Goal: Task Accomplishment & Management: Complete application form

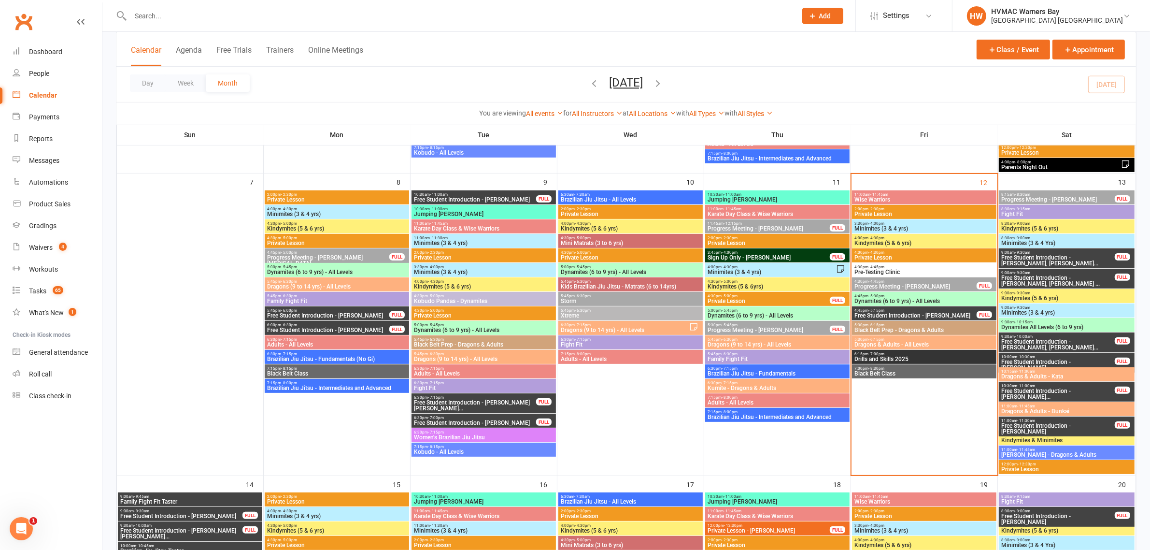
scroll to position [241, 0]
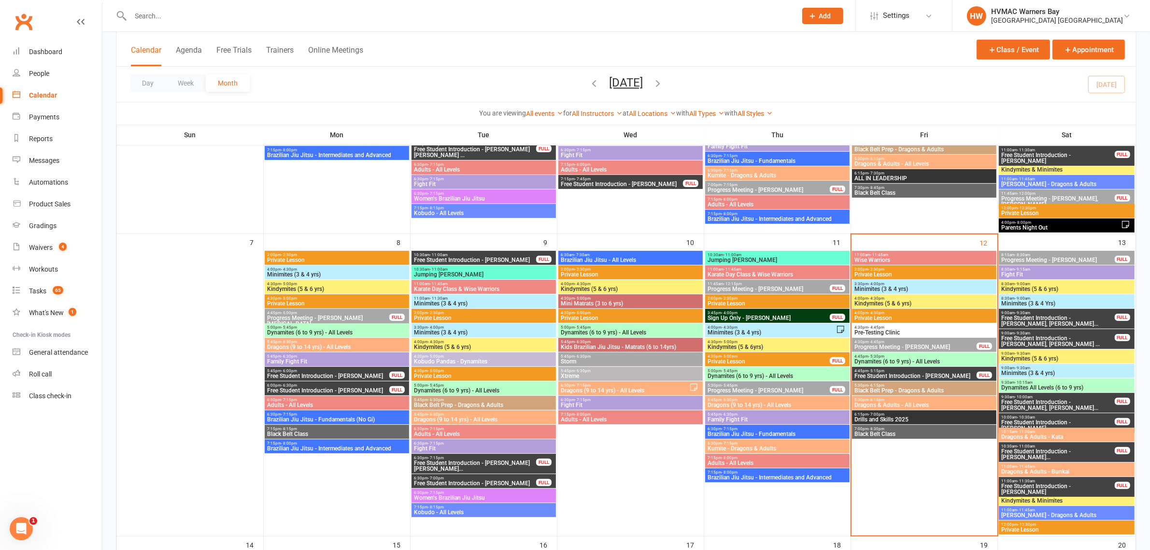
click at [880, 257] on span "Wise Warriors" at bounding box center [924, 260] width 141 height 6
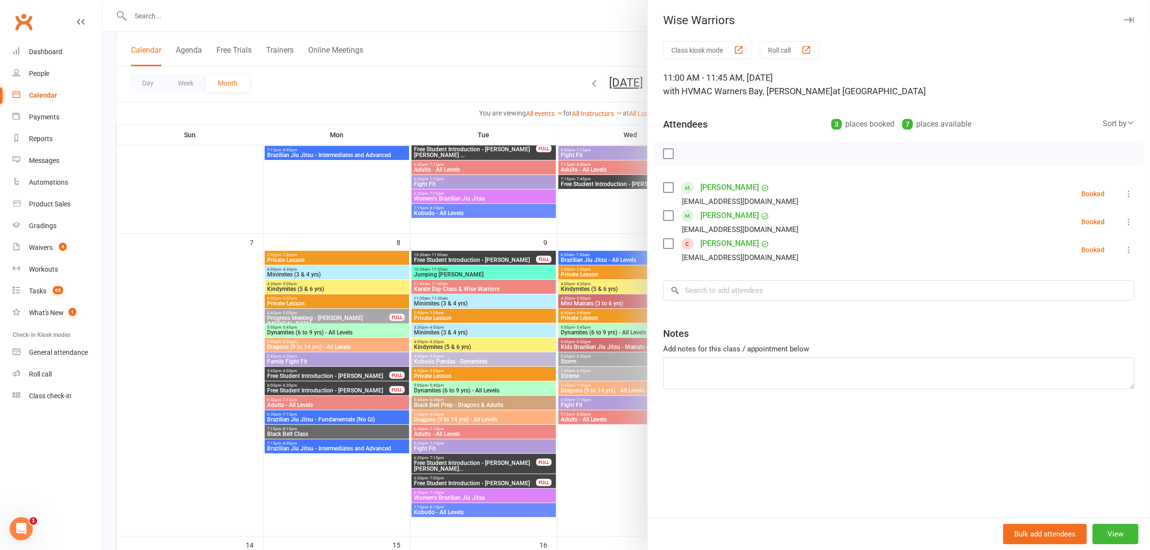
click at [618, 245] on div at bounding box center [626, 275] width 1048 height 550
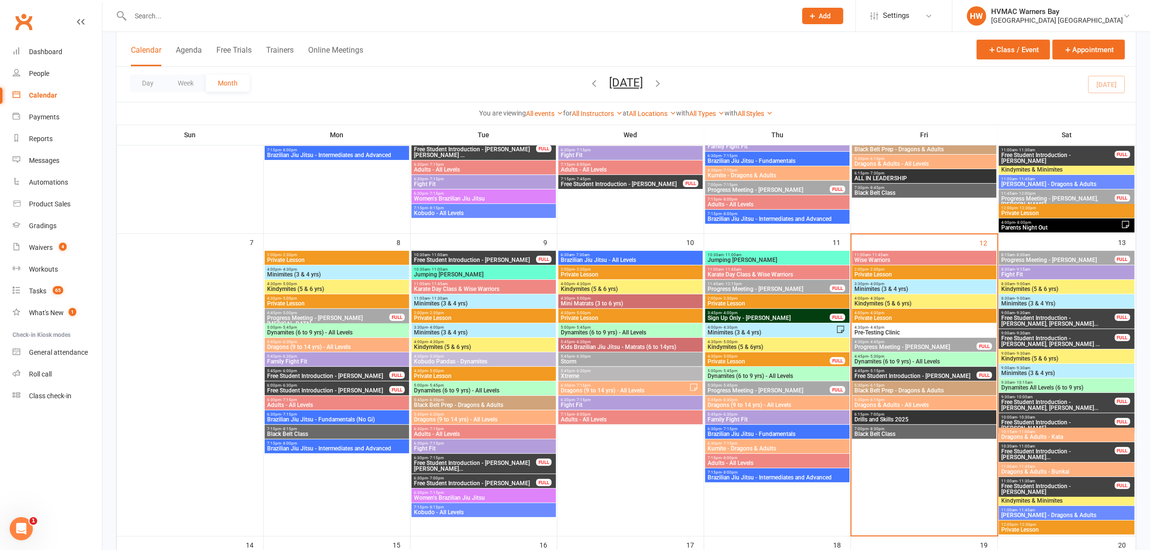
click at [872, 283] on span "- 4:00pm" at bounding box center [876, 284] width 16 height 4
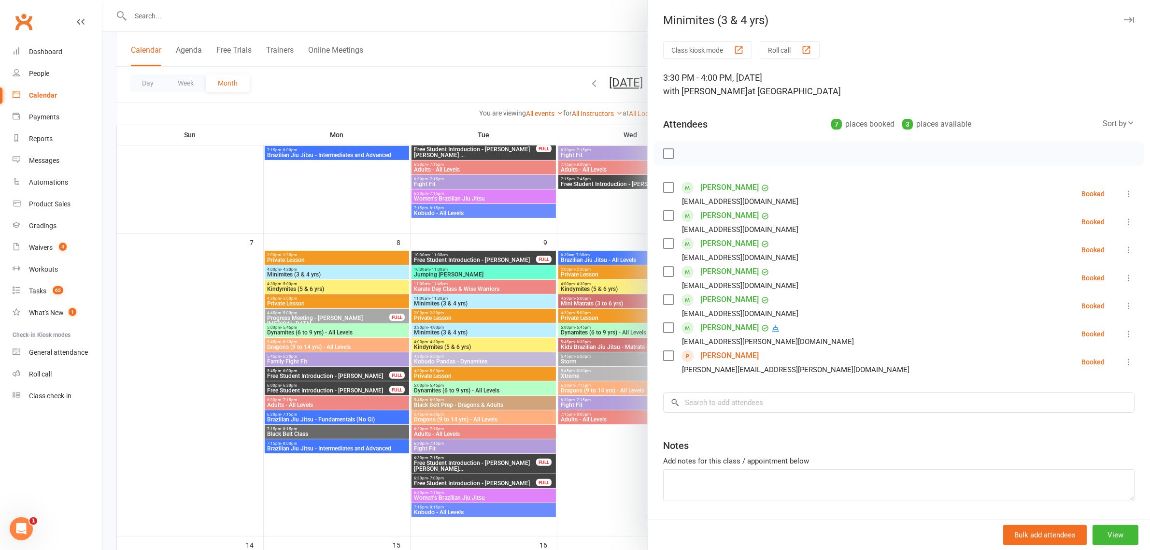
click at [603, 274] on div at bounding box center [626, 275] width 1048 height 550
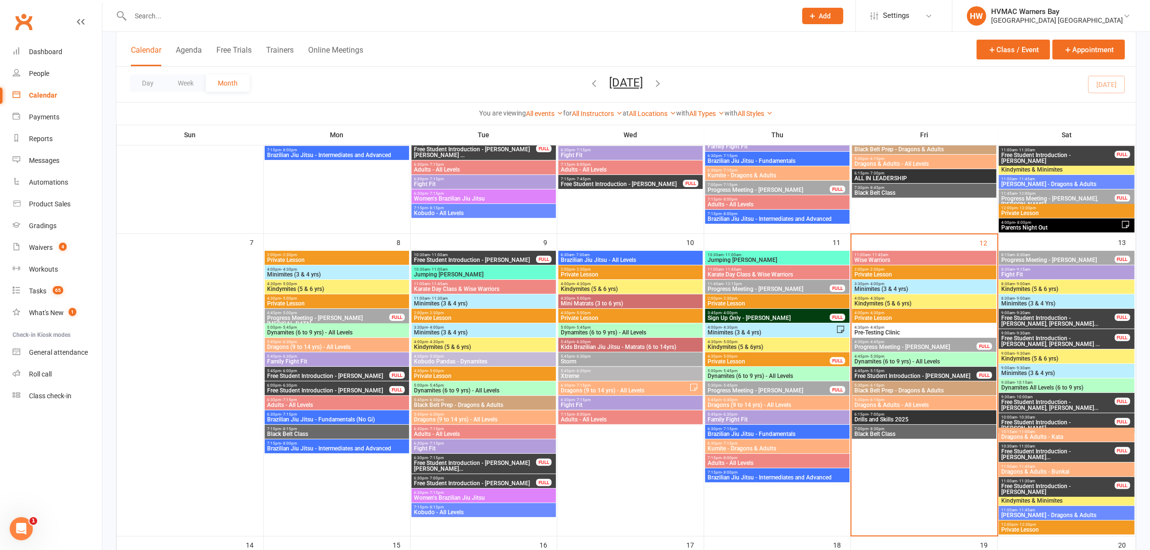
click at [863, 298] on span "4:00pm - 4:30pm" at bounding box center [924, 298] width 141 height 4
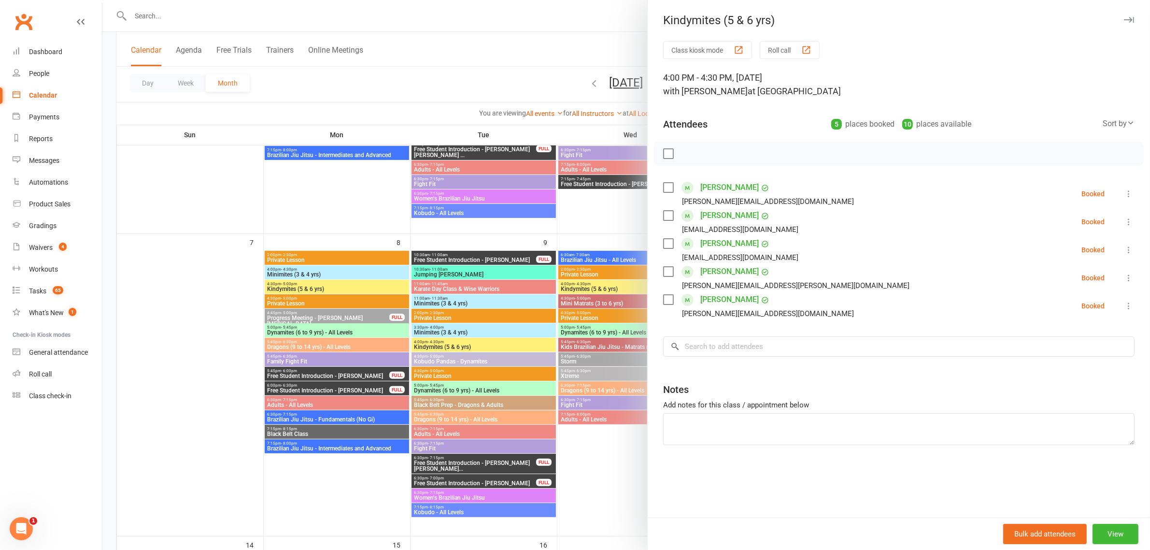
click at [600, 307] on div at bounding box center [626, 275] width 1048 height 550
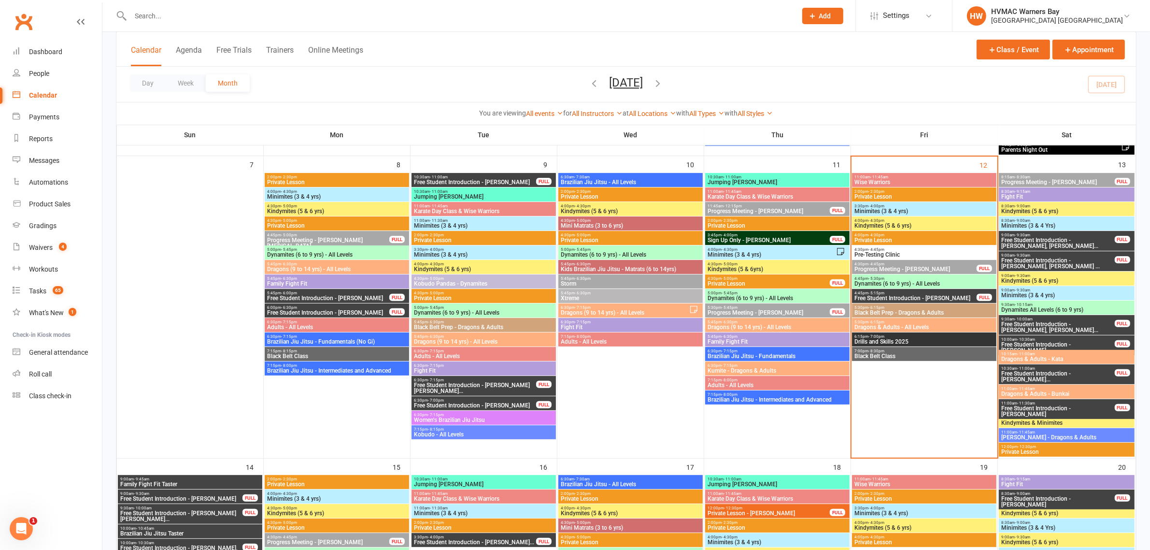
scroll to position [302, 0]
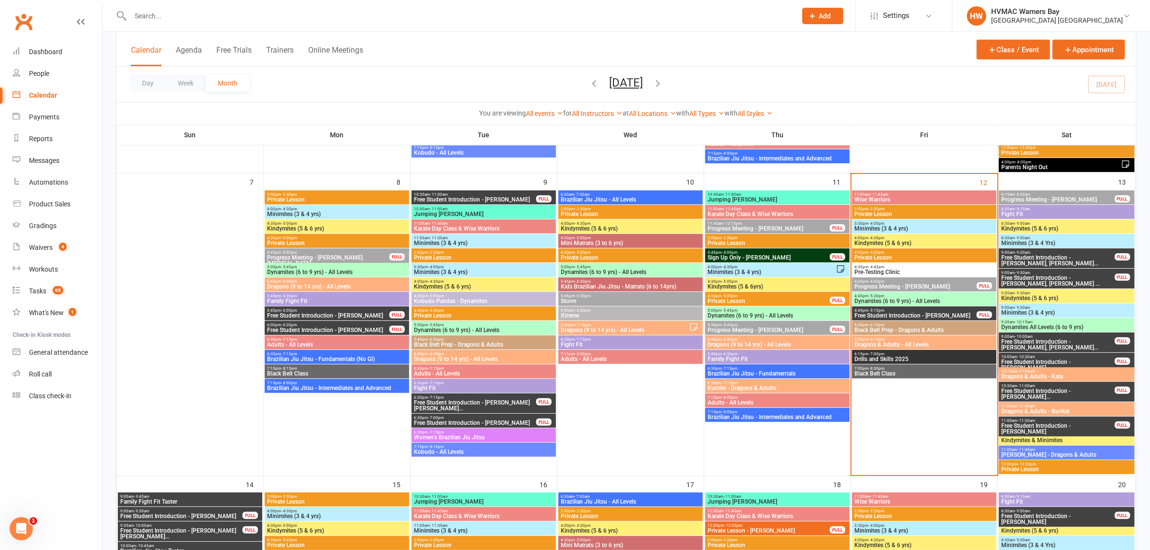
click at [914, 357] on span "Drills and Skills 2025" at bounding box center [924, 359] width 141 height 6
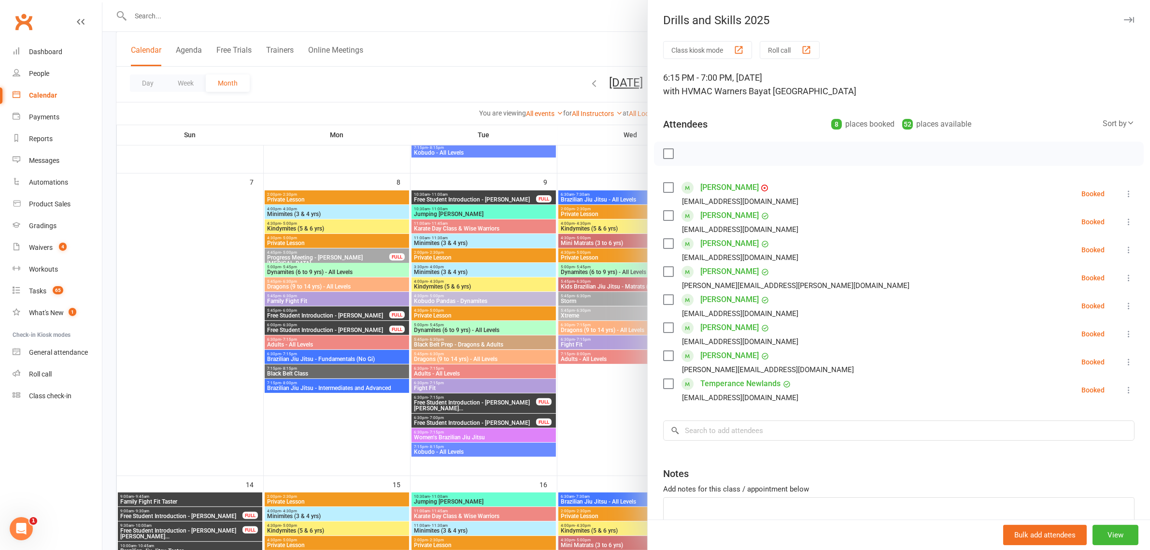
click at [641, 295] on div at bounding box center [626, 275] width 1048 height 550
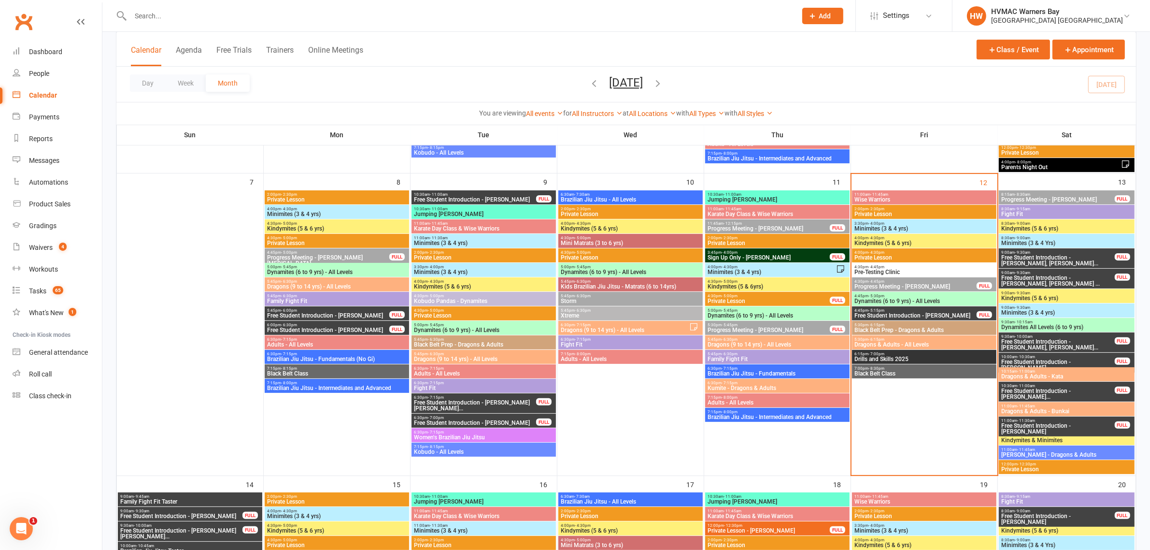
click at [868, 337] on span "- 6:15pm" at bounding box center [876, 339] width 16 height 4
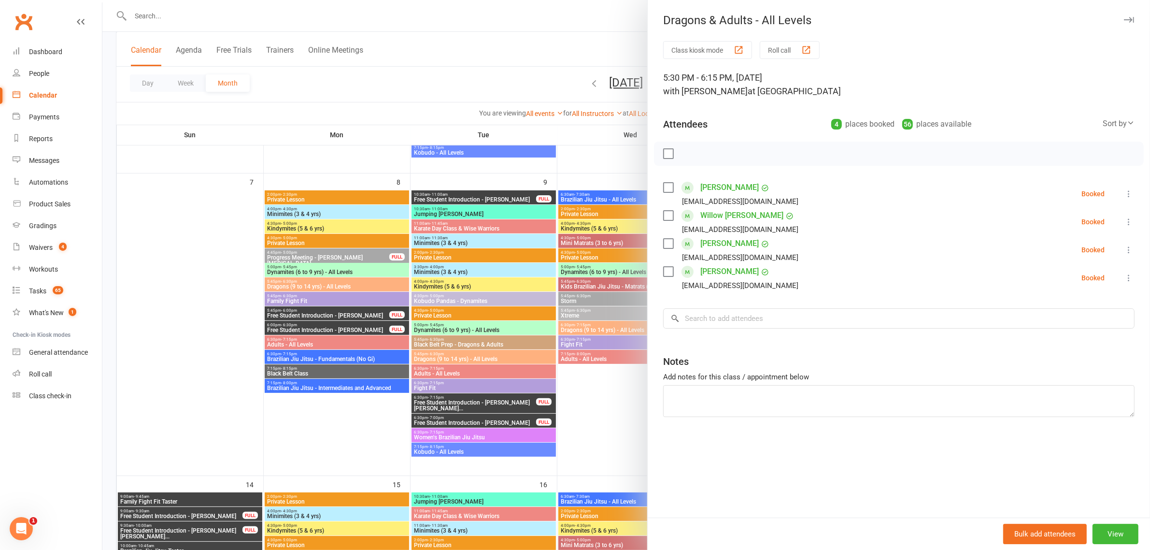
click at [590, 254] on div at bounding box center [626, 275] width 1048 height 550
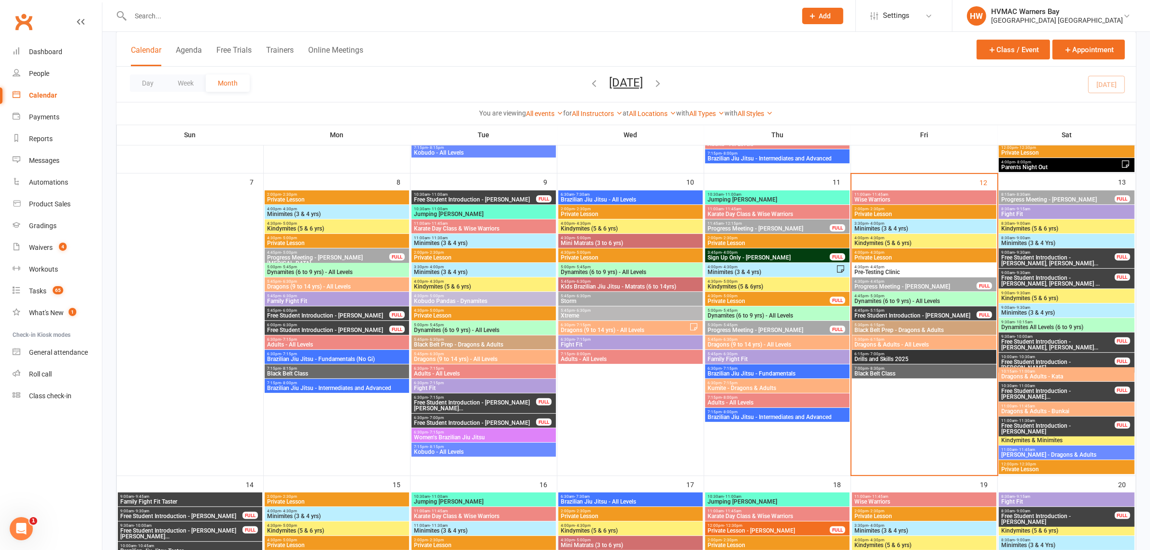
click at [890, 324] on span "5:30pm - 6:15pm" at bounding box center [924, 325] width 141 height 4
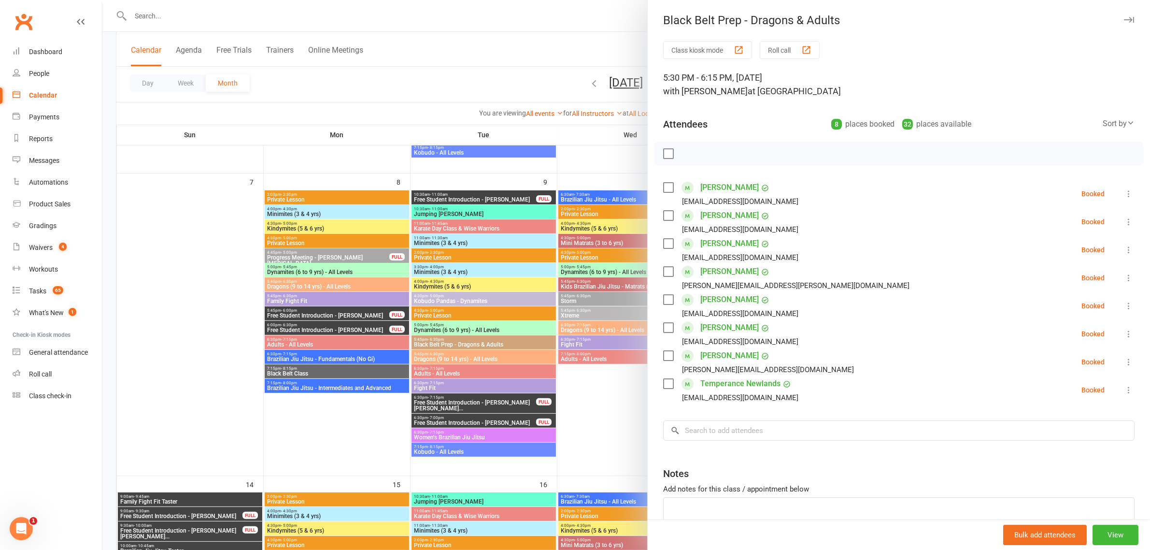
click at [619, 259] on div at bounding box center [626, 275] width 1048 height 550
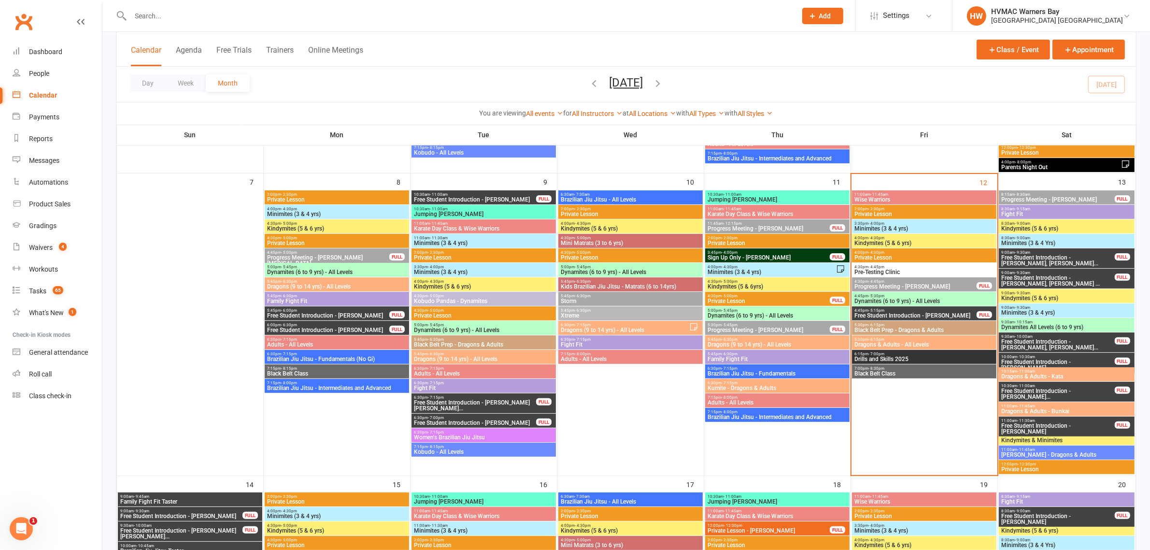
click at [185, 10] on input "text" at bounding box center [459, 16] width 662 height 14
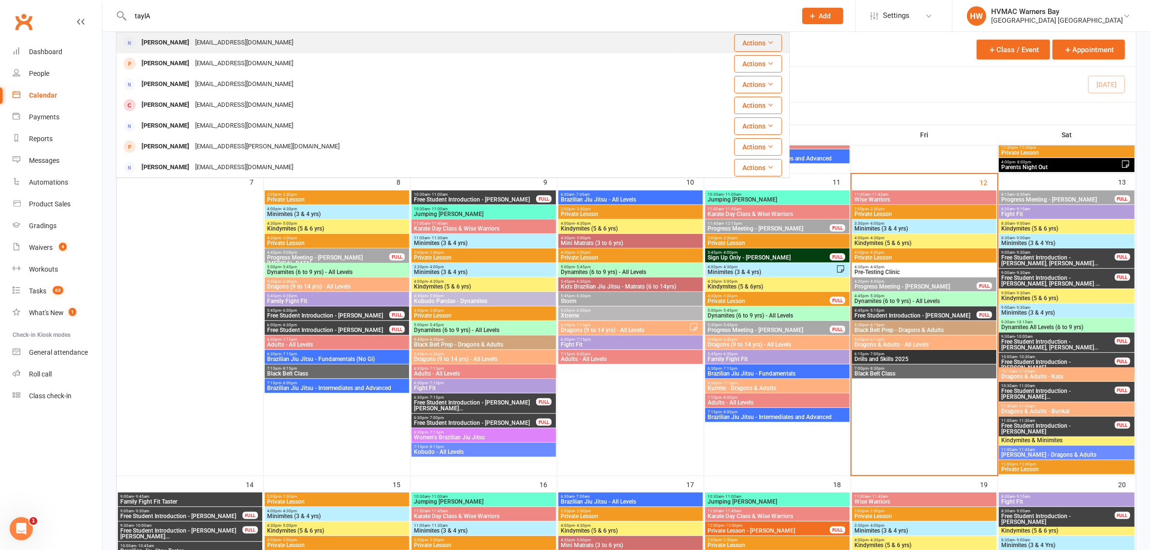
type input "taylA"
click at [192, 44] on div "Taaytaay96@hotmail.com" at bounding box center [244, 43] width 104 height 14
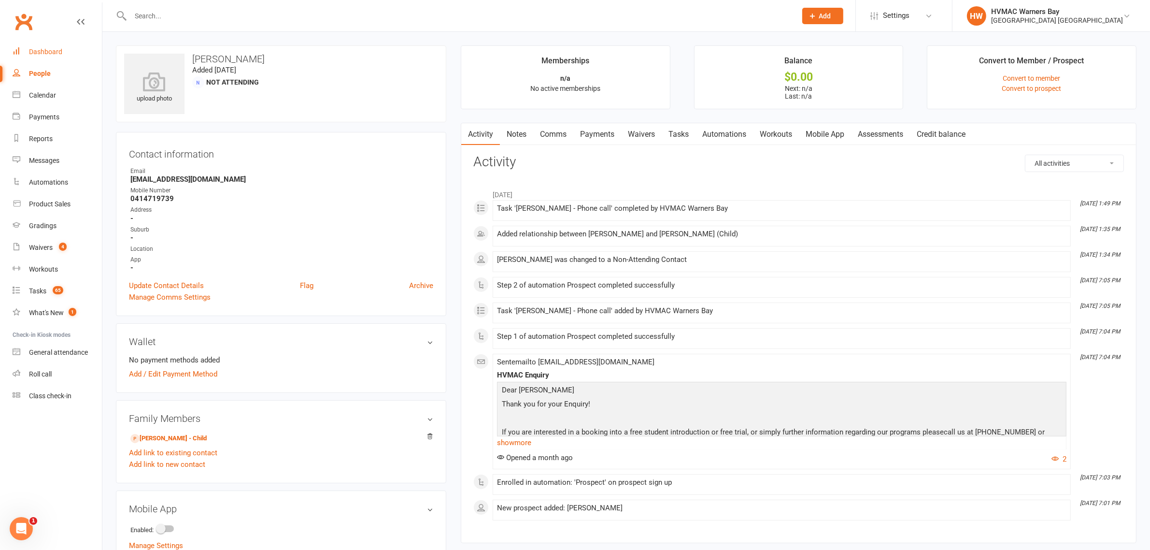
click at [63, 53] on link "Dashboard" at bounding box center [57, 52] width 89 height 22
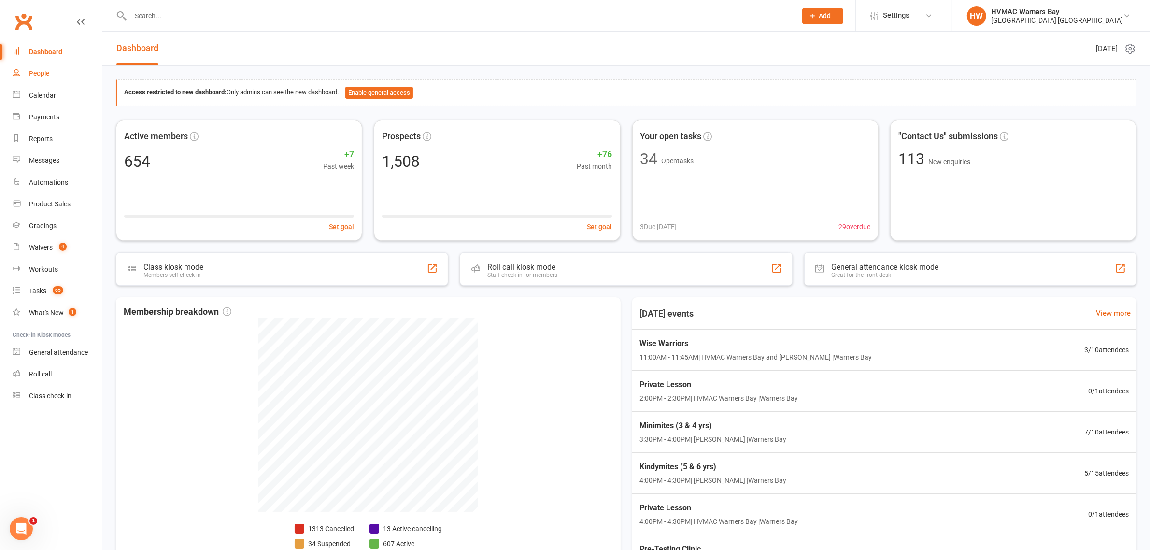
click at [44, 68] on link "People" at bounding box center [57, 74] width 89 height 22
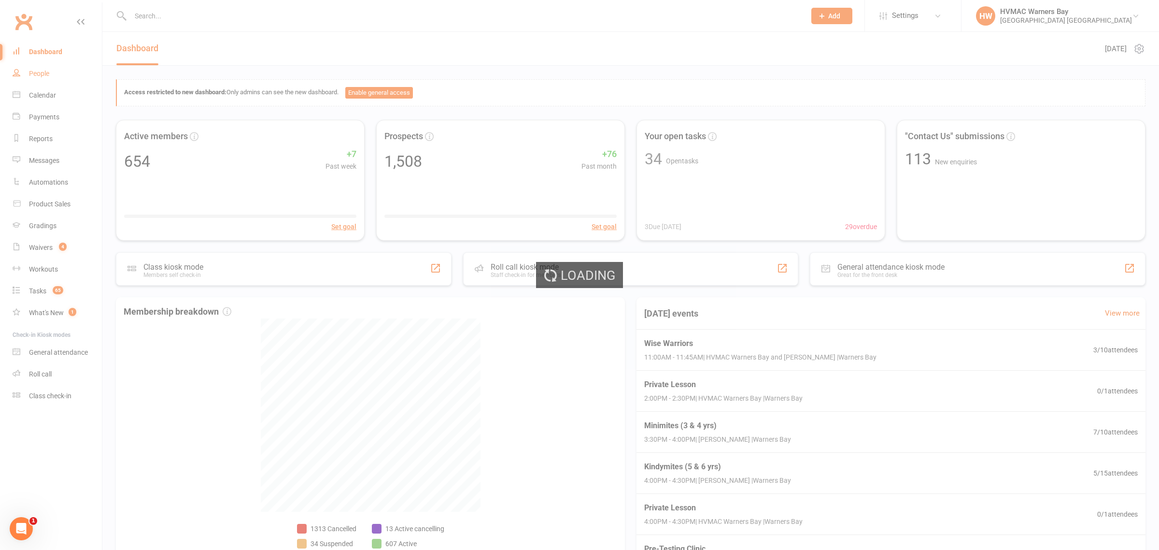
select select "100"
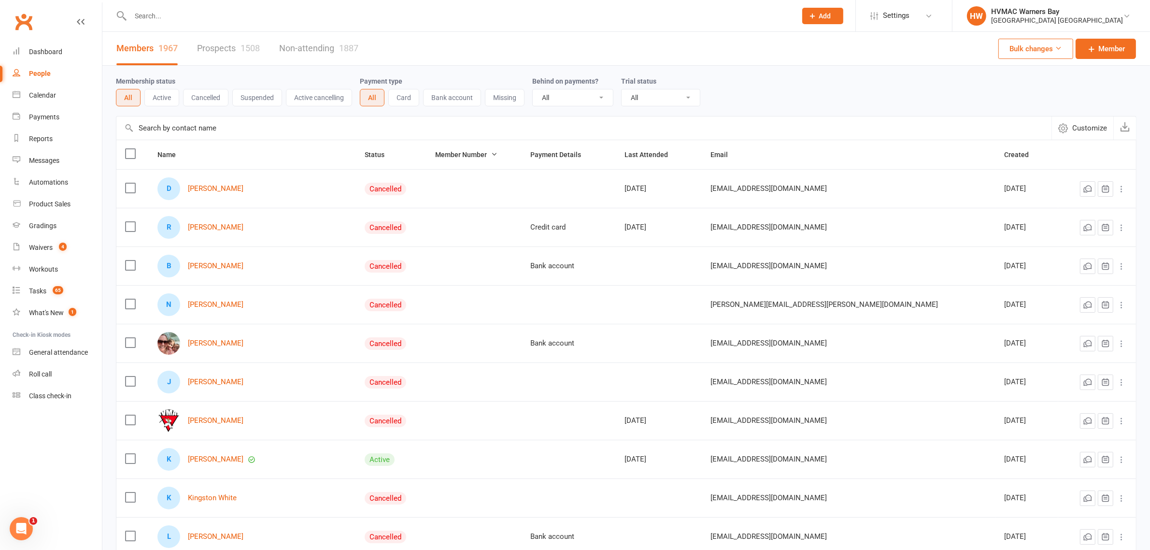
click at [146, 97] on button "Active" at bounding box center [161, 97] width 35 height 17
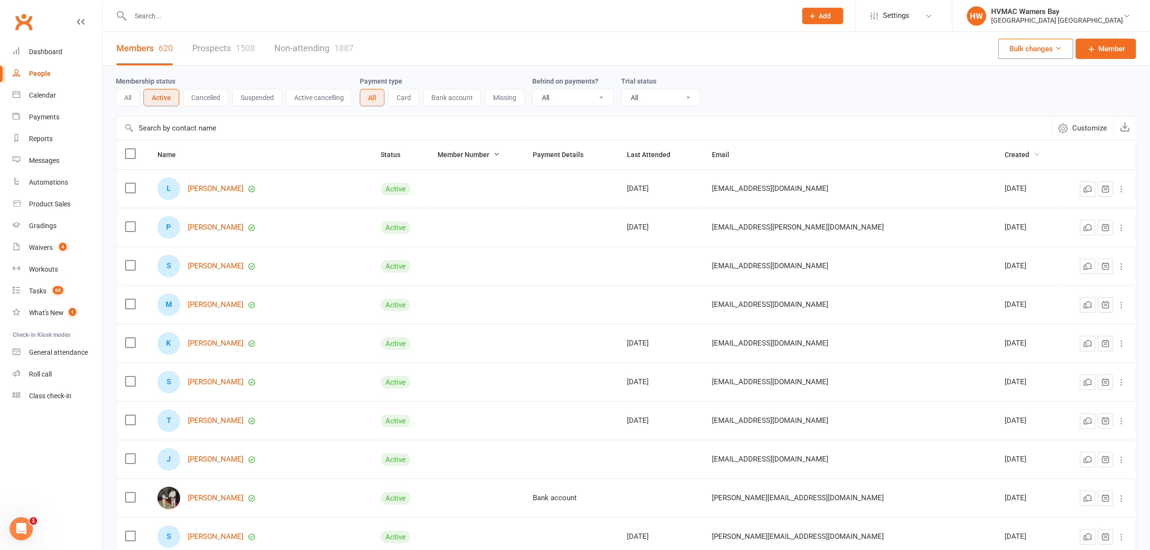
click at [1005, 157] on span "Created" at bounding box center [1022, 155] width 35 height 8
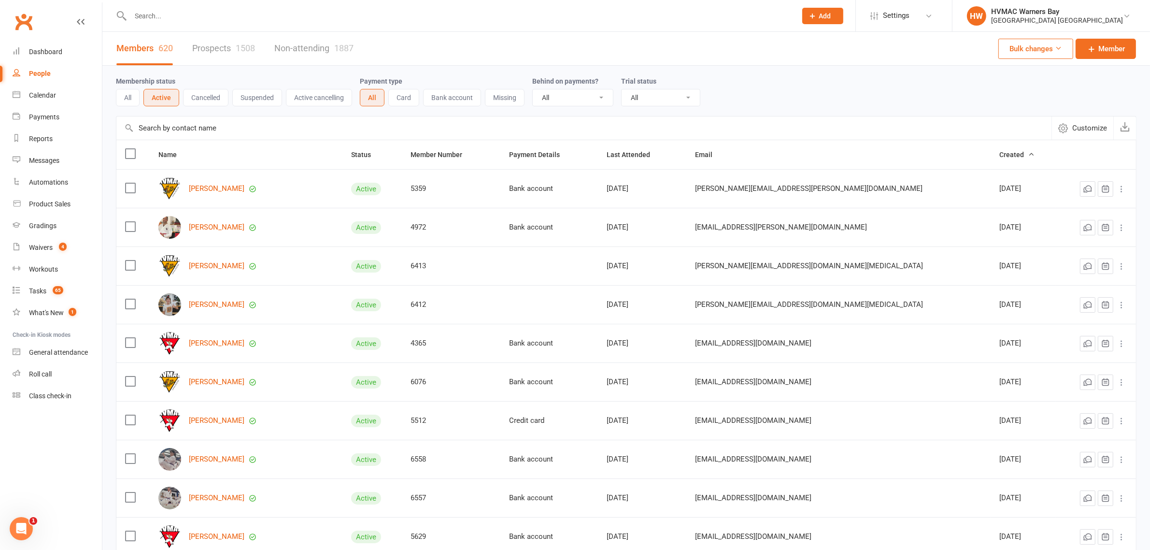
click at [999, 157] on span "Created" at bounding box center [1016, 155] width 35 height 8
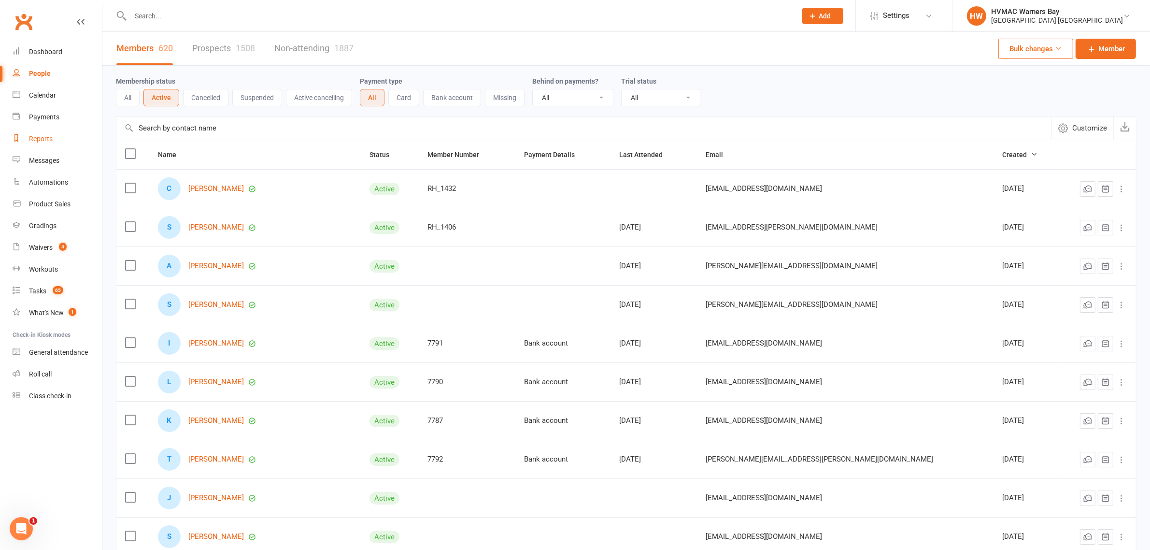
click at [32, 142] on div "Reports" at bounding box center [41, 139] width 24 height 8
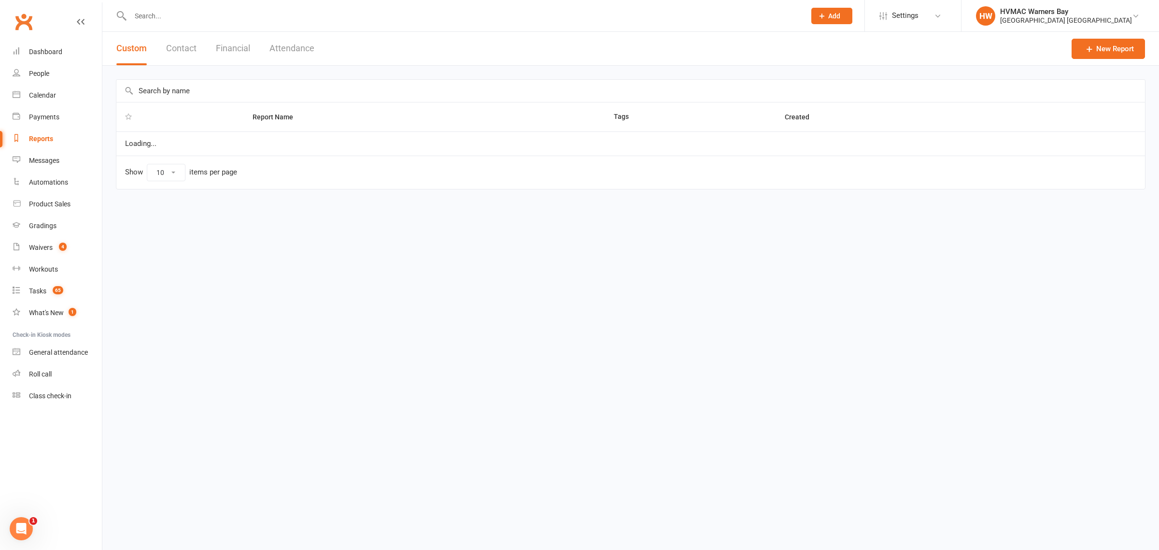
select select "100"
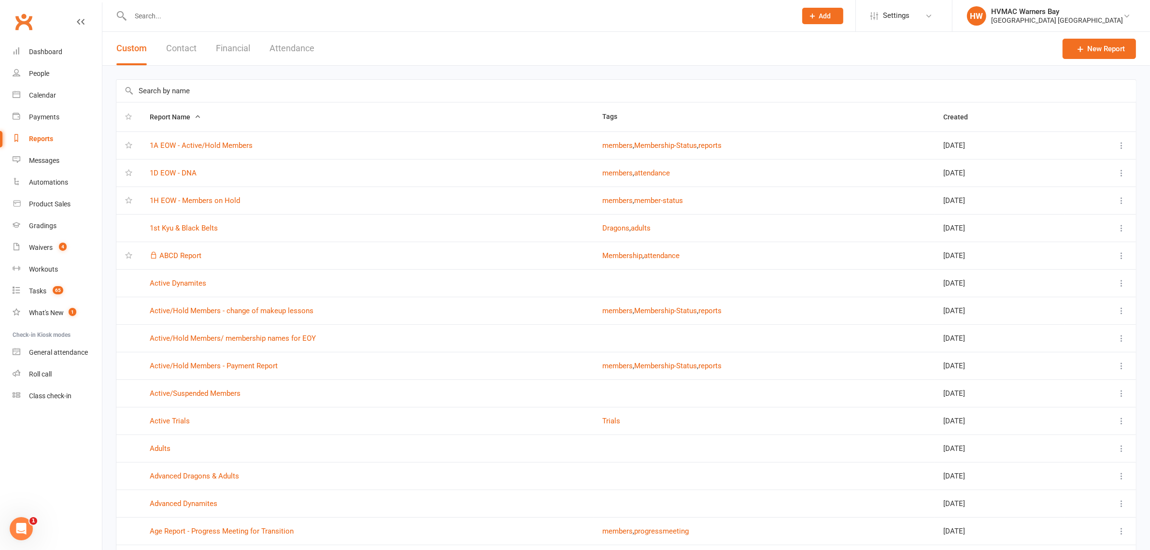
click at [157, 81] on input "text" at bounding box center [626, 91] width 1020 height 22
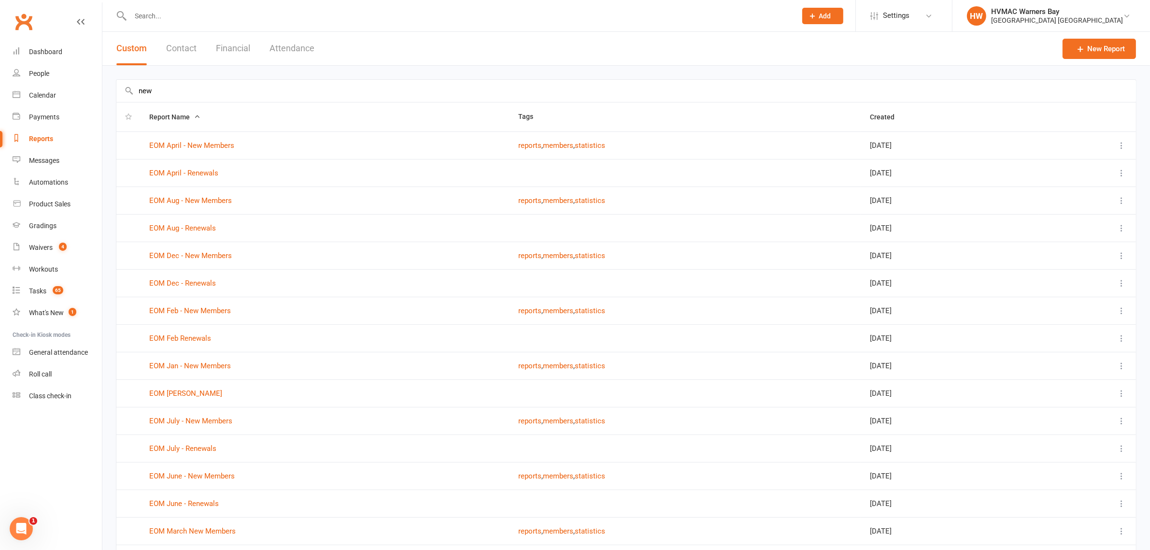
type input "new"
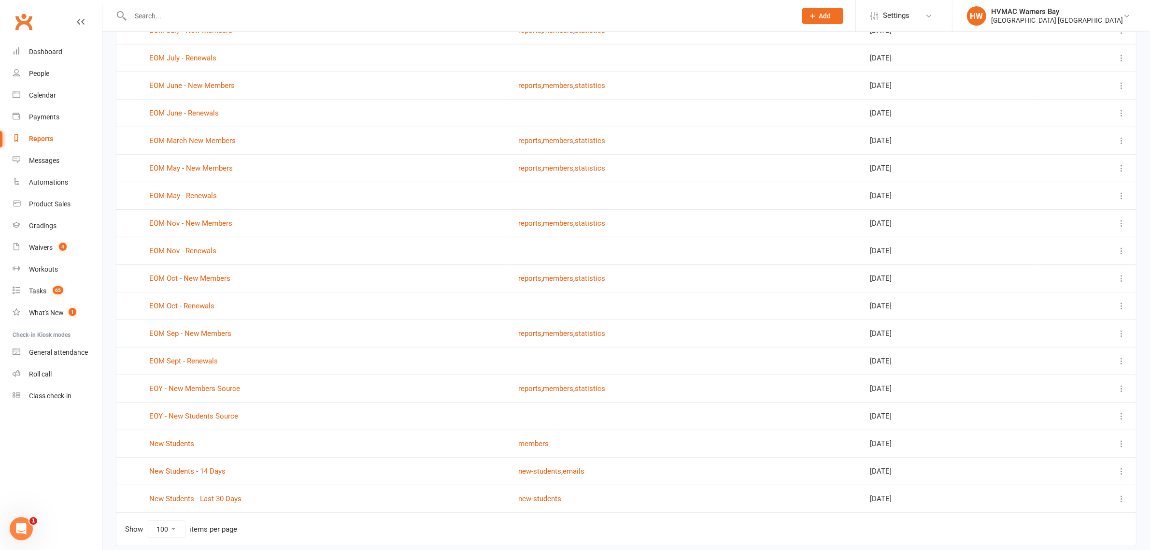
scroll to position [423, 0]
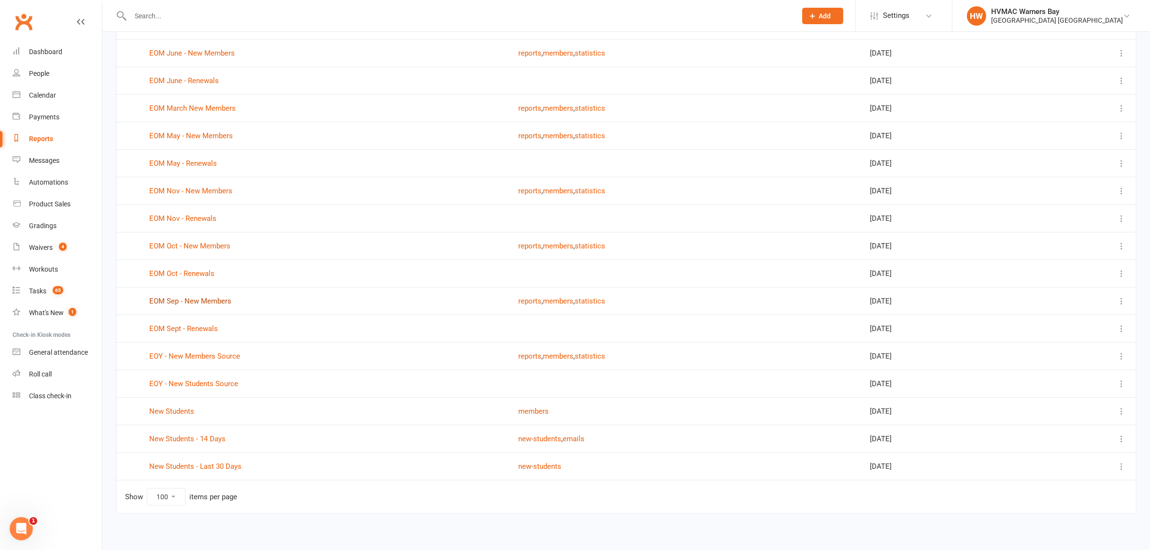
click at [192, 302] on link "EOM Sep - New Members" at bounding box center [190, 301] width 82 height 9
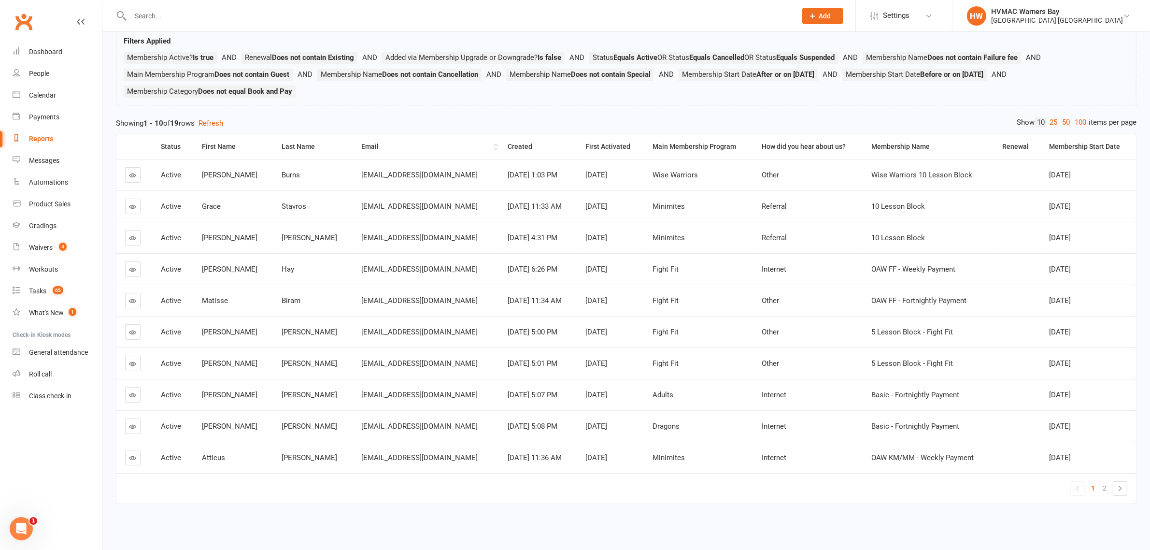
scroll to position [69, 0]
click at [49, 246] on div "Waivers" at bounding box center [41, 247] width 24 height 8
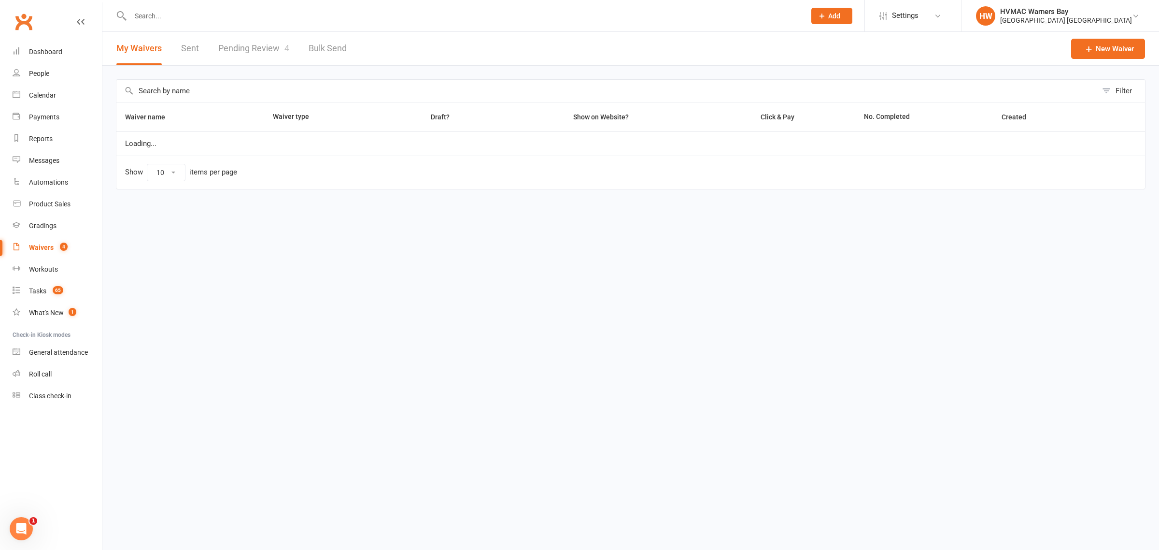
select select "100"
click at [192, 46] on link "Sent" at bounding box center [190, 48] width 18 height 33
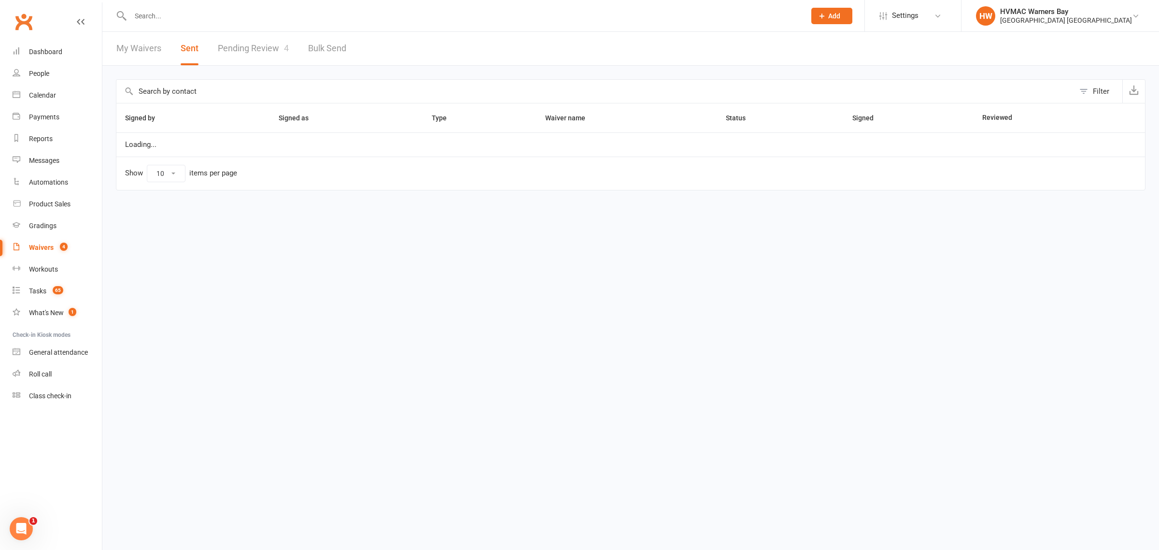
select select "100"
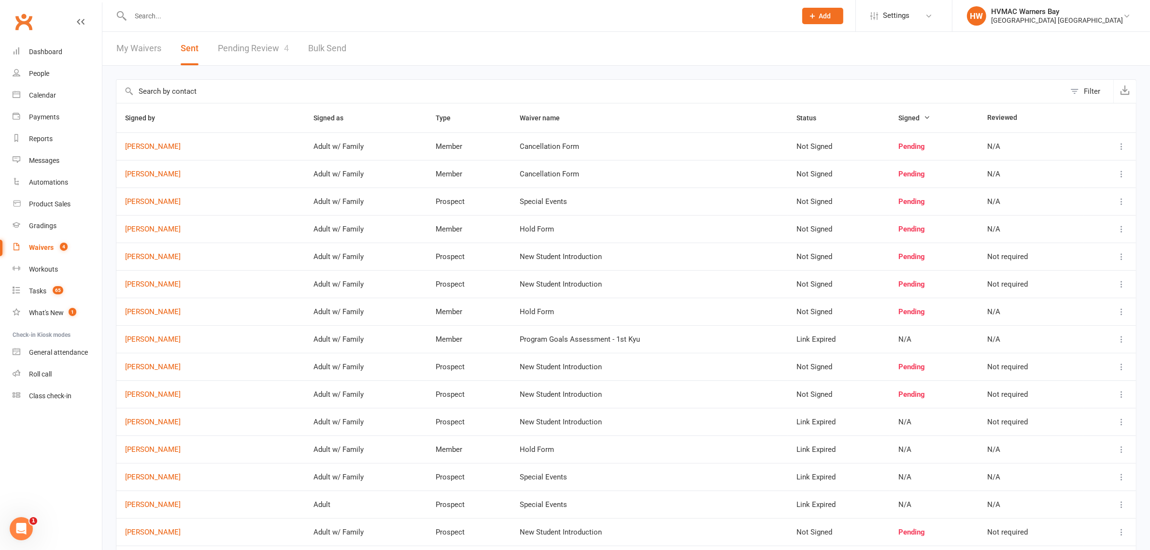
click at [146, 43] on link "My Waivers" at bounding box center [138, 48] width 45 height 33
select select "100"
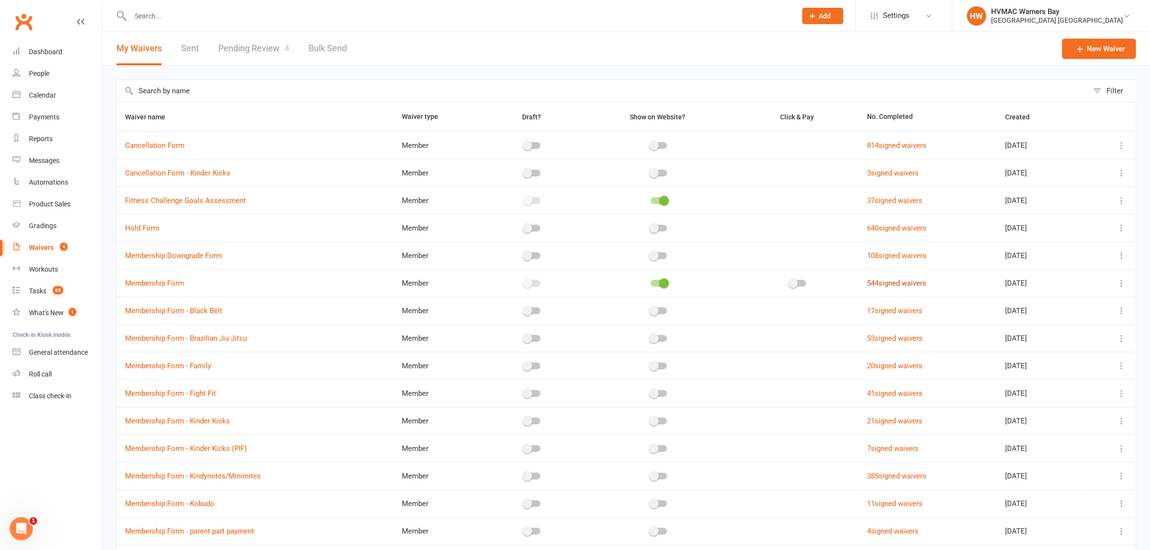
click at [889, 283] on link "544 signed waivers" at bounding box center [896, 283] width 59 height 9
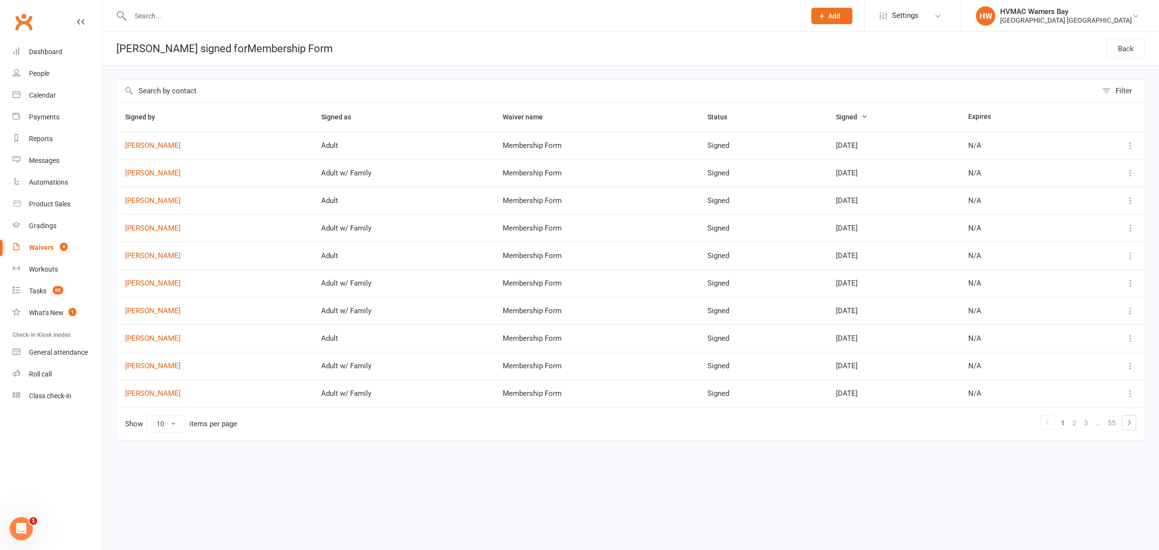
click at [71, 247] on link "Waivers 4" at bounding box center [57, 248] width 89 height 22
select select "100"
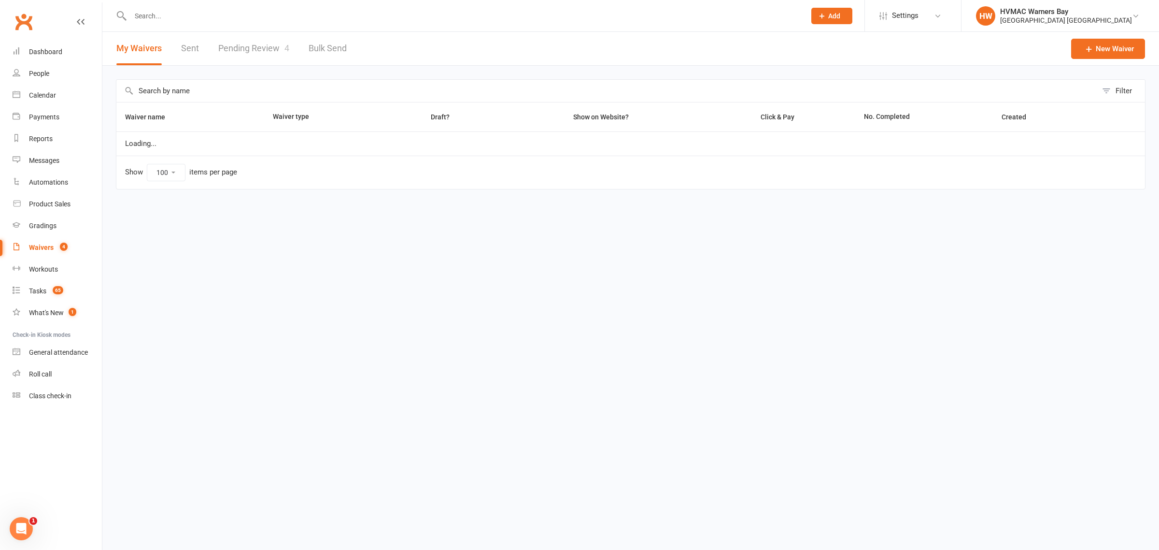
click at [225, 40] on link "Pending Review 4" at bounding box center [253, 48] width 71 height 33
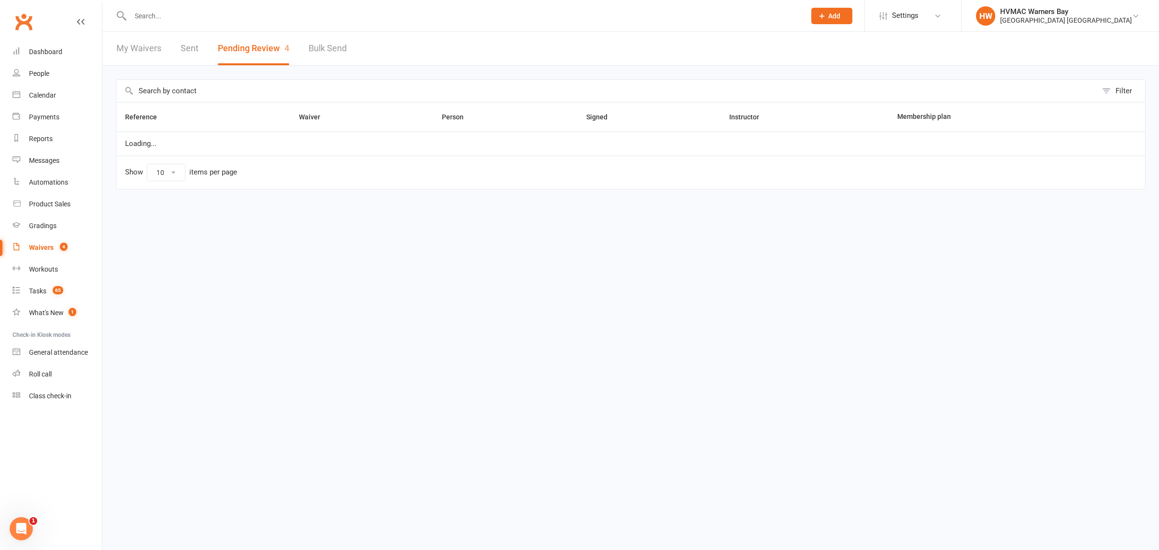
select select "100"
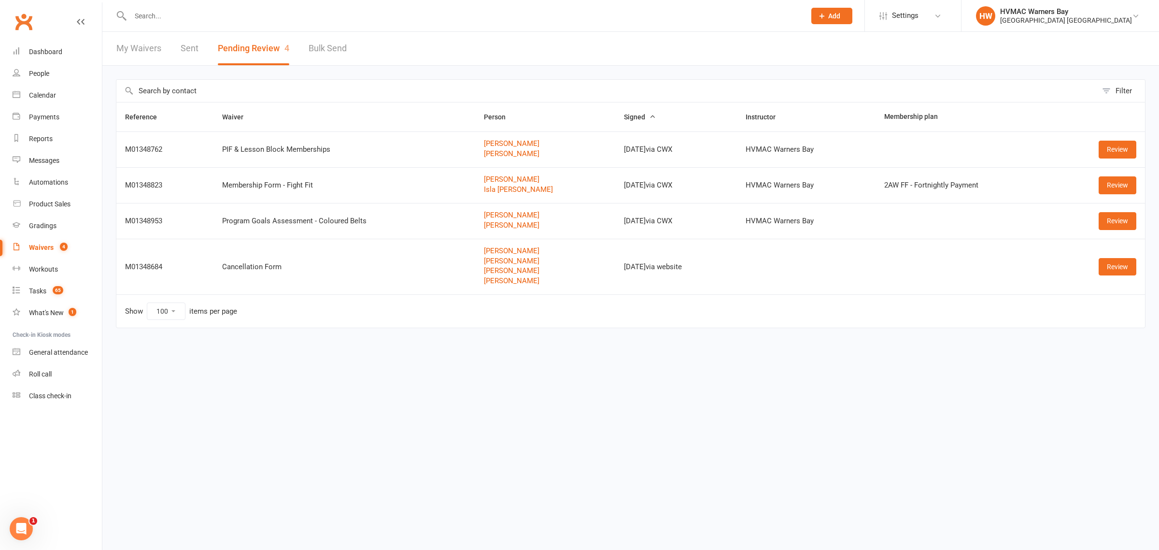
click at [158, 44] on link "My Waivers" at bounding box center [138, 48] width 45 height 33
select select "100"
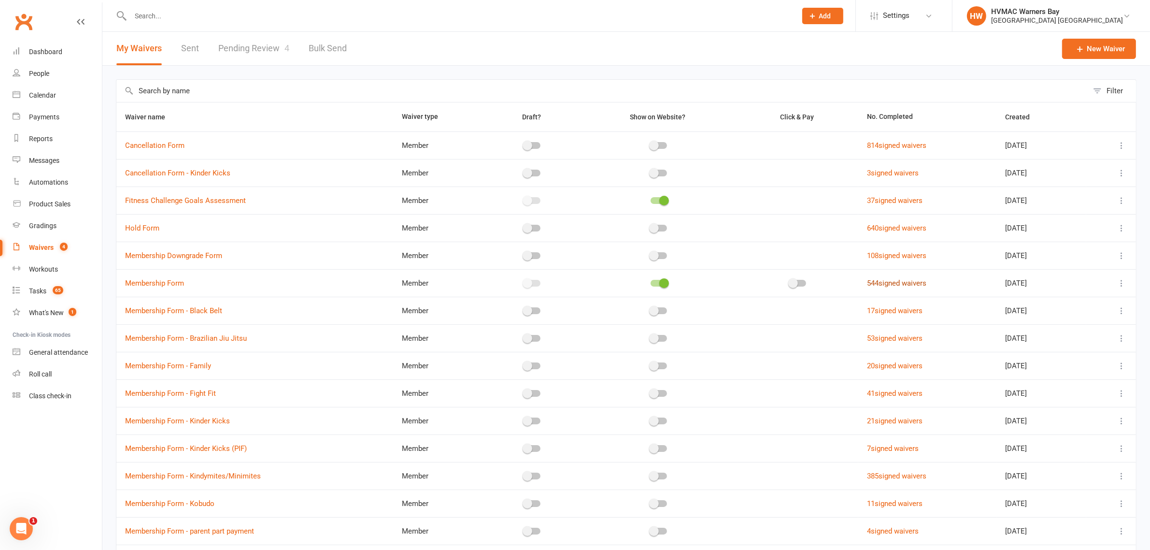
click at [868, 285] on link "544 signed waivers" at bounding box center [896, 283] width 59 height 9
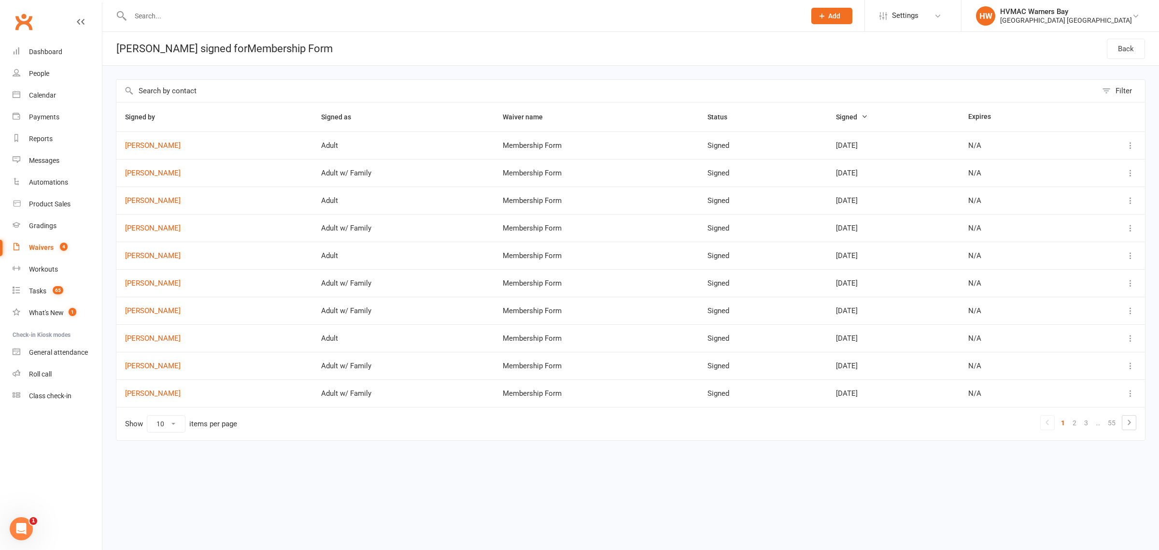
select select "100"
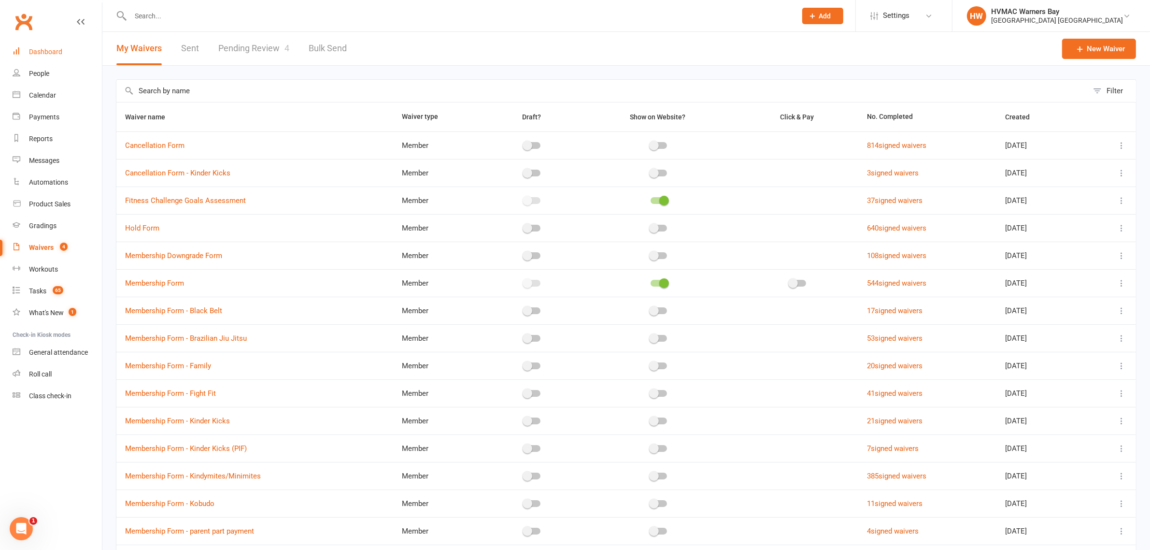
click at [35, 55] on div "Dashboard" at bounding box center [45, 52] width 33 height 8
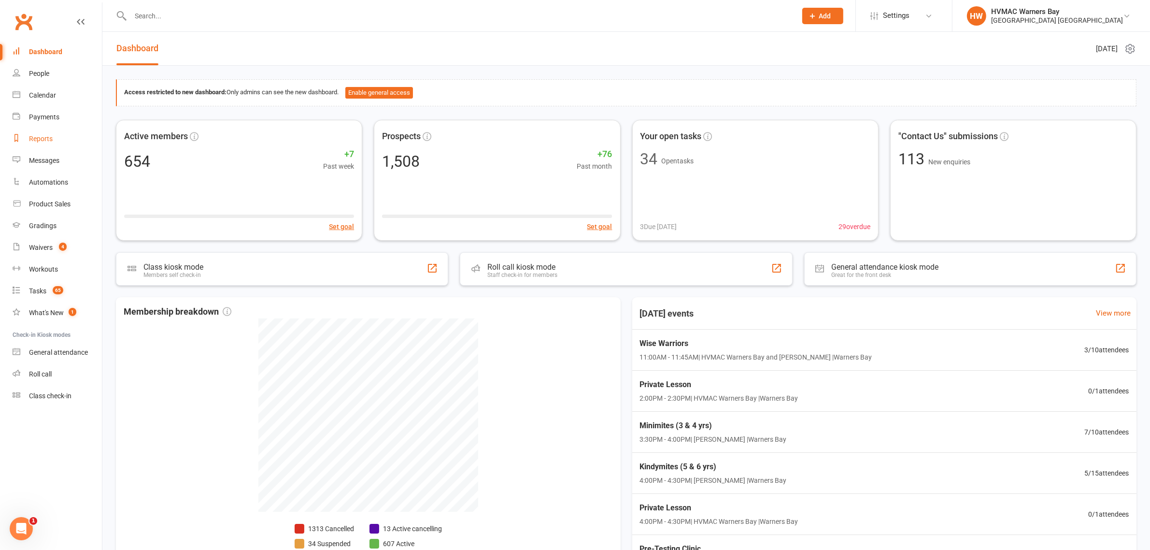
click at [39, 138] on div "Reports" at bounding box center [41, 139] width 24 height 8
select select "100"
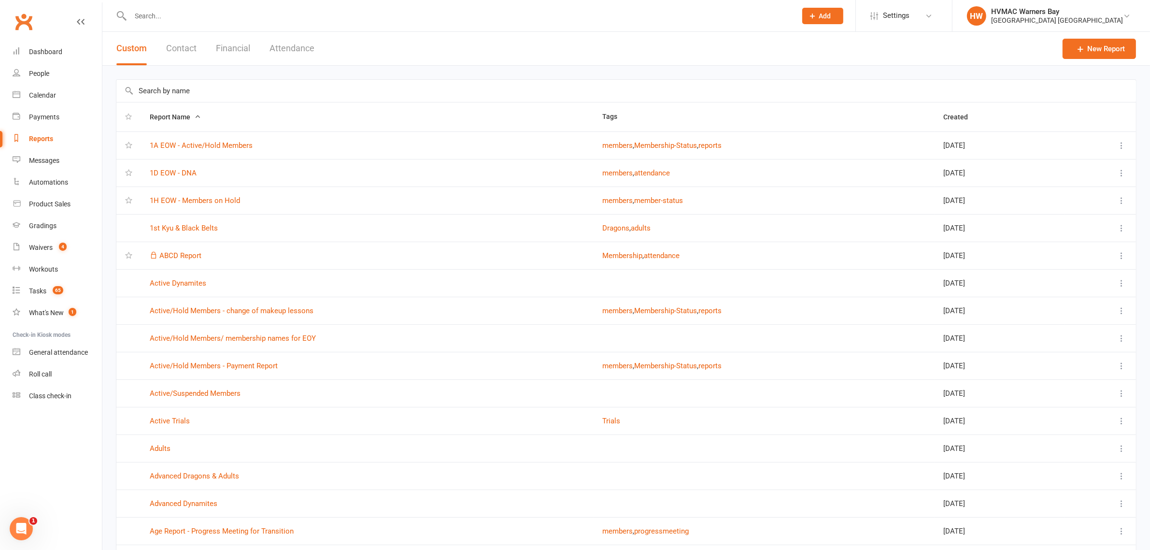
click at [170, 95] on input "text" at bounding box center [626, 91] width 1020 height 22
type input "Sep"
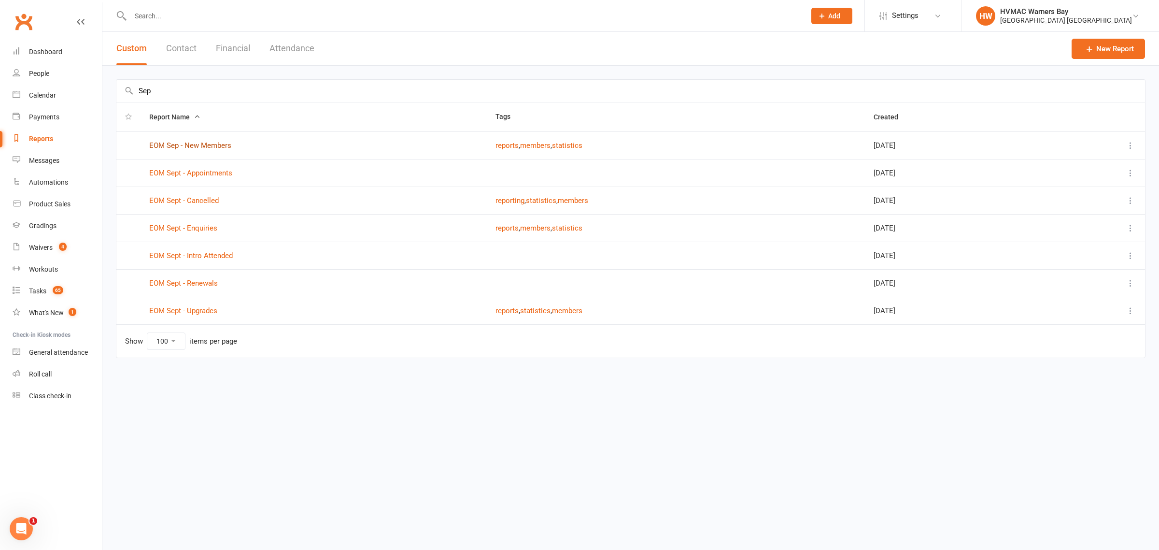
click at [180, 147] on link "EOM Sep - New Members" at bounding box center [190, 145] width 82 height 9
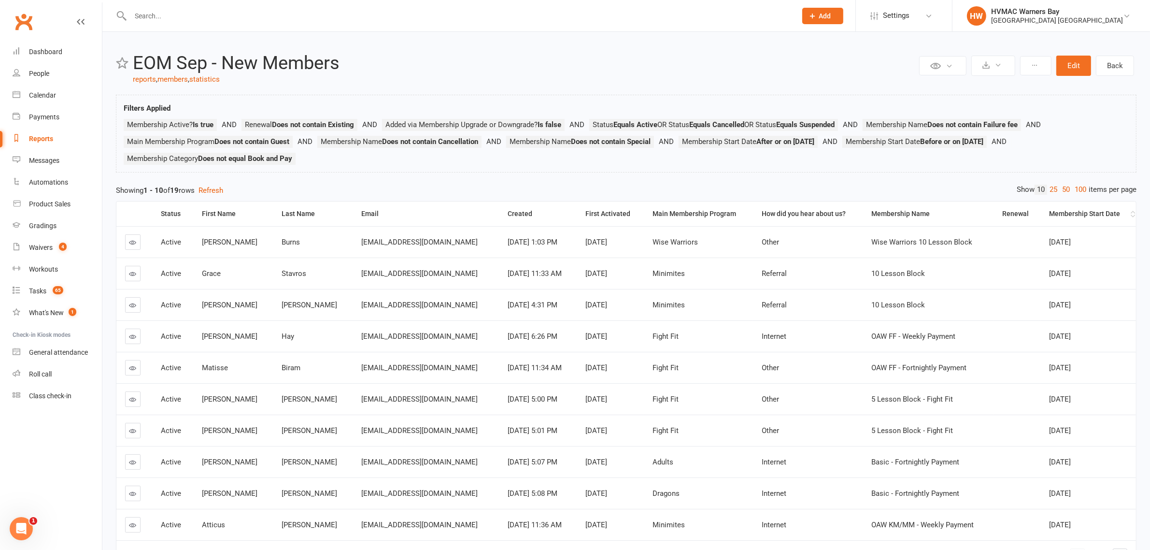
click at [1079, 211] on div "Membership Start Date" at bounding box center [1088, 213] width 79 height 7
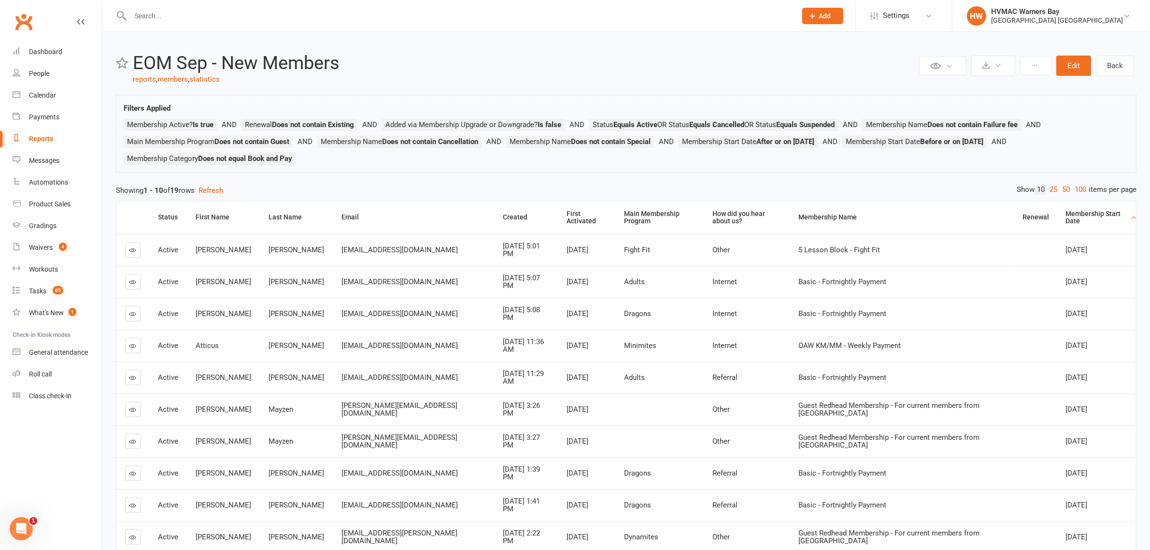
click at [1082, 213] on div "Membership Start Date" at bounding box center [1096, 217] width 63 height 15
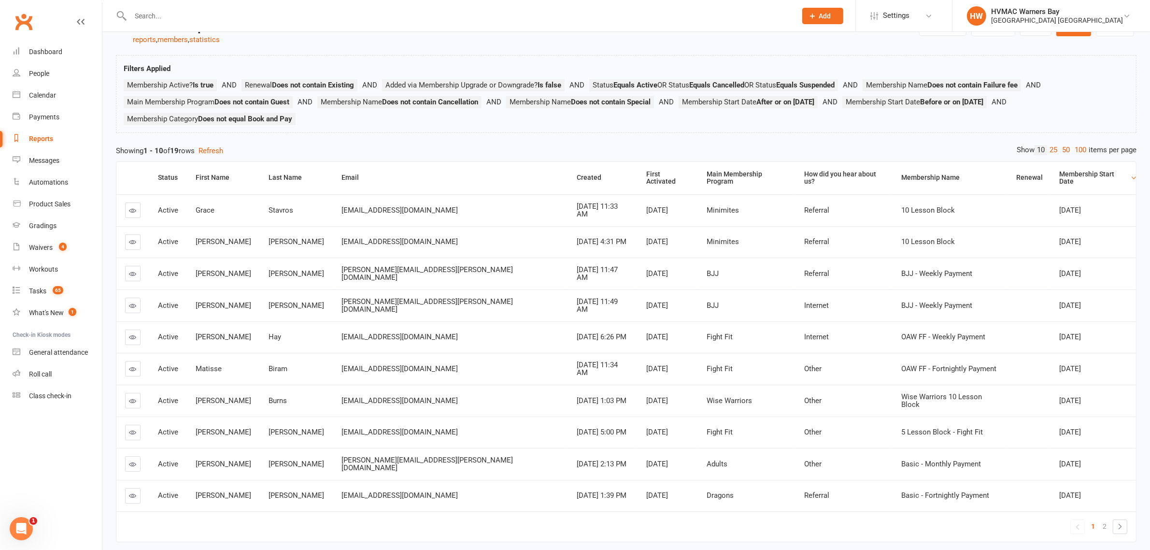
scroll to position [60, 0]
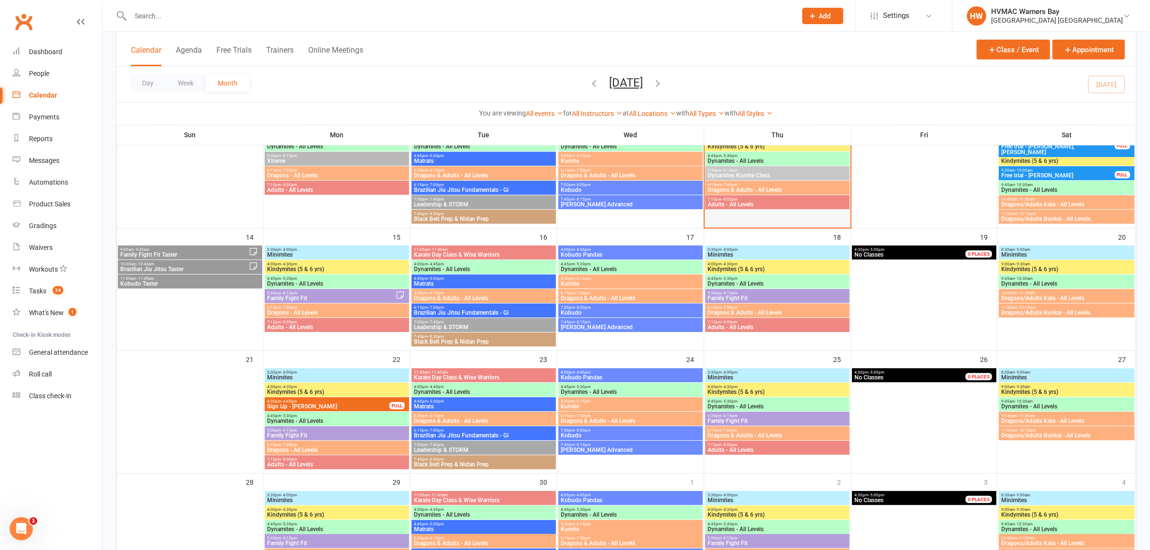
scroll to position [121, 0]
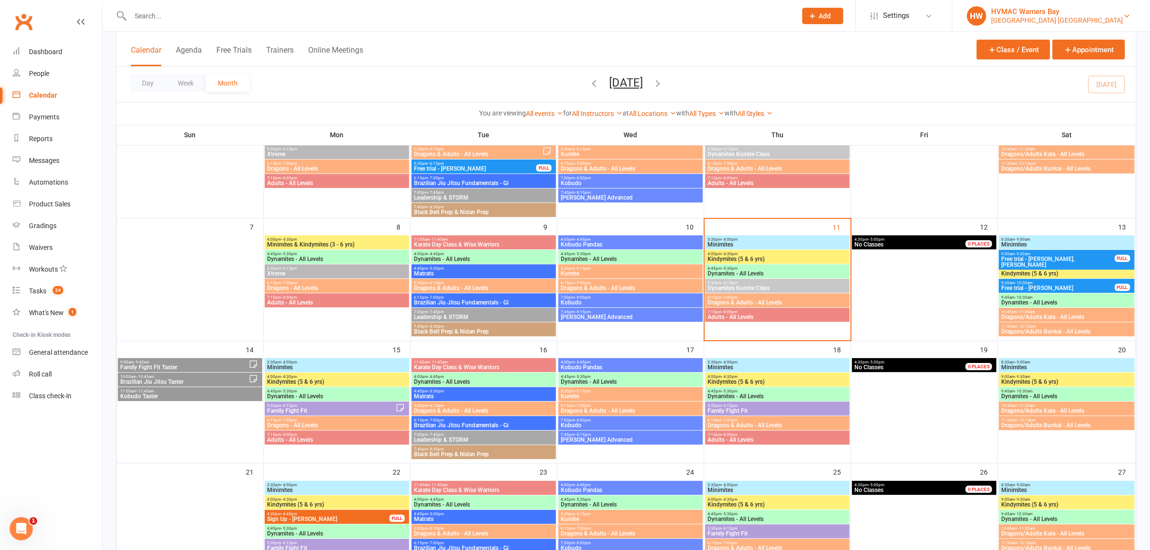
click at [1086, 12] on div "HVMAC Warners Bay" at bounding box center [1057, 11] width 132 height 9
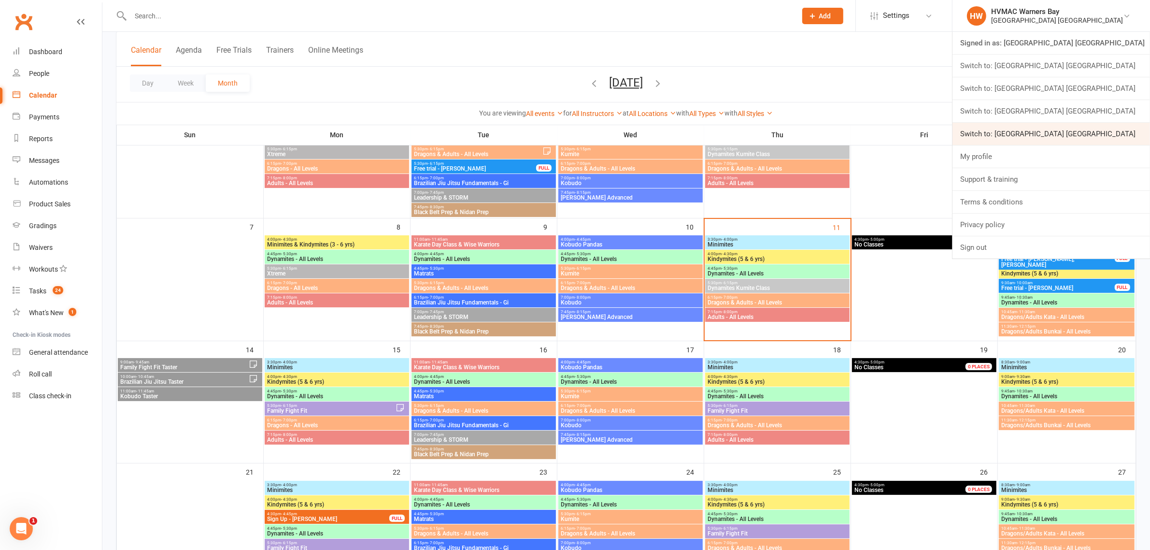
click at [1116, 131] on link "Switch to: Hunter Valley Martial Arts Centre Warners Bay" at bounding box center [1051, 134] width 198 height 22
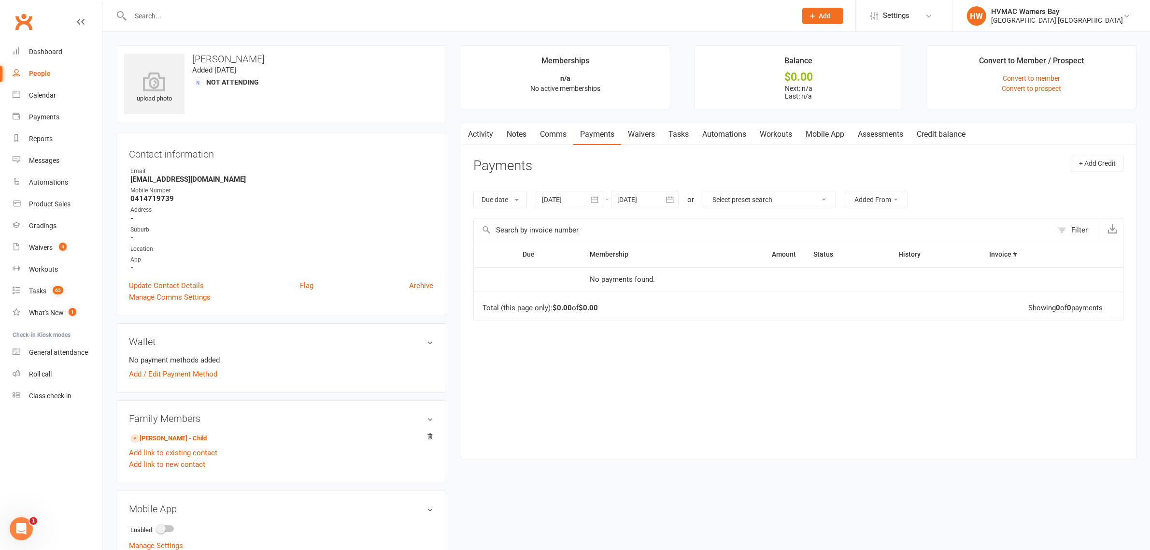
click at [162, 20] on input "text" at bounding box center [459, 16] width 662 height 14
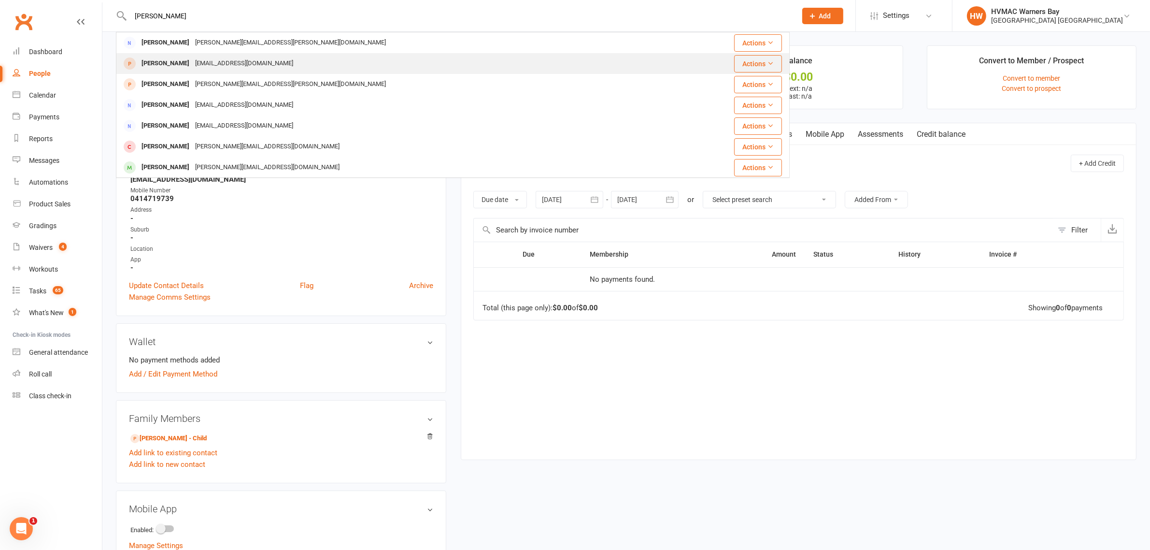
type input "sally"
click at [156, 61] on div "Sally Mcdonald" at bounding box center [166, 64] width 54 height 14
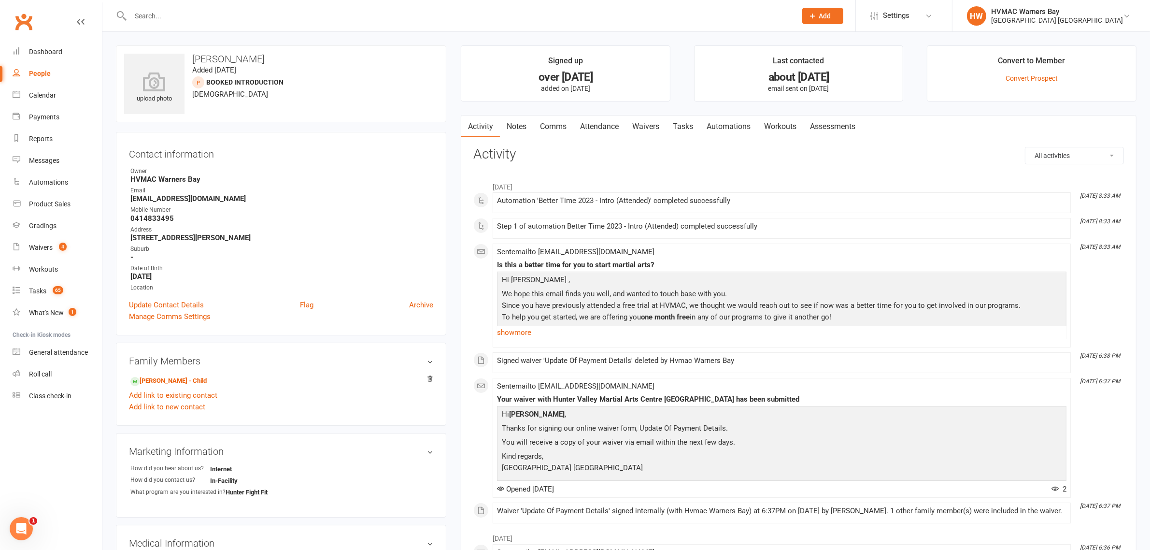
click at [141, 17] on input "text" at bounding box center [459, 16] width 662 height 14
type input "F"
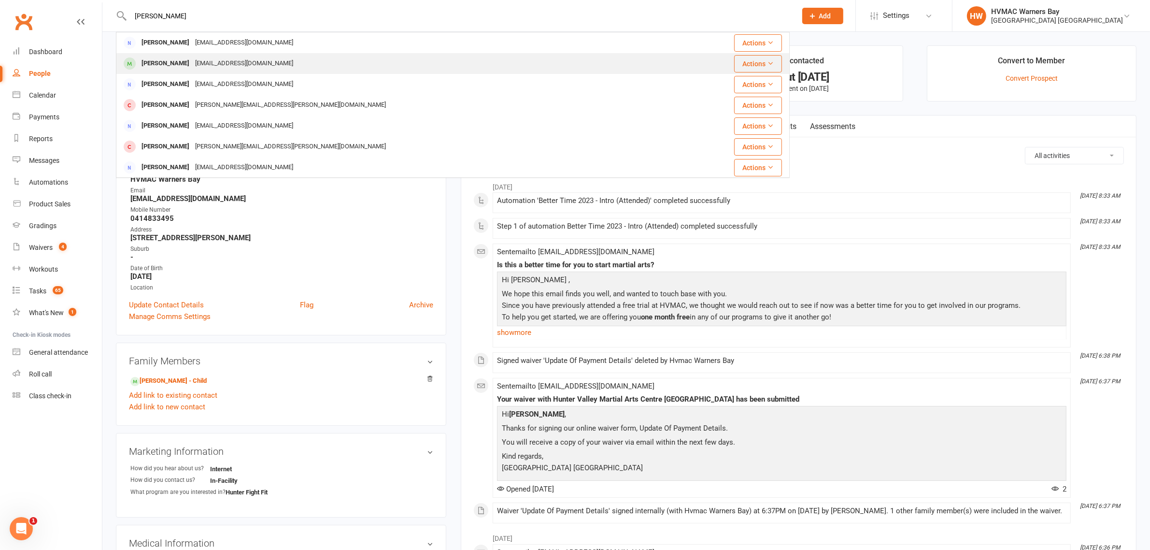
type input "Gary"
click at [148, 66] on div "Gary White" at bounding box center [166, 64] width 54 height 14
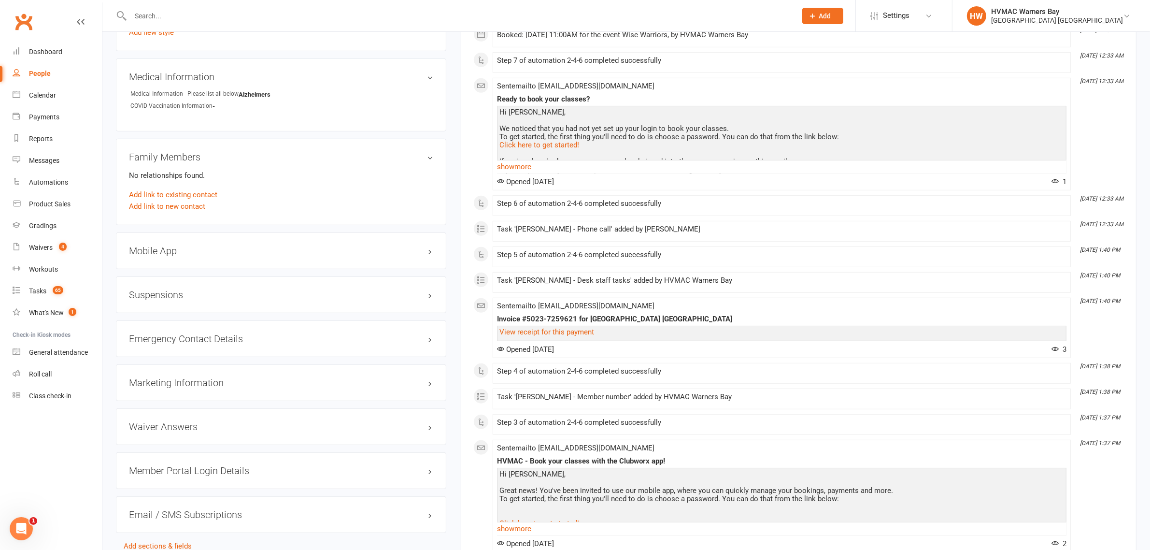
scroll to position [785, 0]
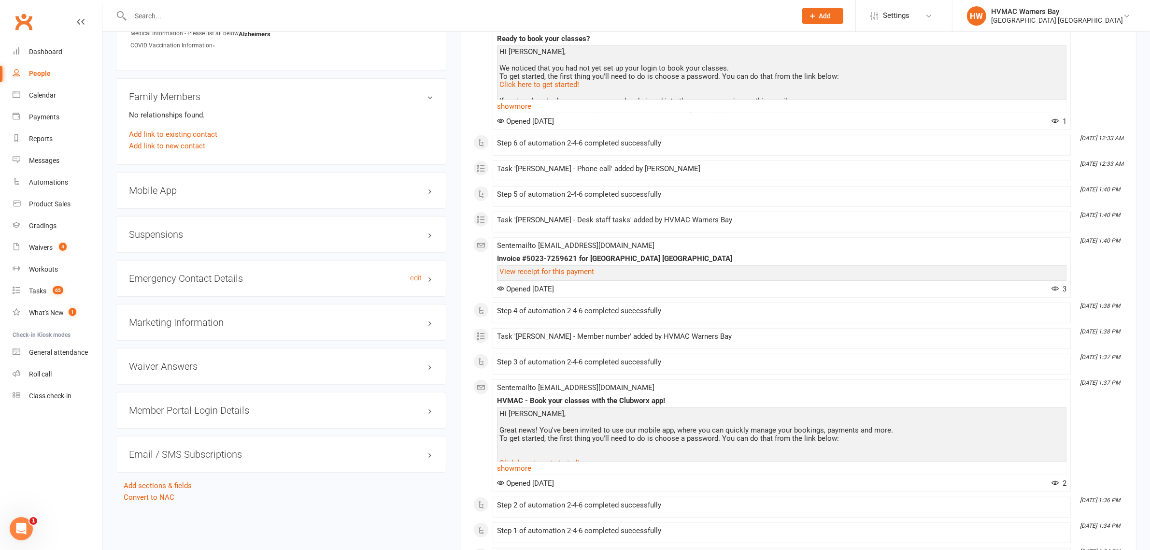
click at [431, 281] on h3 "Emergency Contact Details edit" at bounding box center [281, 278] width 304 height 11
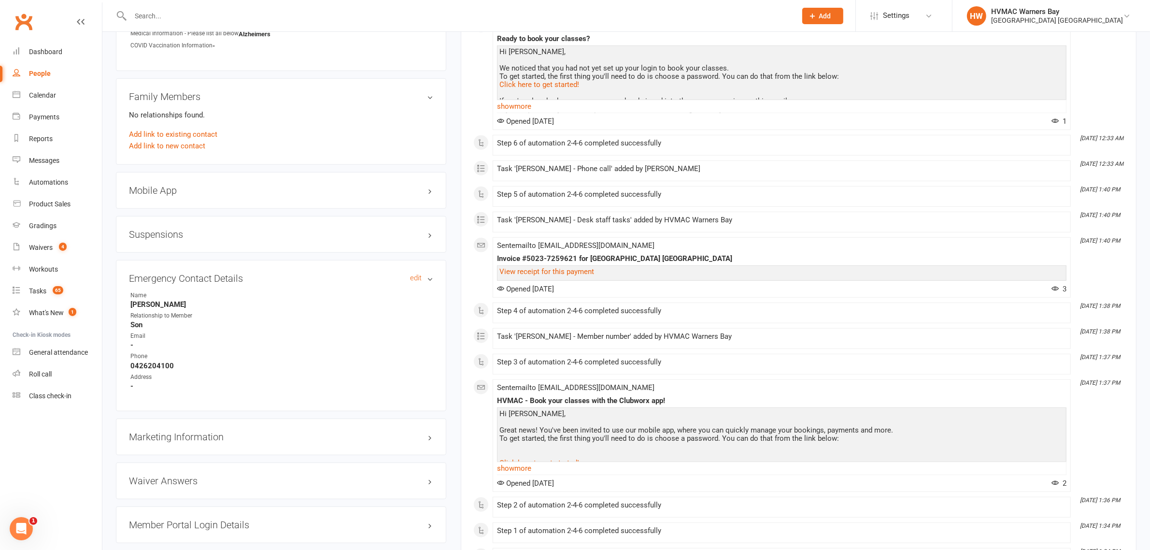
click at [431, 281] on h3 "Emergency Contact Details edit" at bounding box center [281, 278] width 304 height 11
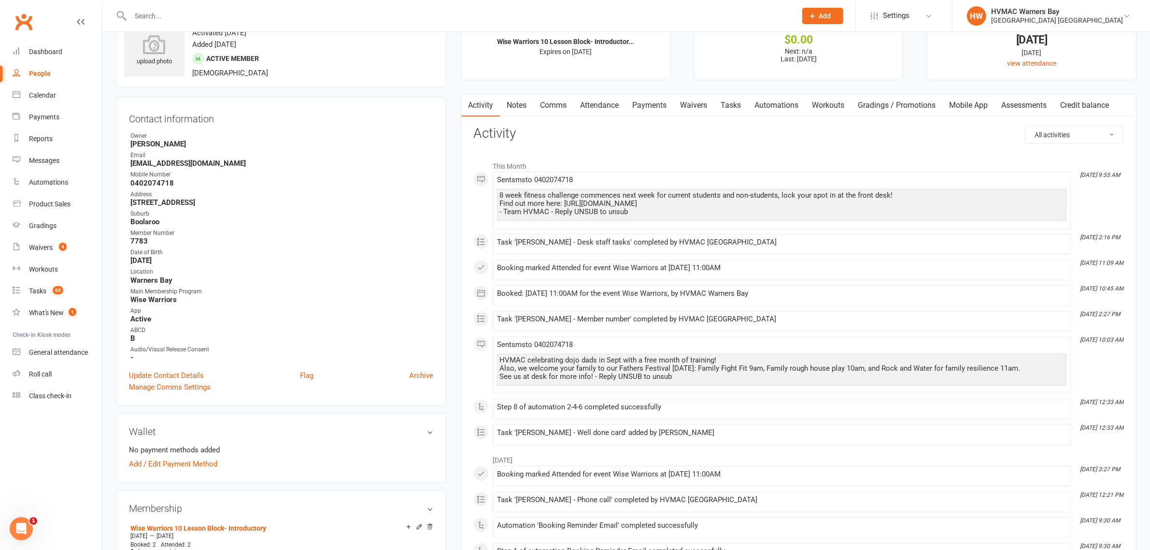
scroll to position [0, 0]
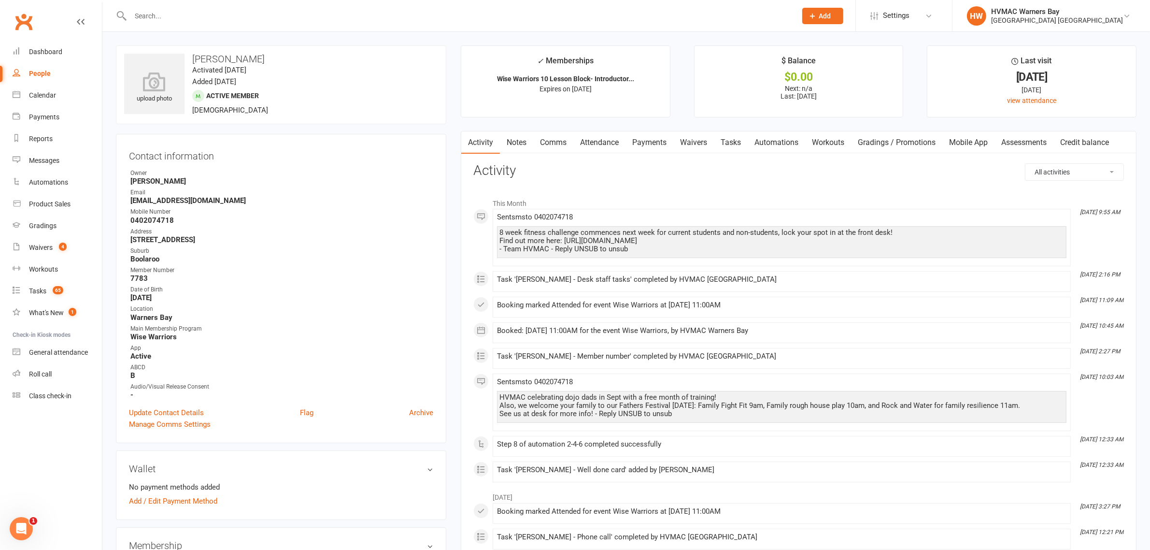
click at [153, 14] on input "text" at bounding box center [459, 16] width 662 height 14
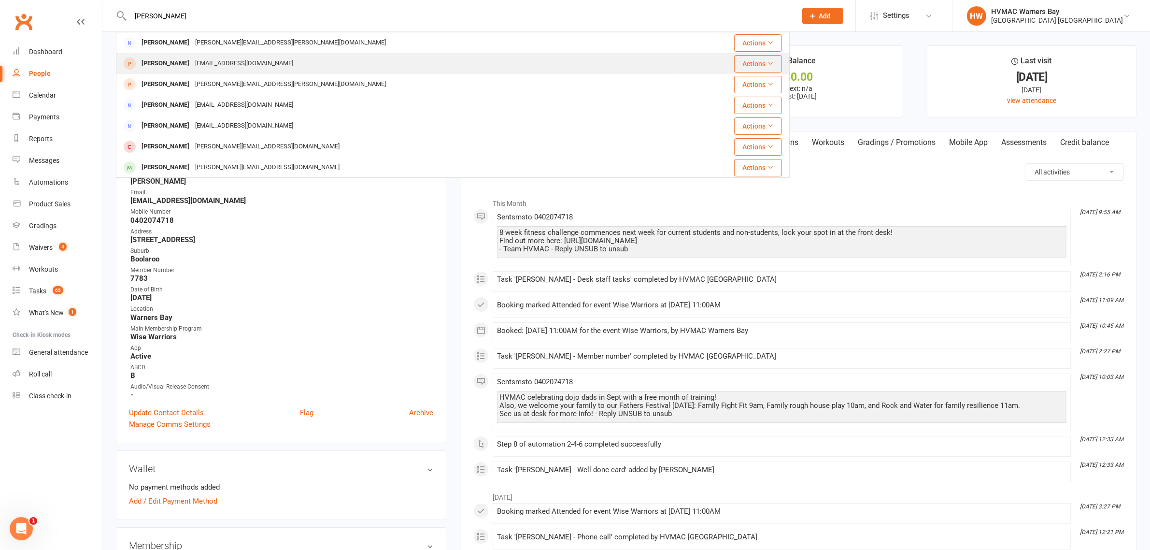
type input "Sally"
click at [158, 60] on div "Sally Mcdonald" at bounding box center [166, 64] width 54 height 14
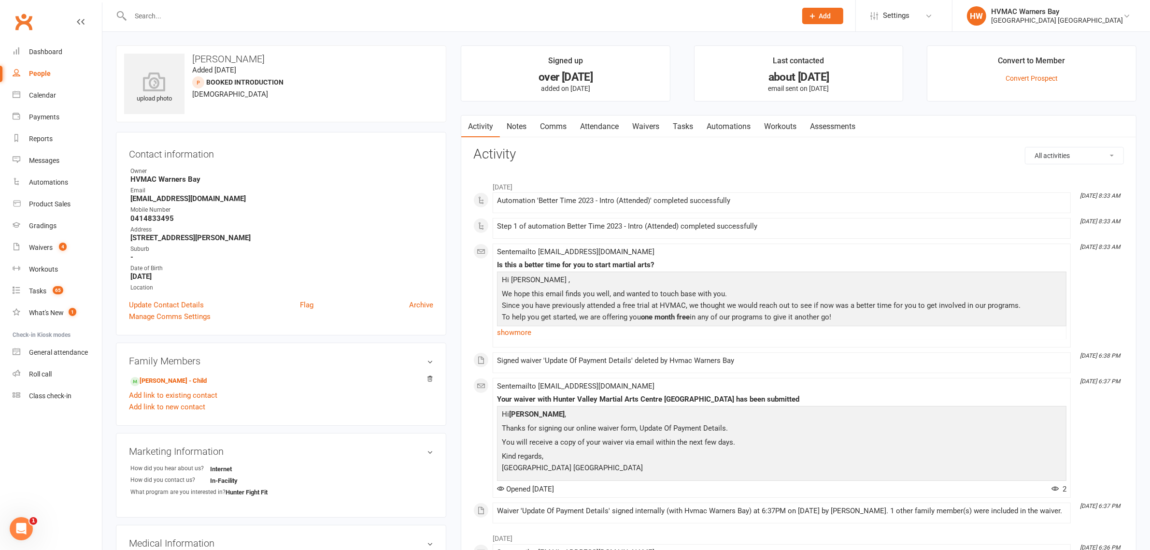
click at [516, 121] on link "Notes" at bounding box center [516, 126] width 33 height 22
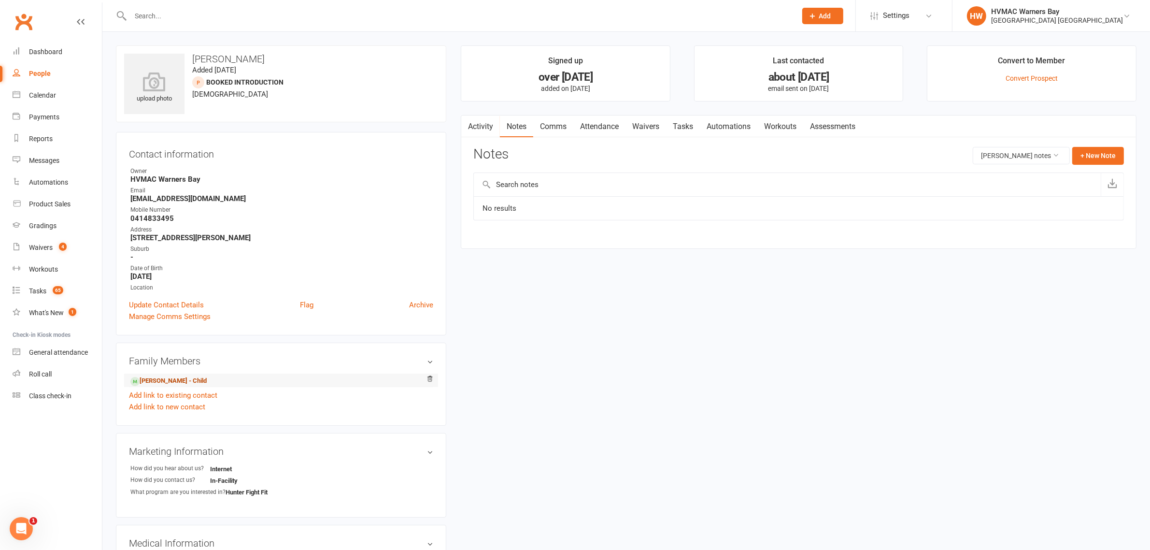
click at [155, 378] on link "Annika Davies - Child" at bounding box center [168, 381] width 76 height 10
click at [175, 14] on input "text" at bounding box center [459, 16] width 662 height 14
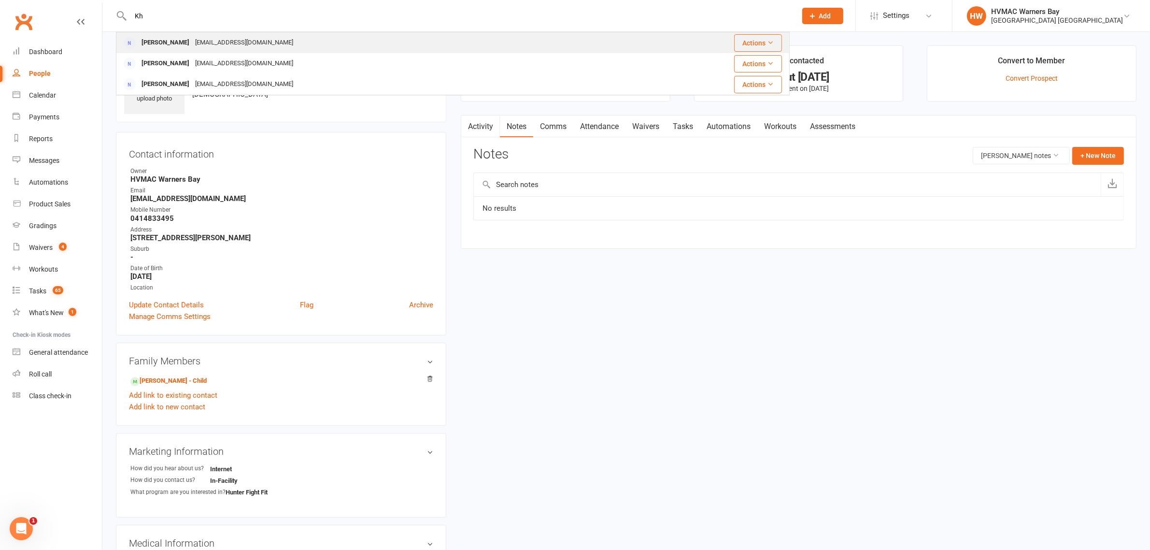
type input "K"
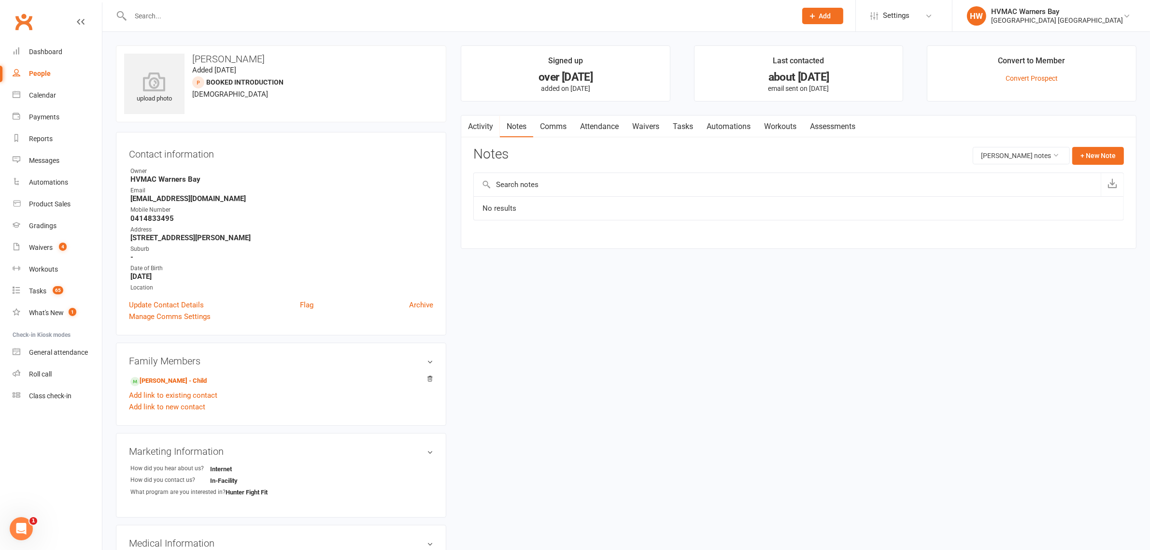
click at [820, 19] on span "Add" at bounding box center [825, 16] width 12 height 8
click at [808, 46] on link "Prospect" at bounding box center [812, 43] width 86 height 22
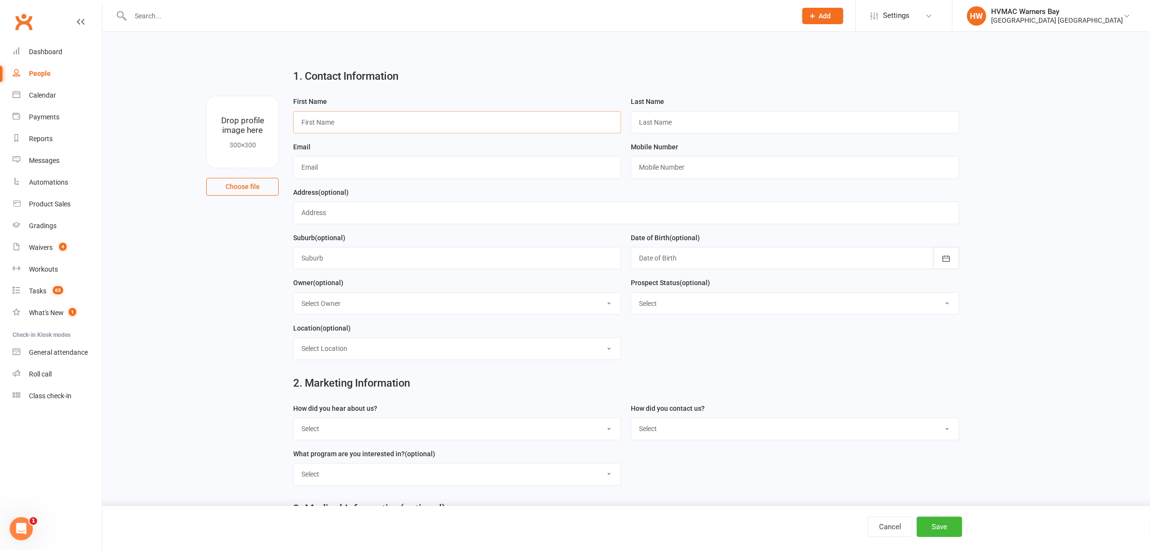
click at [403, 123] on input "text" at bounding box center [457, 122] width 328 height 22
type input "Khons"
click at [659, 123] on input "text" at bounding box center [795, 122] width 328 height 22
type input "Upton"
click at [652, 166] on input "text" at bounding box center [795, 167] width 328 height 22
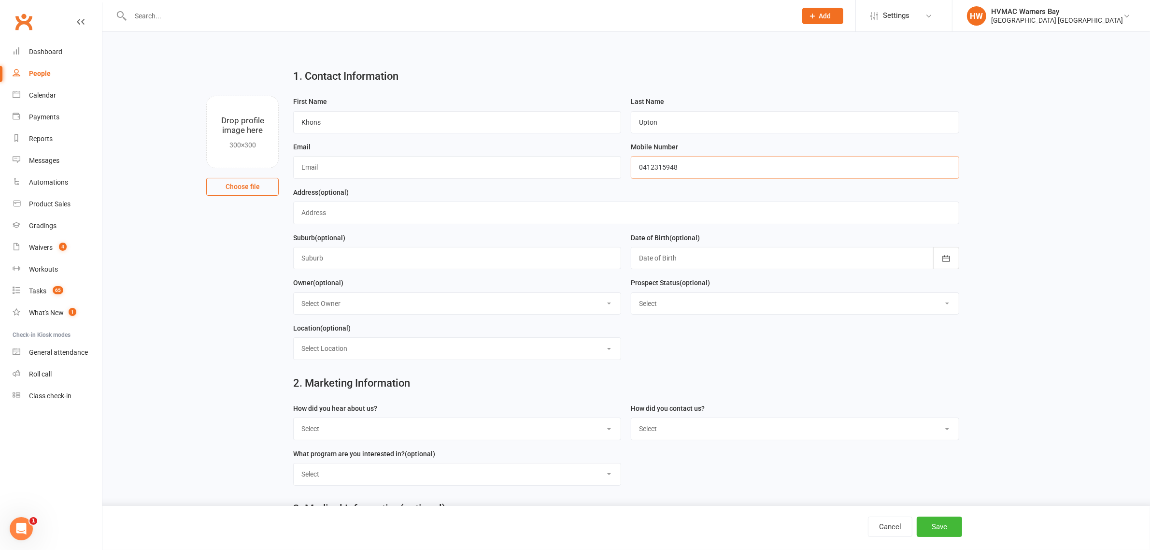
type input "0412315948"
click at [321, 174] on input "text" at bounding box center [457, 167] width 328 height 22
paste input "kons06v@gmail.com"
type input "kons06v@gmail.com"
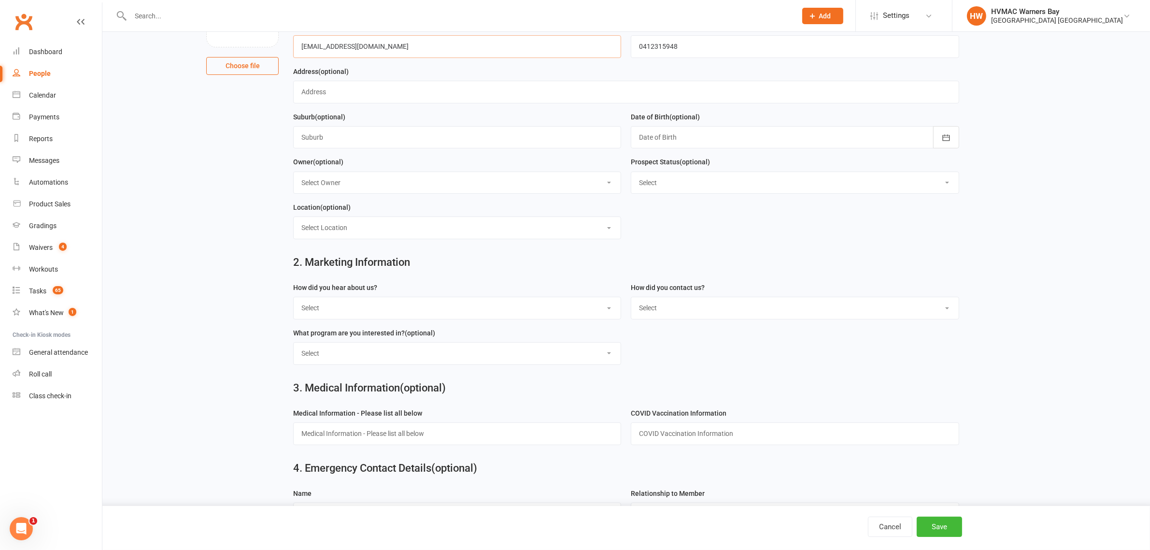
scroll to position [181, 0]
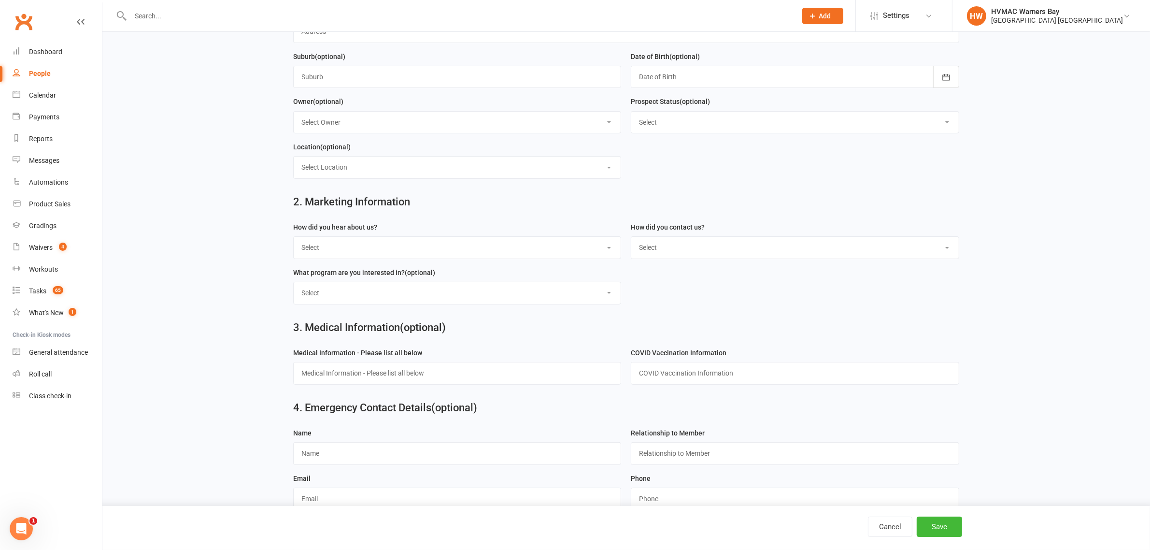
drag, startPoint x: 401, startPoint y: 247, endPoint x: 367, endPoint y: 251, distance: 34.5
click at [401, 247] on select "Select Internet Facebook Referral Flyer Sign Direct Mail Demo Other" at bounding box center [457, 247] width 327 height 21
select select "Referral"
click at [294, 239] on select "Select Internet Facebook Referral Flyer Sign Direct Mail Demo Other" at bounding box center [457, 247] width 327 height 21
click at [728, 250] on select "Select Phone Email In-Facility" at bounding box center [794, 247] width 327 height 21
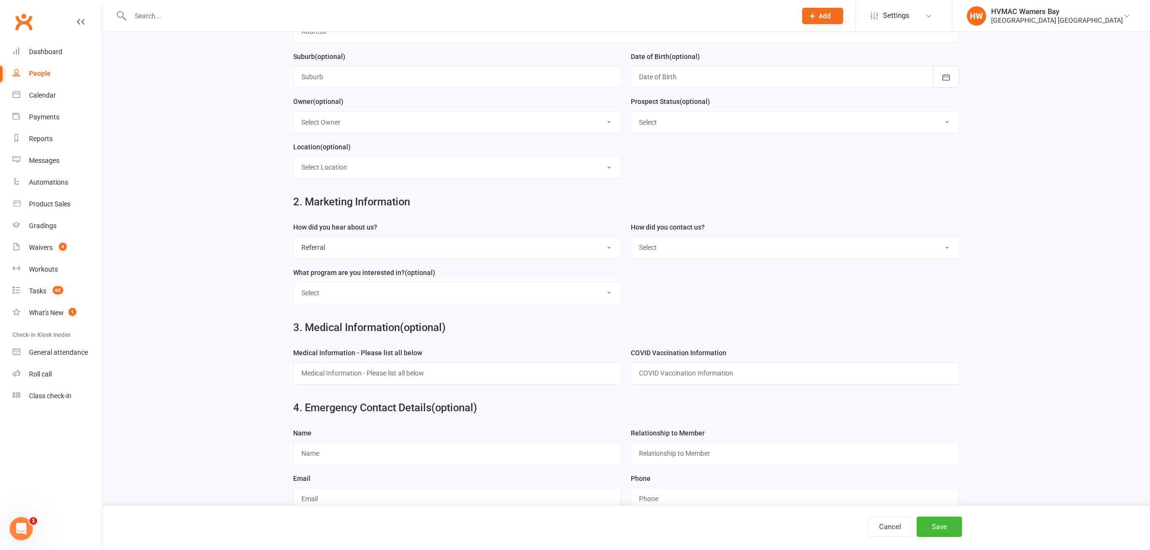
select select "Email"
click at [631, 239] on select "Select Phone Email In-Facility" at bounding box center [794, 247] width 327 height 21
click at [597, 299] on select "Select Kids Karate Adults Karate Kids Brazilian Jiu Jitsu Adults Brazilian Jiu …" at bounding box center [457, 292] width 327 height 21
click at [294, 284] on select "Select Kids Karate Adults Karate Kids Brazilian Jiu Jitsu Adults Brazilian Jiu …" at bounding box center [457, 292] width 327 height 21
click at [317, 290] on select "Select Kids Karate Adults Karate Kids Brazilian Jiu Jitsu Adults Brazilian Jiu …" at bounding box center [457, 292] width 327 height 21
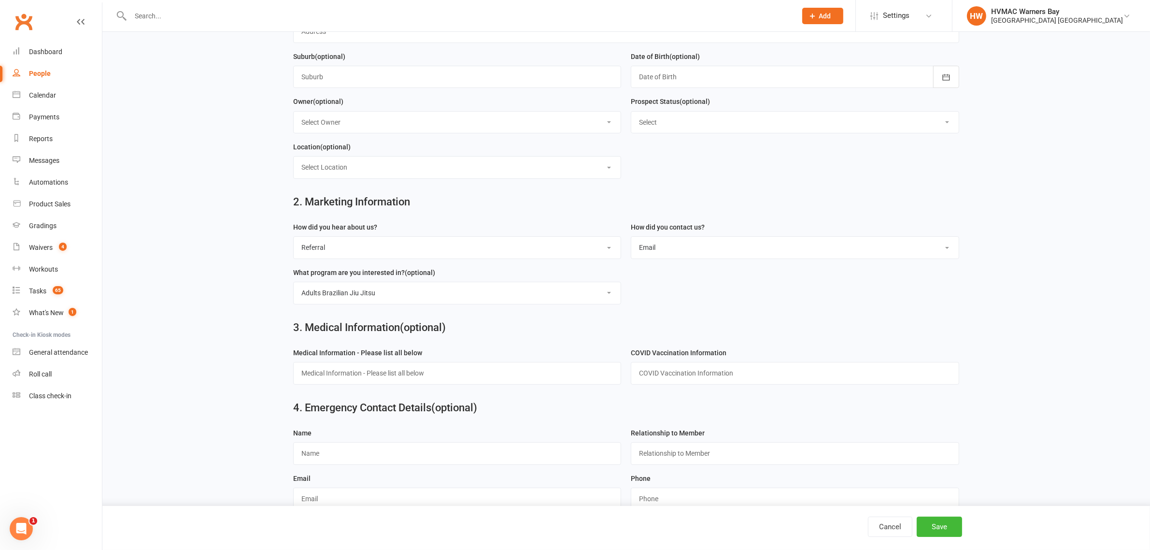
select select "Hunter Fight Fit"
click at [294, 284] on select "Select Kids Karate Adults Karate Kids Brazilian Jiu Jitsu Adults Brazilian Jiu …" at bounding box center [457, 292] width 327 height 21
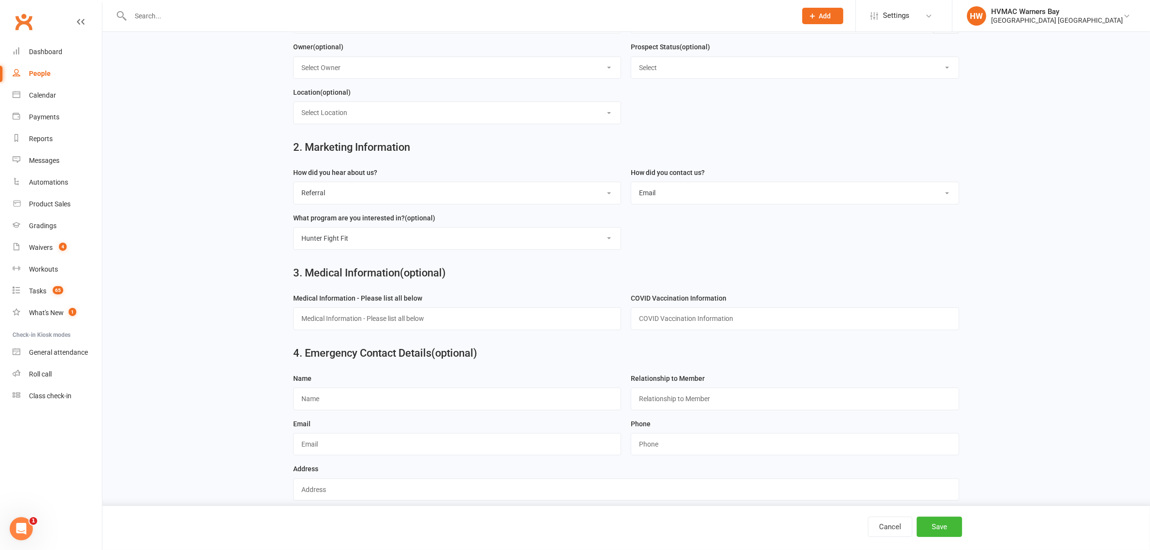
scroll to position [302, 0]
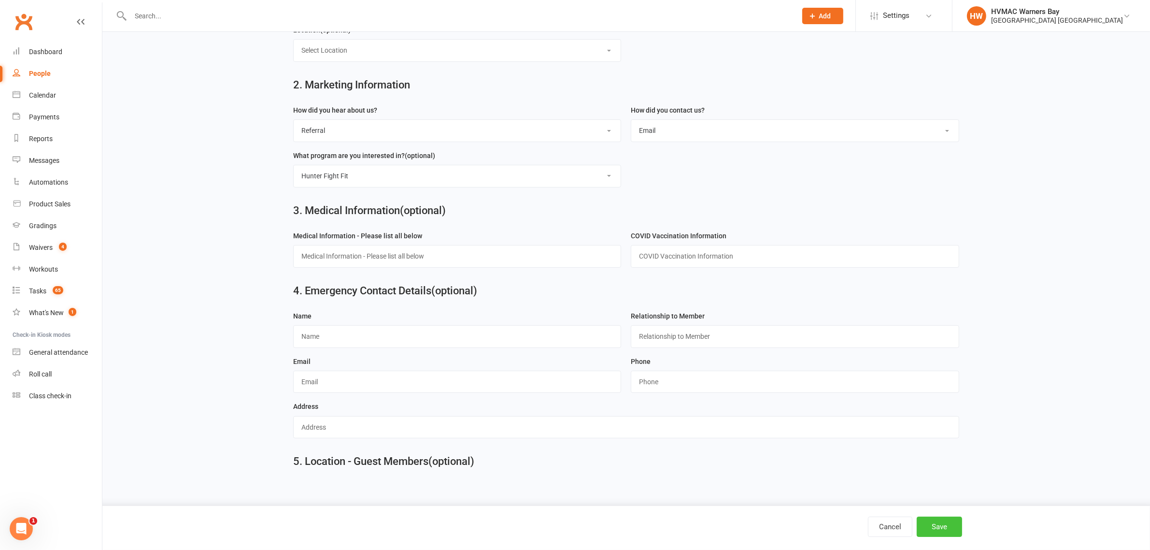
click at [955, 520] on button "Save" at bounding box center [939, 526] width 45 height 20
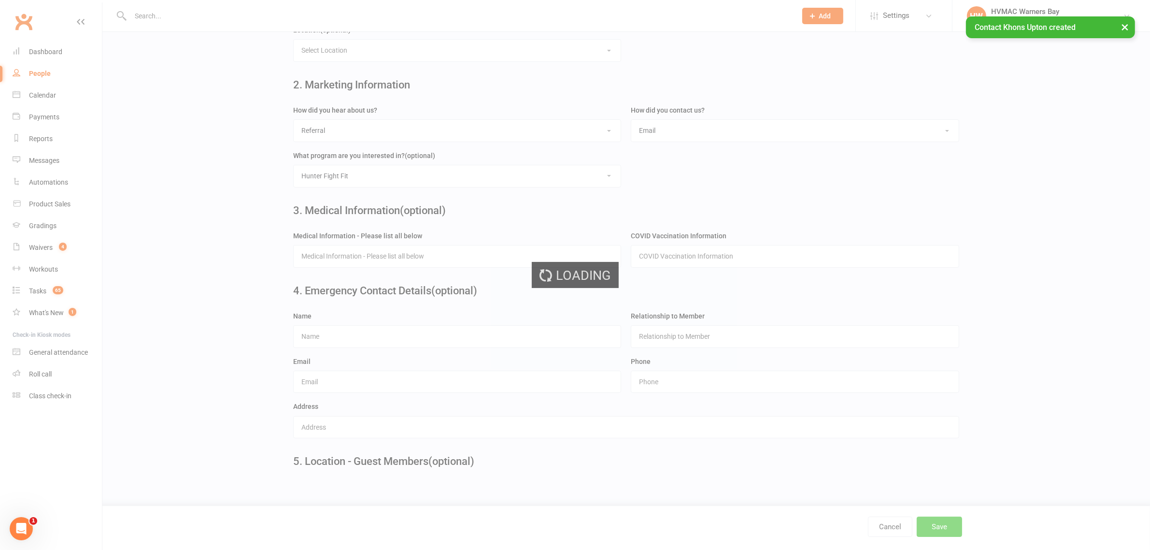
scroll to position [0, 0]
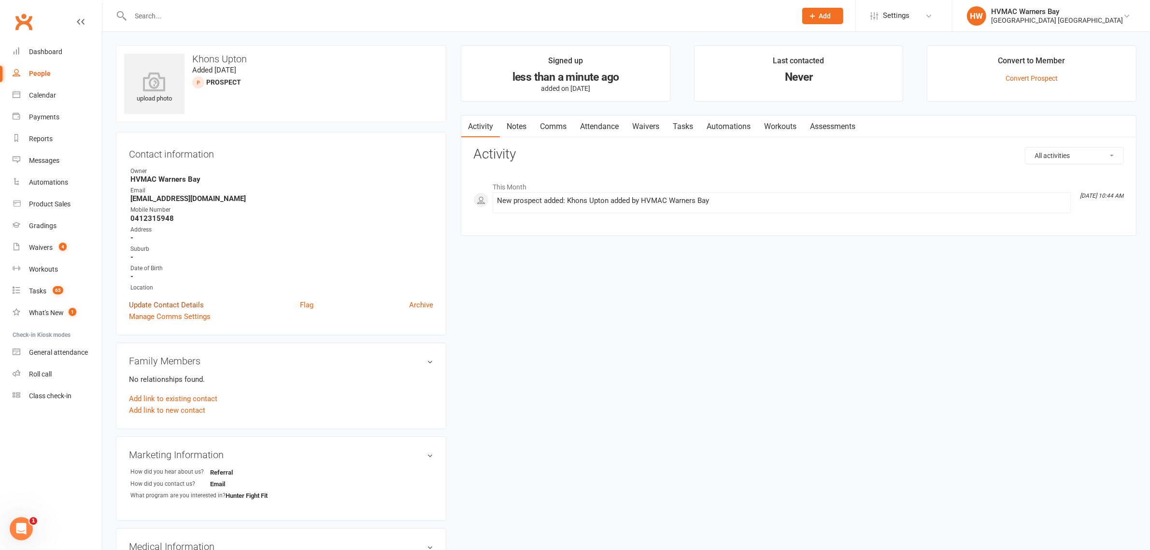
click at [196, 304] on link "Update Contact Details" at bounding box center [166, 305] width 75 height 12
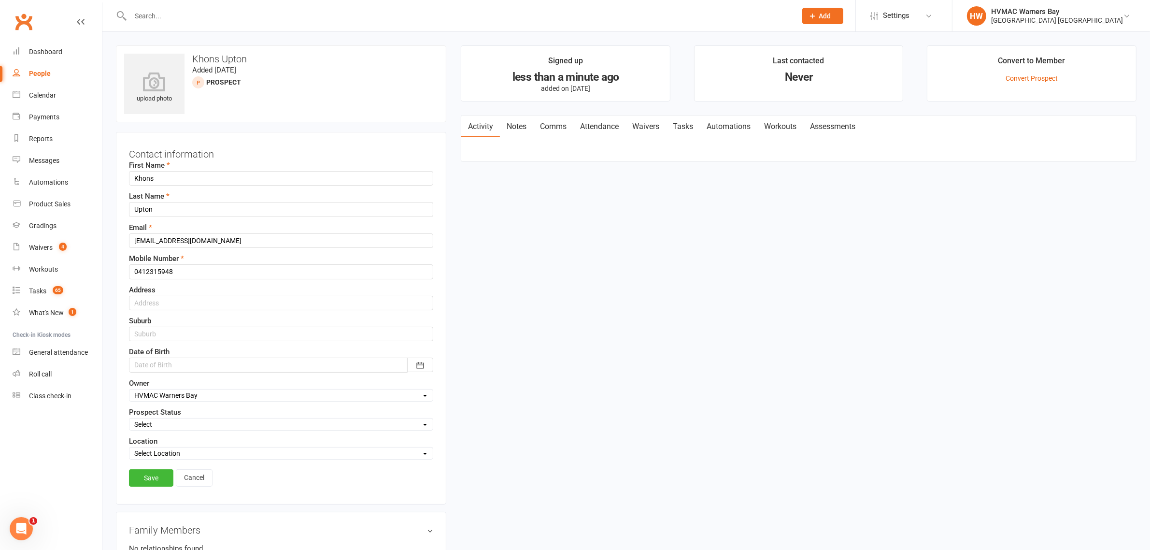
scroll to position [45, 0]
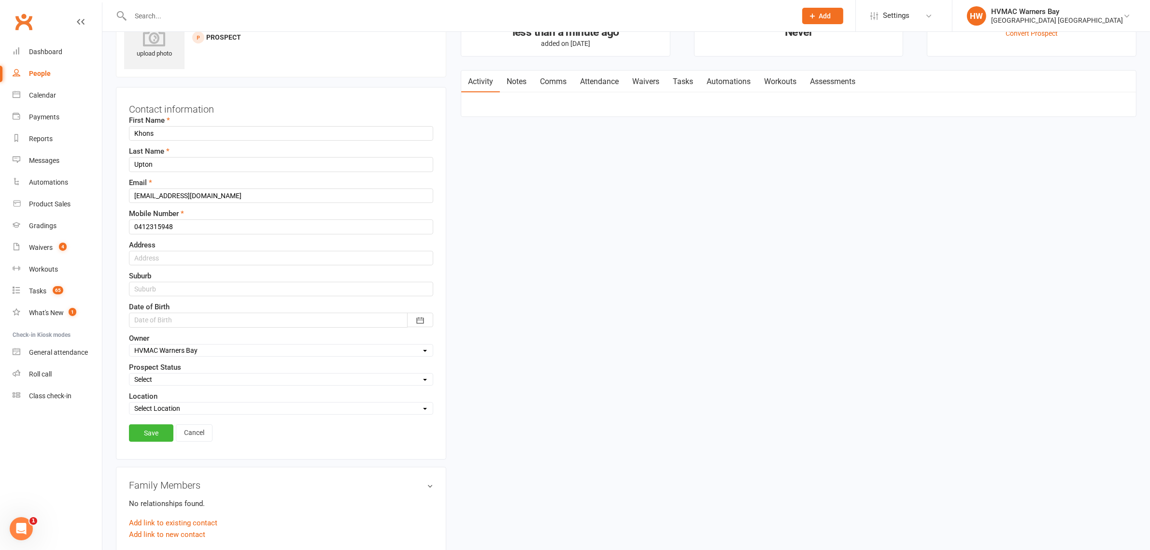
click at [171, 384] on select "Select Initial Contact Booked Introduction Booking confirmed Ready to register …" at bounding box center [280, 379] width 303 height 11
select select "Special Event Attendee"
click at [129, 375] on select "Select Initial Contact Booked Introduction Booking confirmed Ready to register …" at bounding box center [280, 379] width 303 height 11
click at [136, 425] on div "Contact information First Name Khons Last Name Upton Email kons06v@gmail.com Mo…" at bounding box center [281, 273] width 330 height 372
click at [136, 430] on link "Save" at bounding box center [151, 432] width 44 height 17
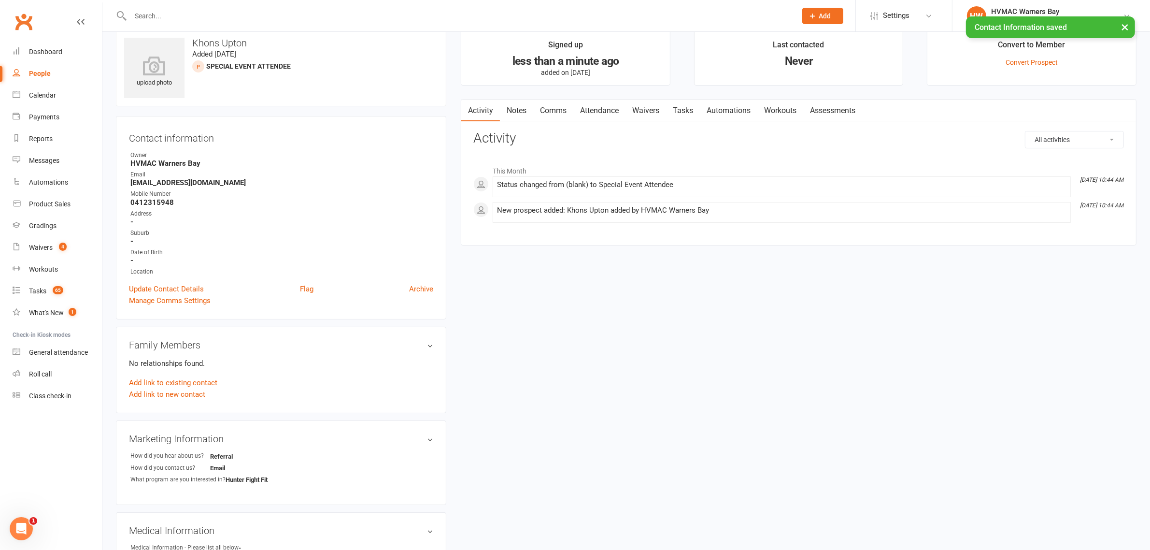
scroll to position [0, 0]
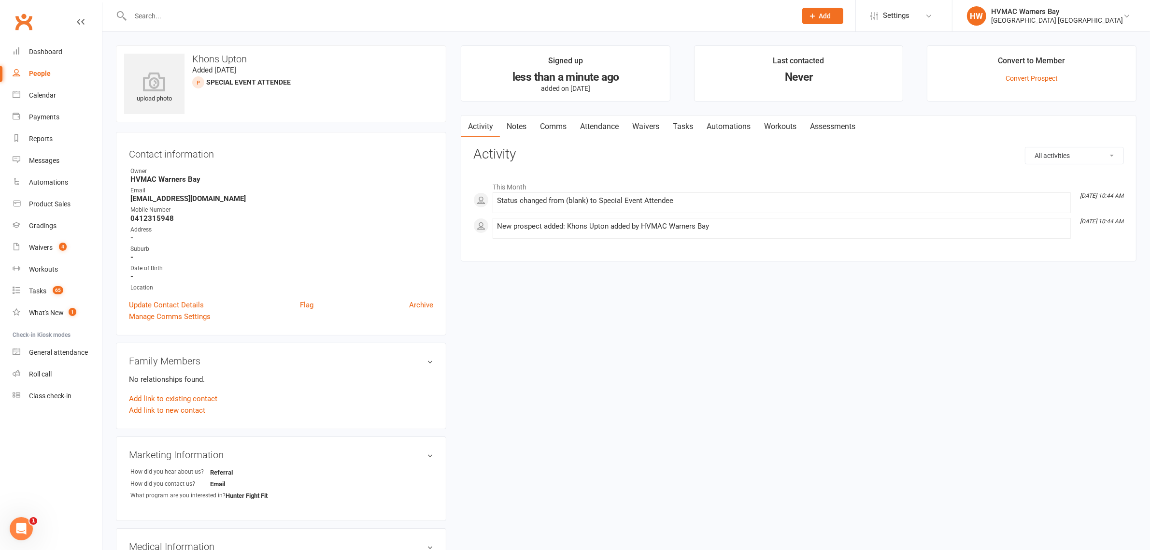
click at [514, 127] on link "Notes" at bounding box center [516, 126] width 33 height 22
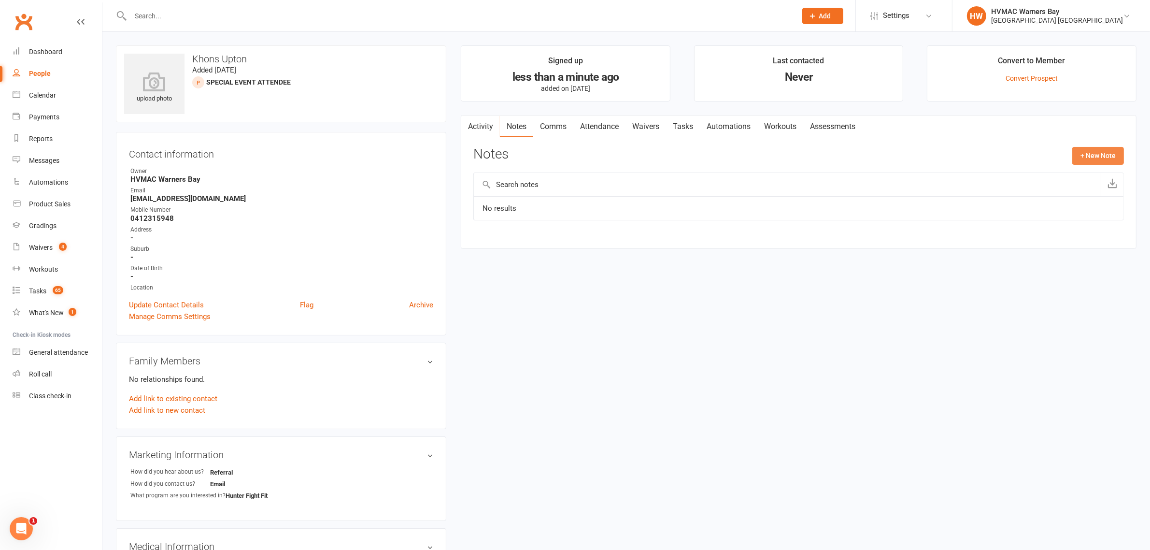
click at [1099, 156] on button "+ New Note" at bounding box center [1098, 155] width 52 height 17
click at [573, 191] on input "text" at bounding box center [798, 195] width 651 height 20
type input "Enquiry"
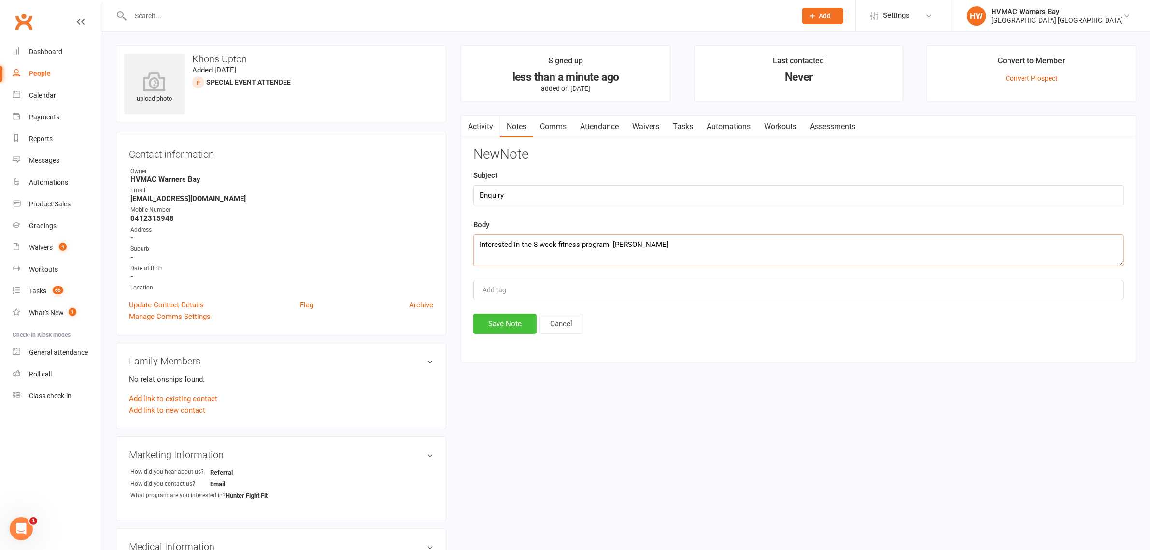
type textarea "Interested in the 8 week fitness program. Joel"
click at [491, 332] on button "Save Note" at bounding box center [504, 323] width 63 height 20
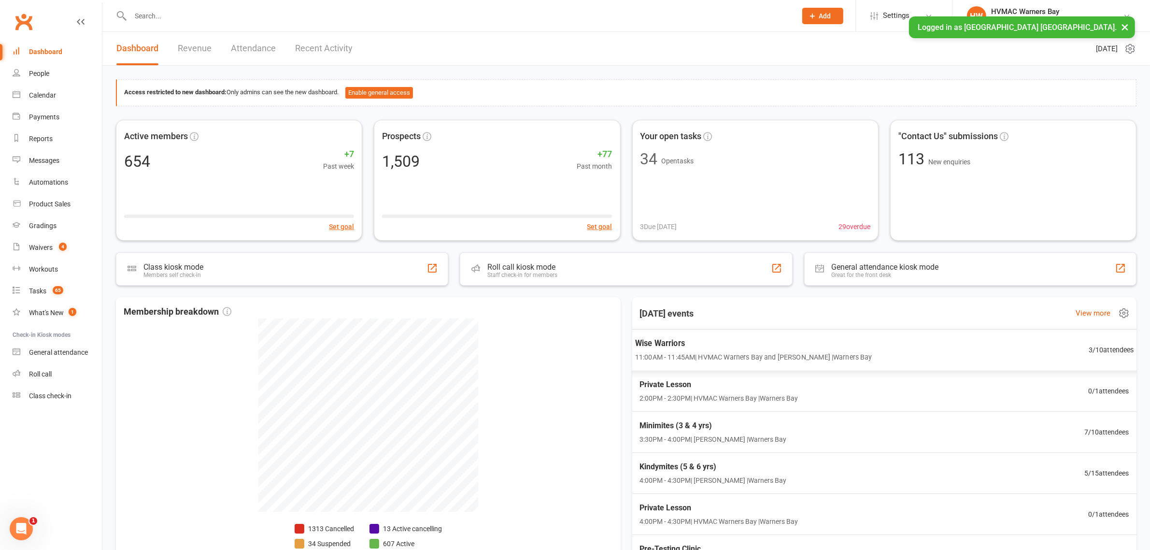
click at [796, 364] on div "Wise Warriors 11:00AM - 11:45AM | HVMAC Warners Bay and [PERSON_NAME] | Warners…" at bounding box center [884, 350] width 523 height 42
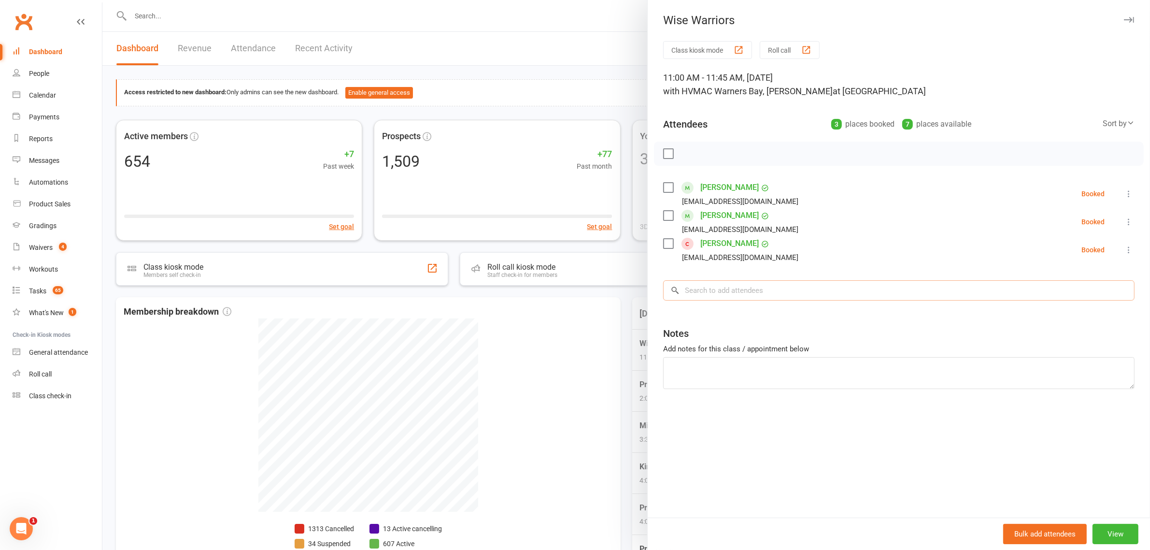
click at [689, 282] on input "search" at bounding box center [898, 290] width 471 height 20
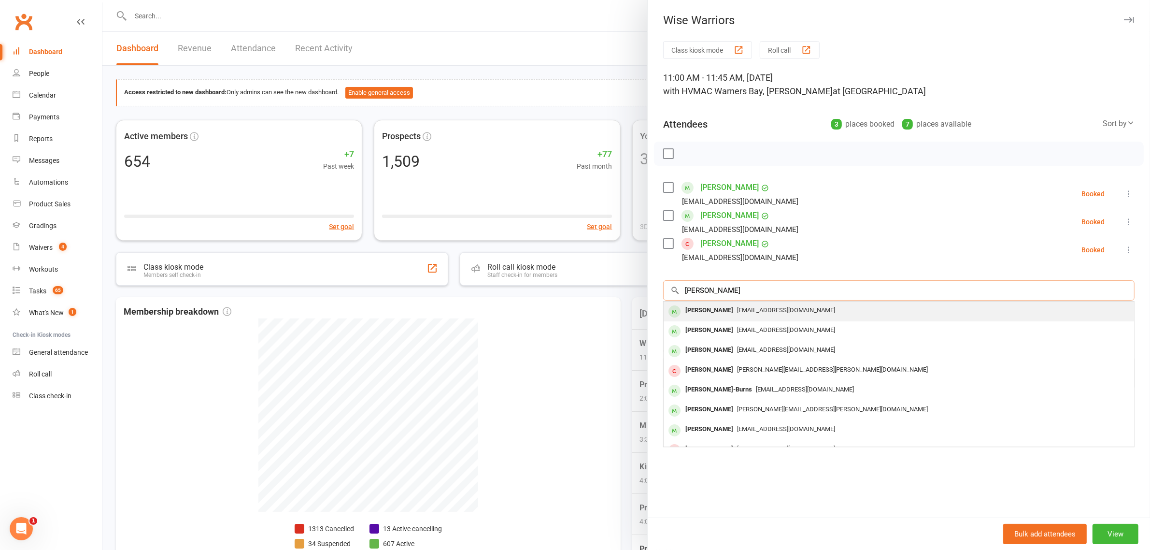
type input "[PERSON_NAME]"
click at [701, 309] on div "Peter Belic" at bounding box center [709, 310] width 56 height 14
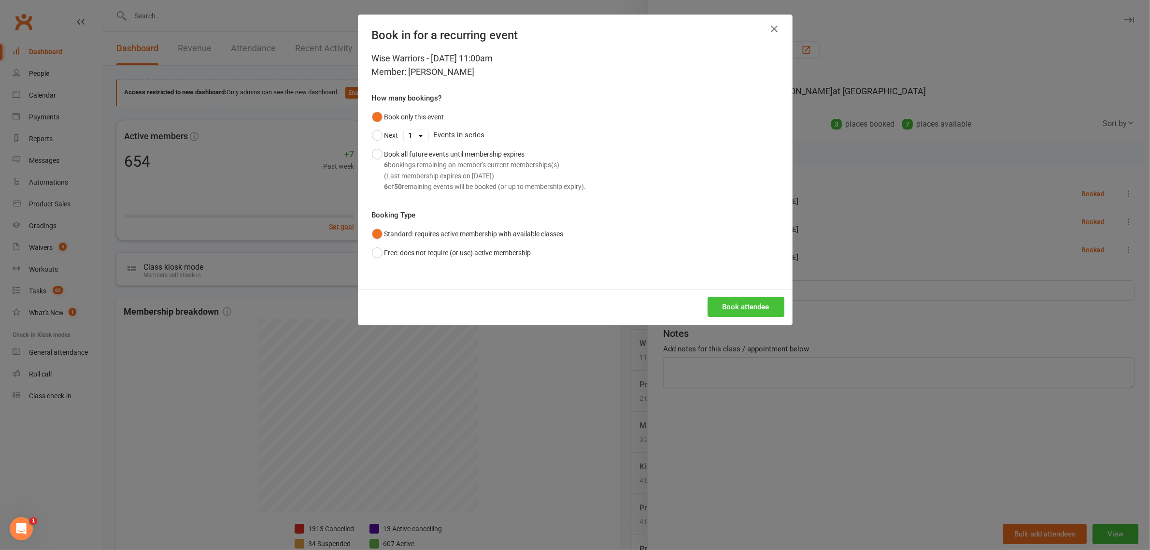
click at [720, 307] on button "Book attendee" at bounding box center [746, 307] width 77 height 20
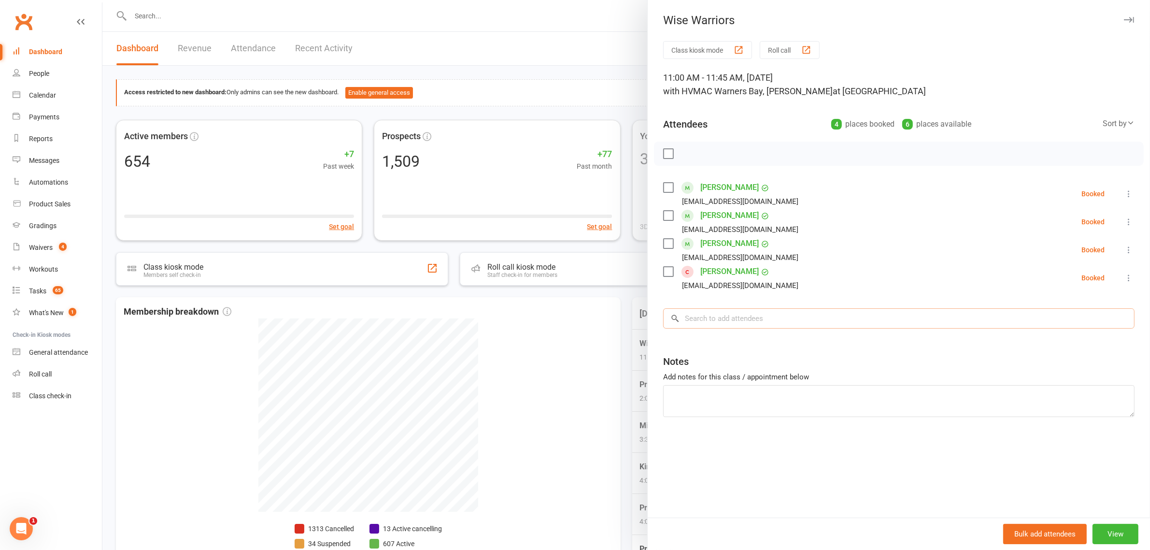
click at [710, 324] on input "search" at bounding box center [898, 318] width 471 height 20
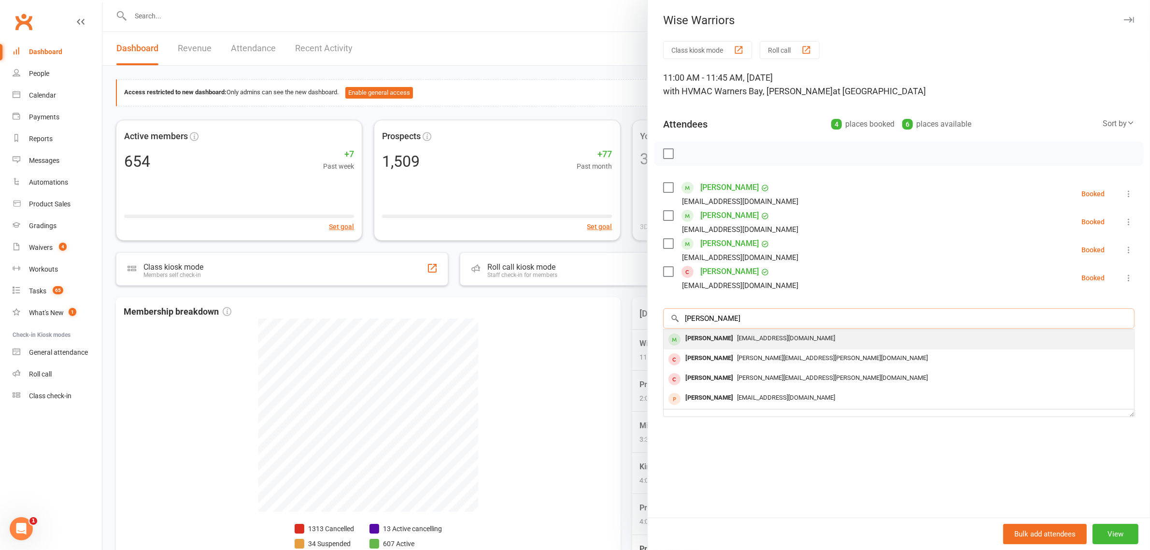
type input "gary"
click at [708, 335] on div "Gary White" at bounding box center [709, 338] width 56 height 14
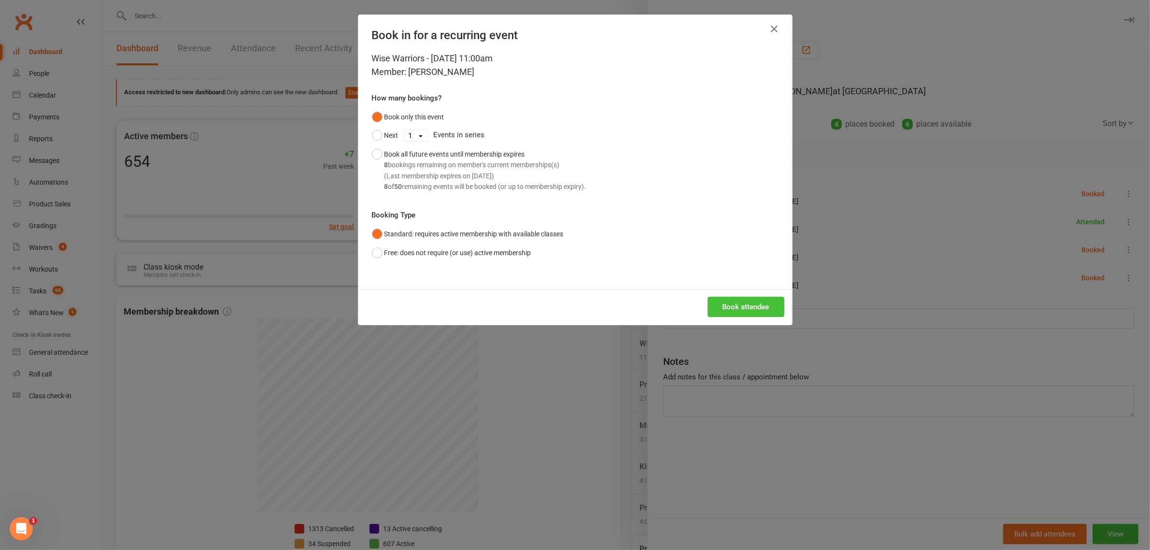
click at [727, 304] on button "Book attendee" at bounding box center [746, 307] width 77 height 20
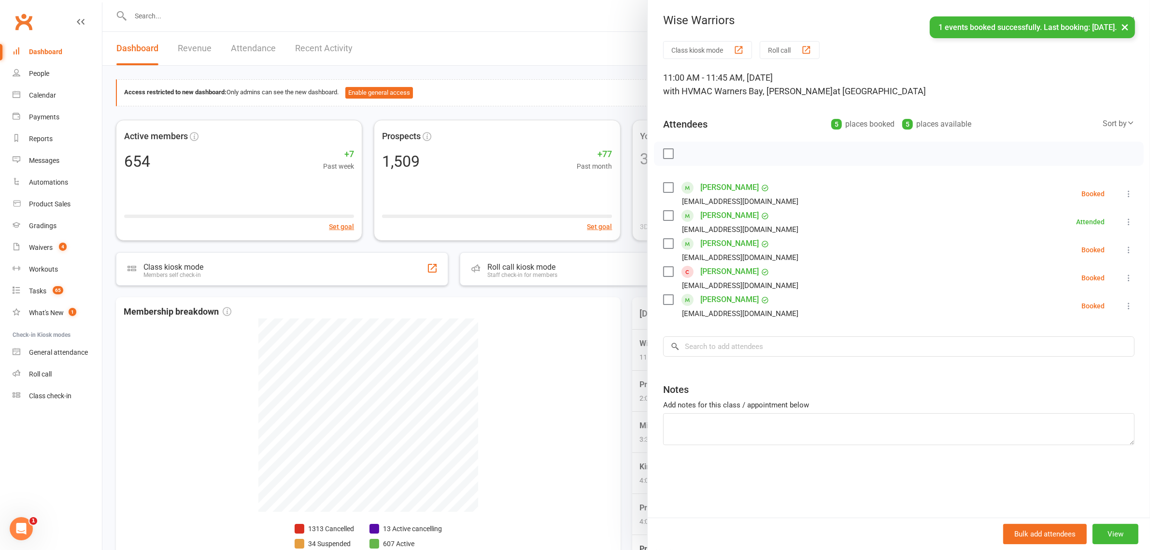
click at [722, 327] on div "Class kiosk mode Roll call 11:00 AM - 11:45 AM, Friday, September, 12, 2025 wit…" at bounding box center [899, 279] width 502 height 476
click at [722, 341] on input "search" at bounding box center [898, 346] width 471 height 20
click at [558, 319] on div at bounding box center [626, 275] width 1048 height 550
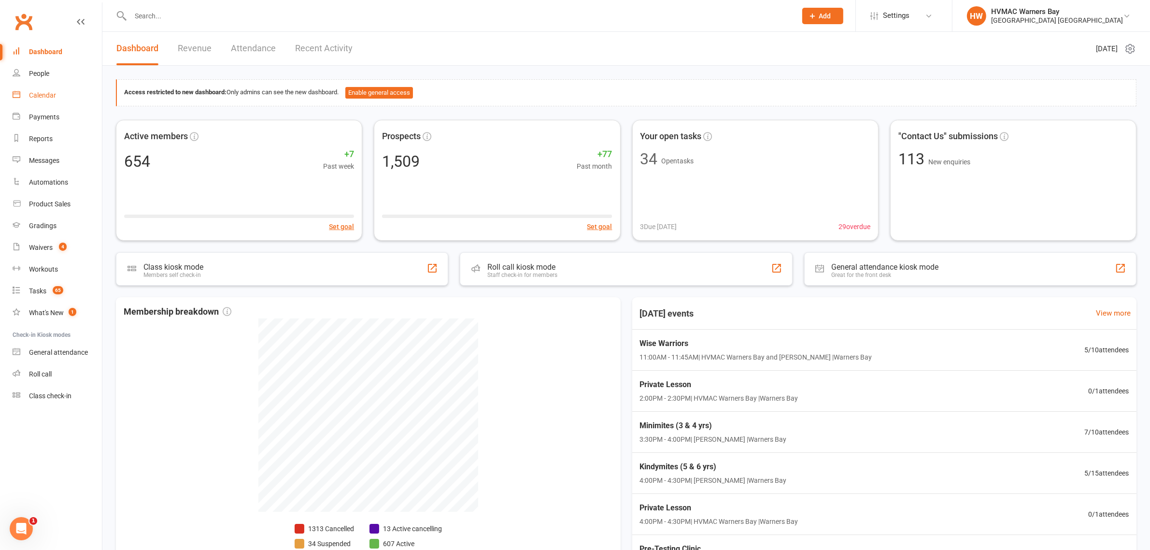
click at [26, 98] on link "Calendar" at bounding box center [57, 96] width 89 height 22
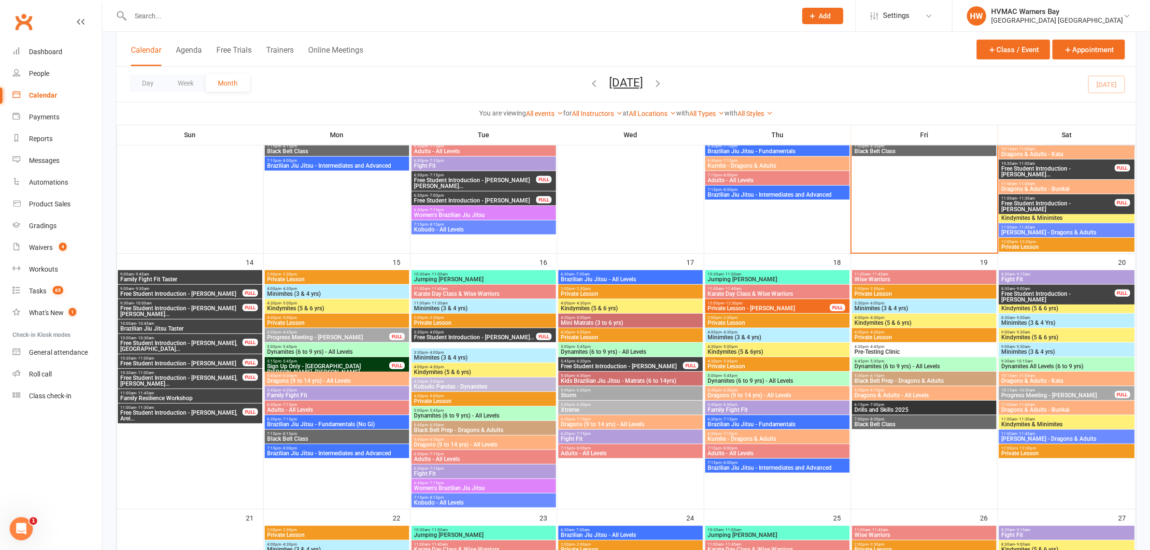
scroll to position [543, 0]
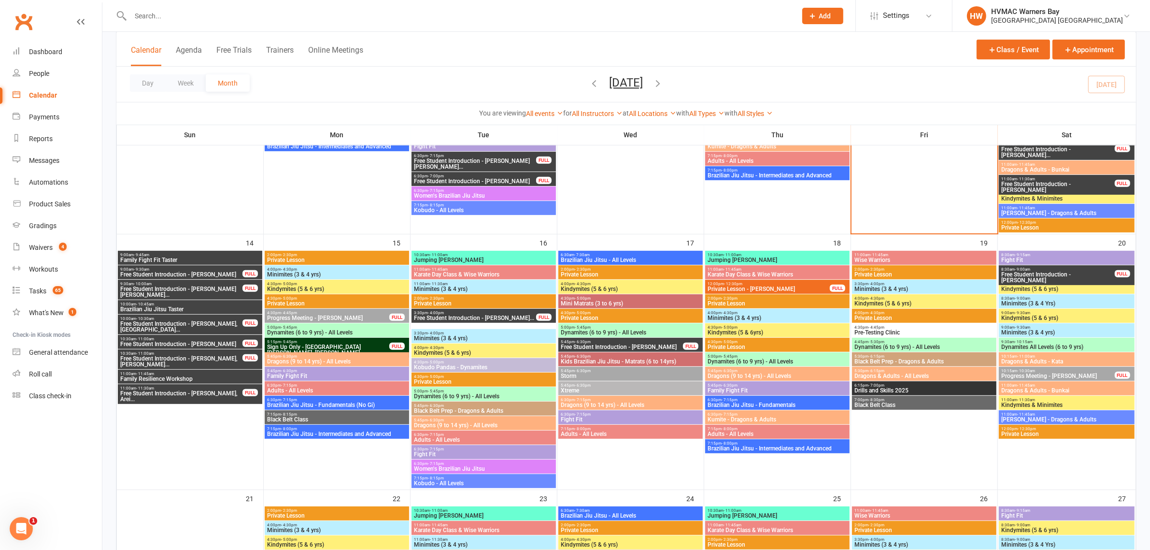
click at [298, 373] on span "Family Fight Fit" at bounding box center [337, 376] width 141 height 6
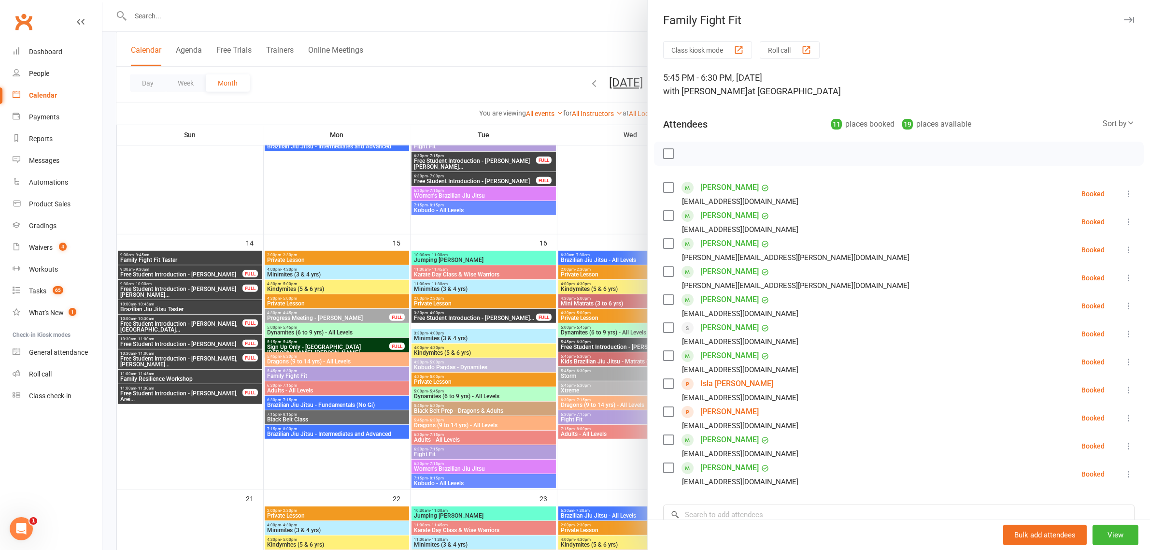
scroll to position [60, 0]
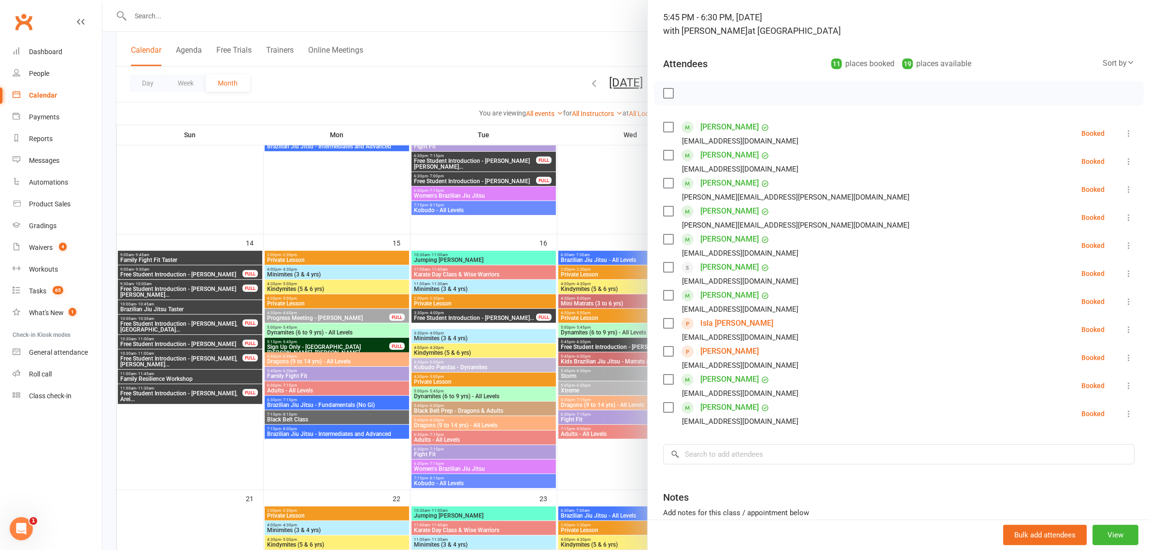
click at [473, 378] on div at bounding box center [626, 275] width 1048 height 550
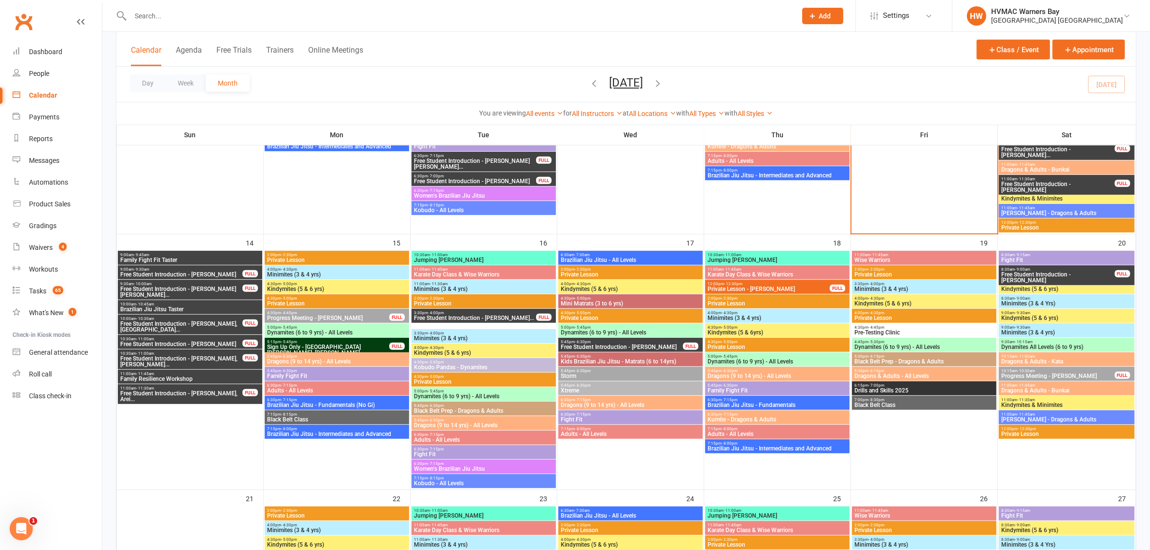
click at [440, 453] on span "Fight Fit" at bounding box center [483, 454] width 141 height 6
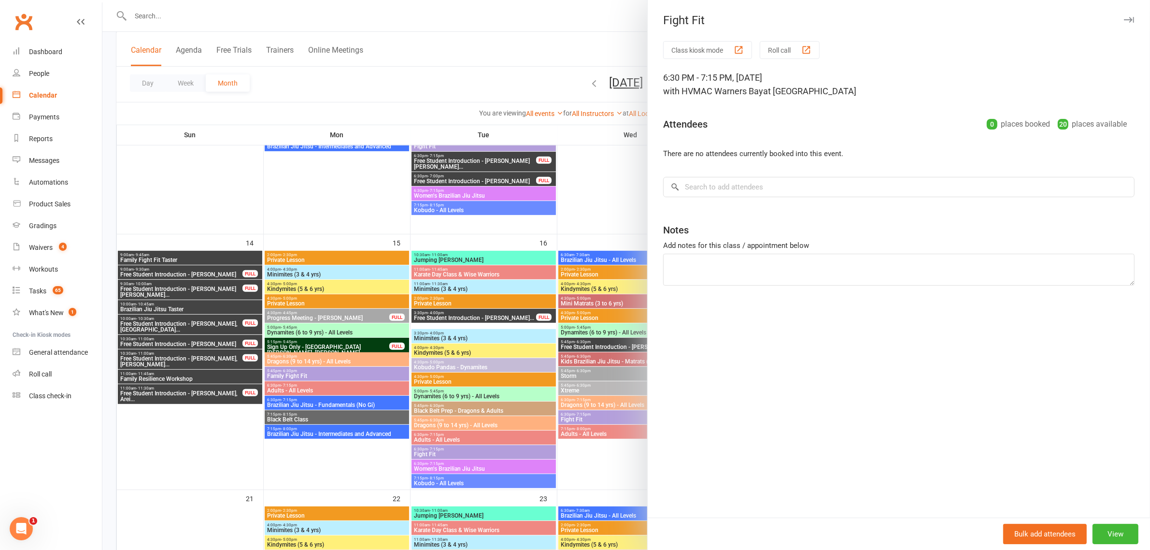
click at [440, 453] on div at bounding box center [626, 275] width 1048 height 550
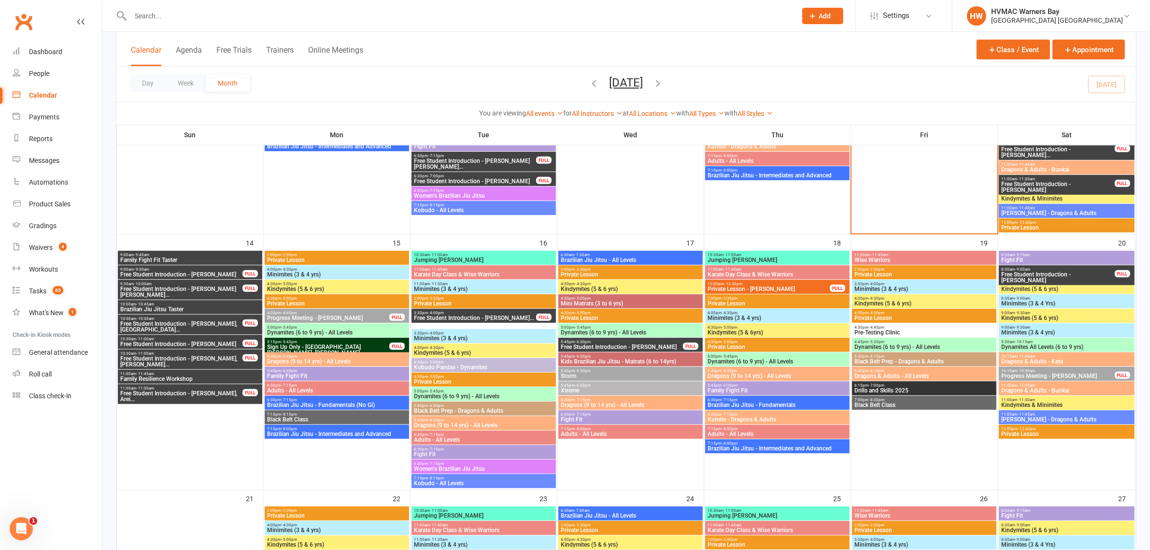
click at [591, 414] on span "6:30pm - 7:15pm" at bounding box center [630, 414] width 141 height 4
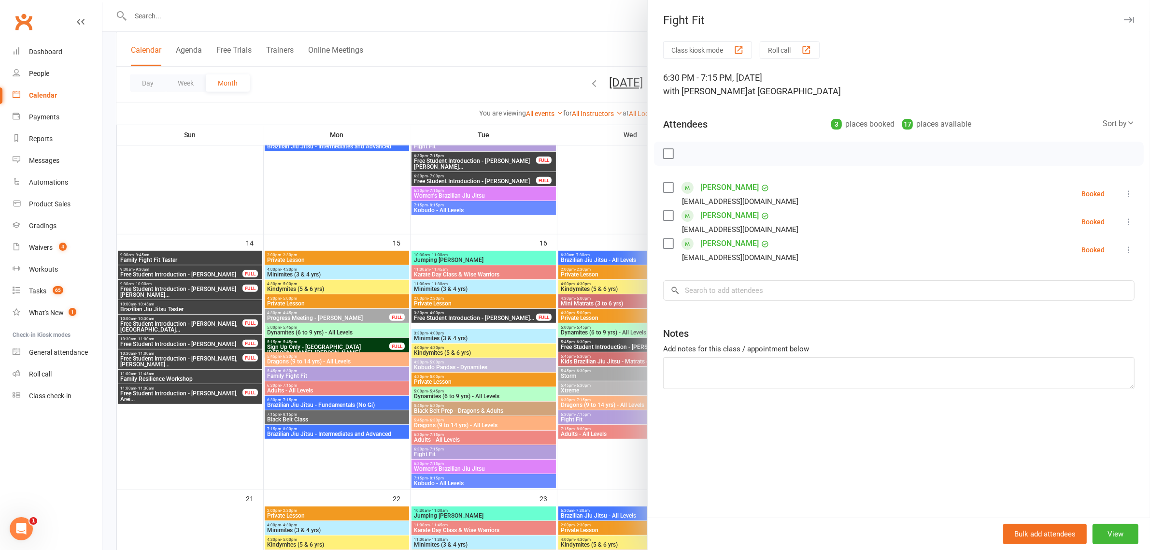
click at [591, 414] on div at bounding box center [626, 275] width 1048 height 550
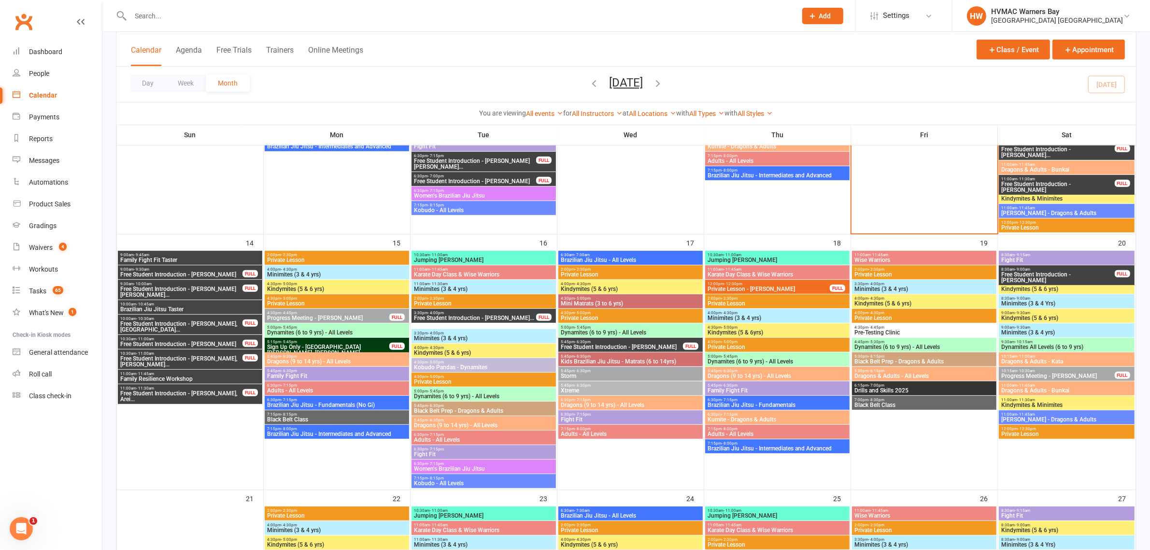
click at [745, 385] on span "5:45pm - 6:30pm" at bounding box center [777, 385] width 141 height 4
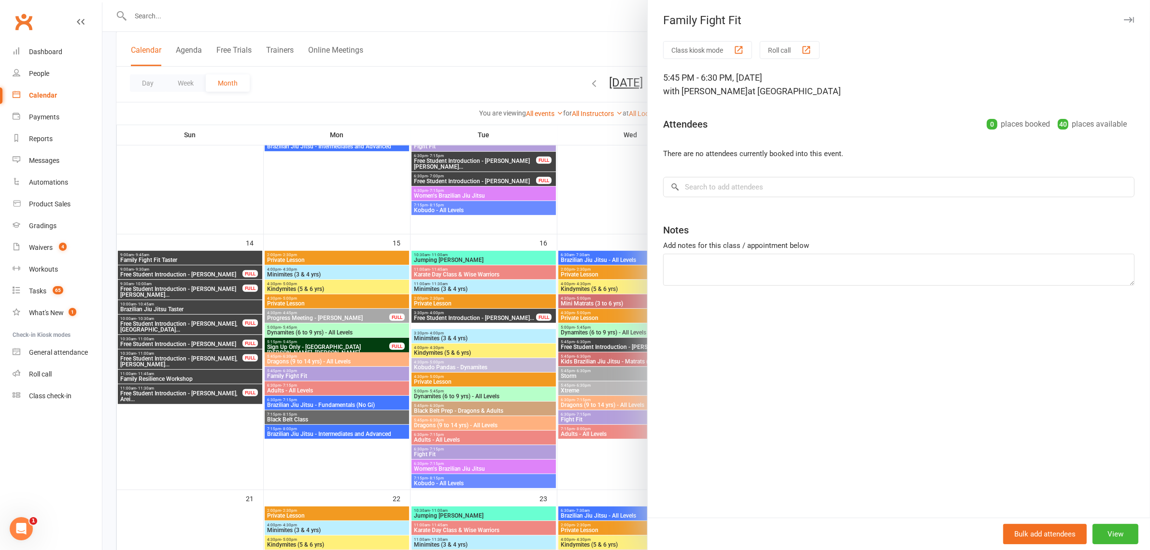
click at [594, 347] on div at bounding box center [626, 275] width 1048 height 550
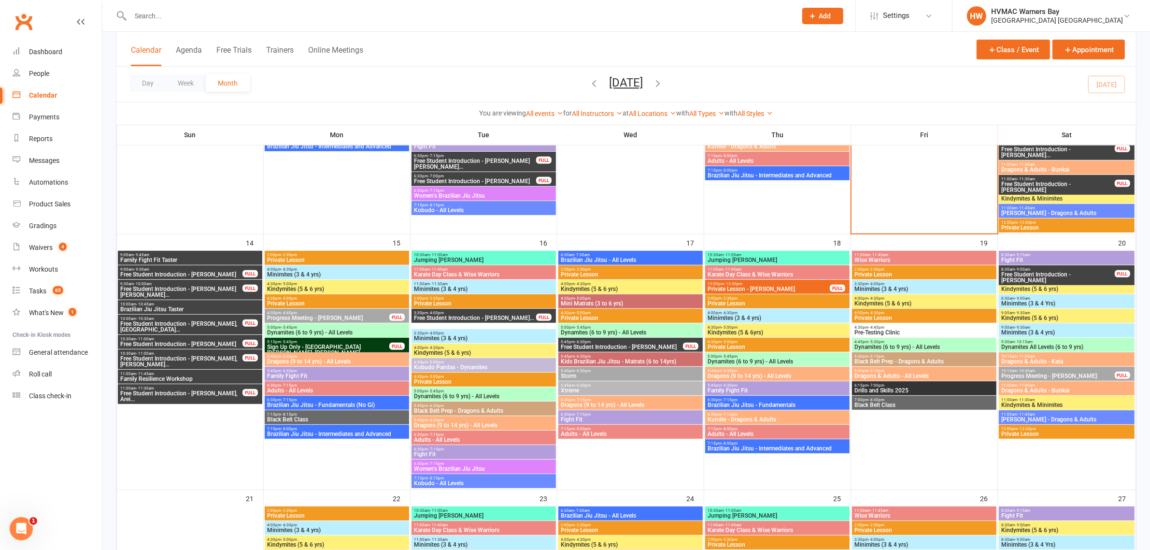
click at [1013, 254] on span "8:30am - 9:15am" at bounding box center [1066, 255] width 131 height 4
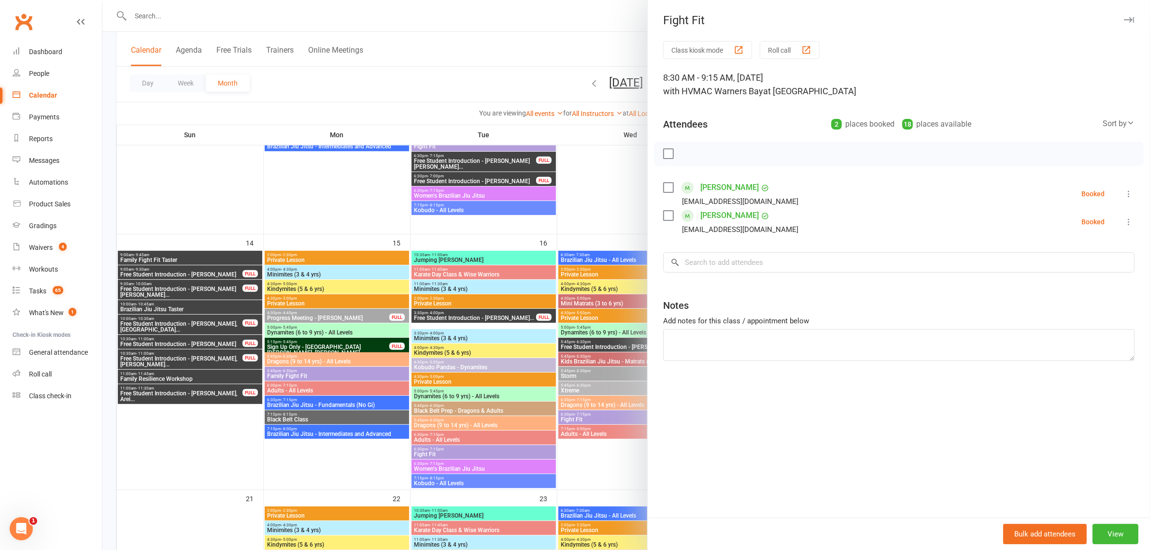
click at [572, 301] on div at bounding box center [626, 275] width 1048 height 550
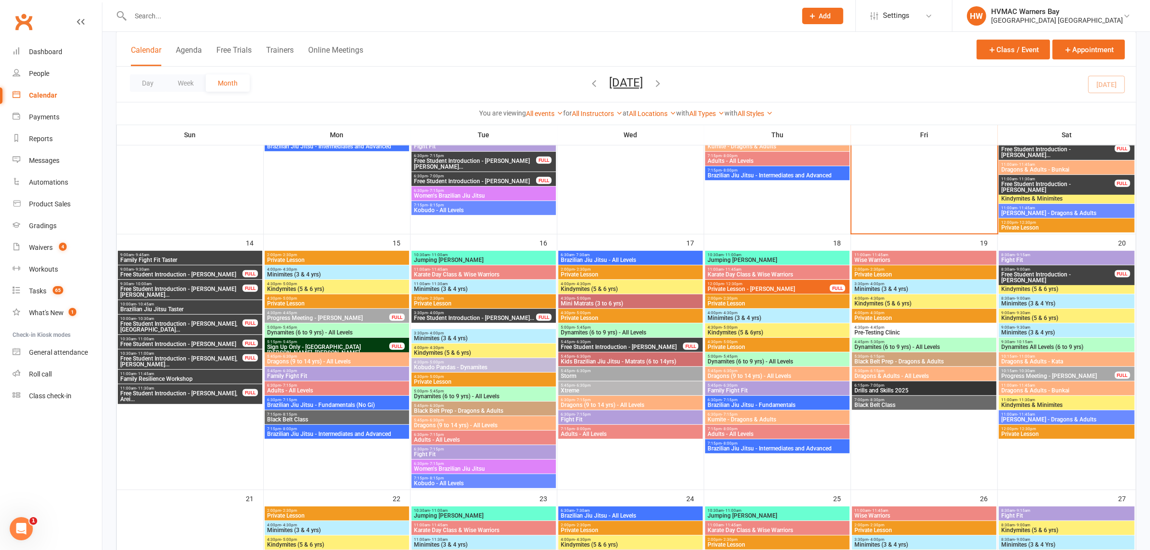
click at [147, 254] on span "- 9:45am" at bounding box center [141, 255] width 15 height 4
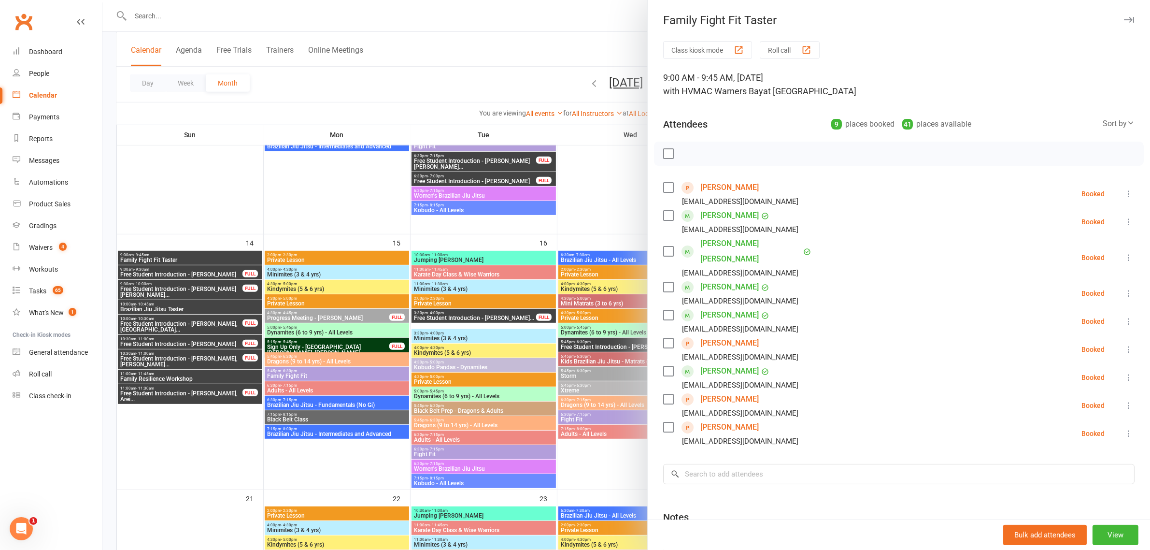
click at [145, 273] on div at bounding box center [626, 275] width 1048 height 550
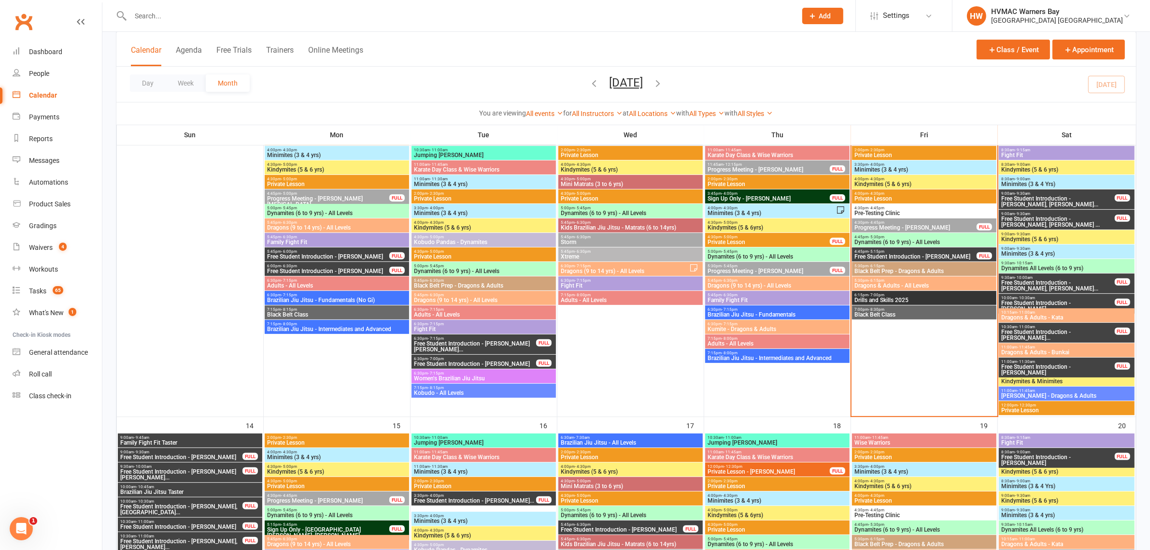
scroll to position [302, 0]
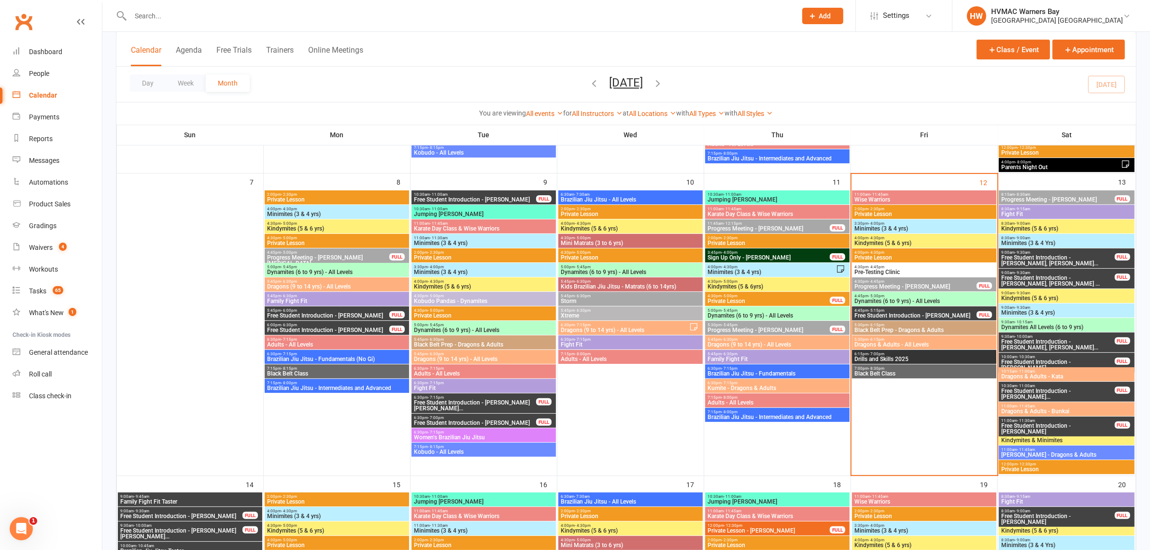
click at [1030, 198] on span "Progress Meeting - Ted Rossi" at bounding box center [1058, 200] width 114 height 6
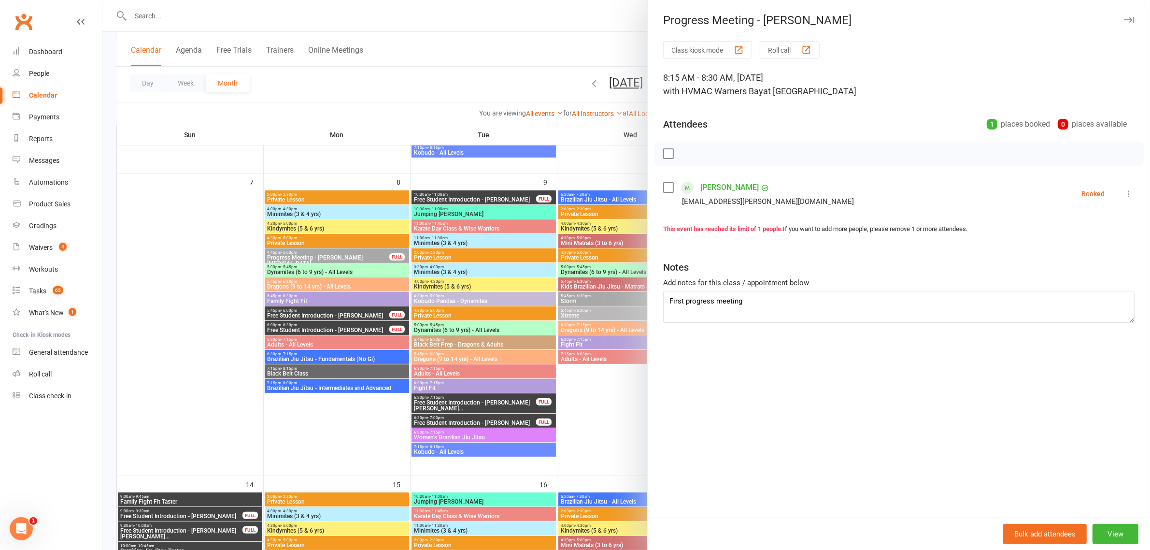
drag, startPoint x: 501, startPoint y: 208, endPoint x: 936, endPoint y: 233, distance: 435.9
click at [503, 209] on div at bounding box center [626, 275] width 1048 height 550
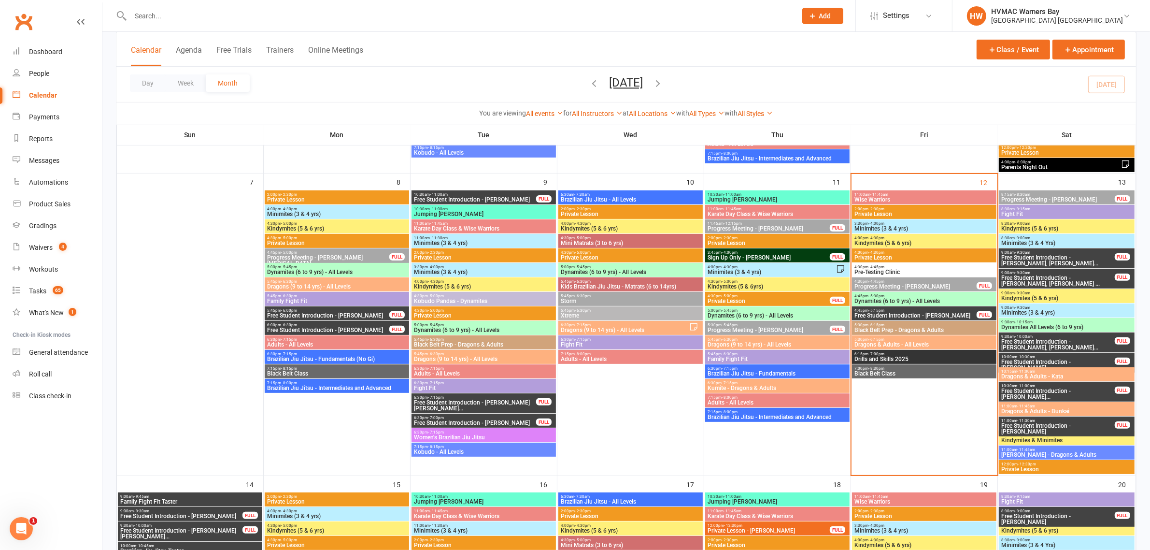
click at [1046, 212] on span "Fight Fit" at bounding box center [1066, 214] width 131 height 6
